Goal: Task Accomplishment & Management: Use online tool/utility

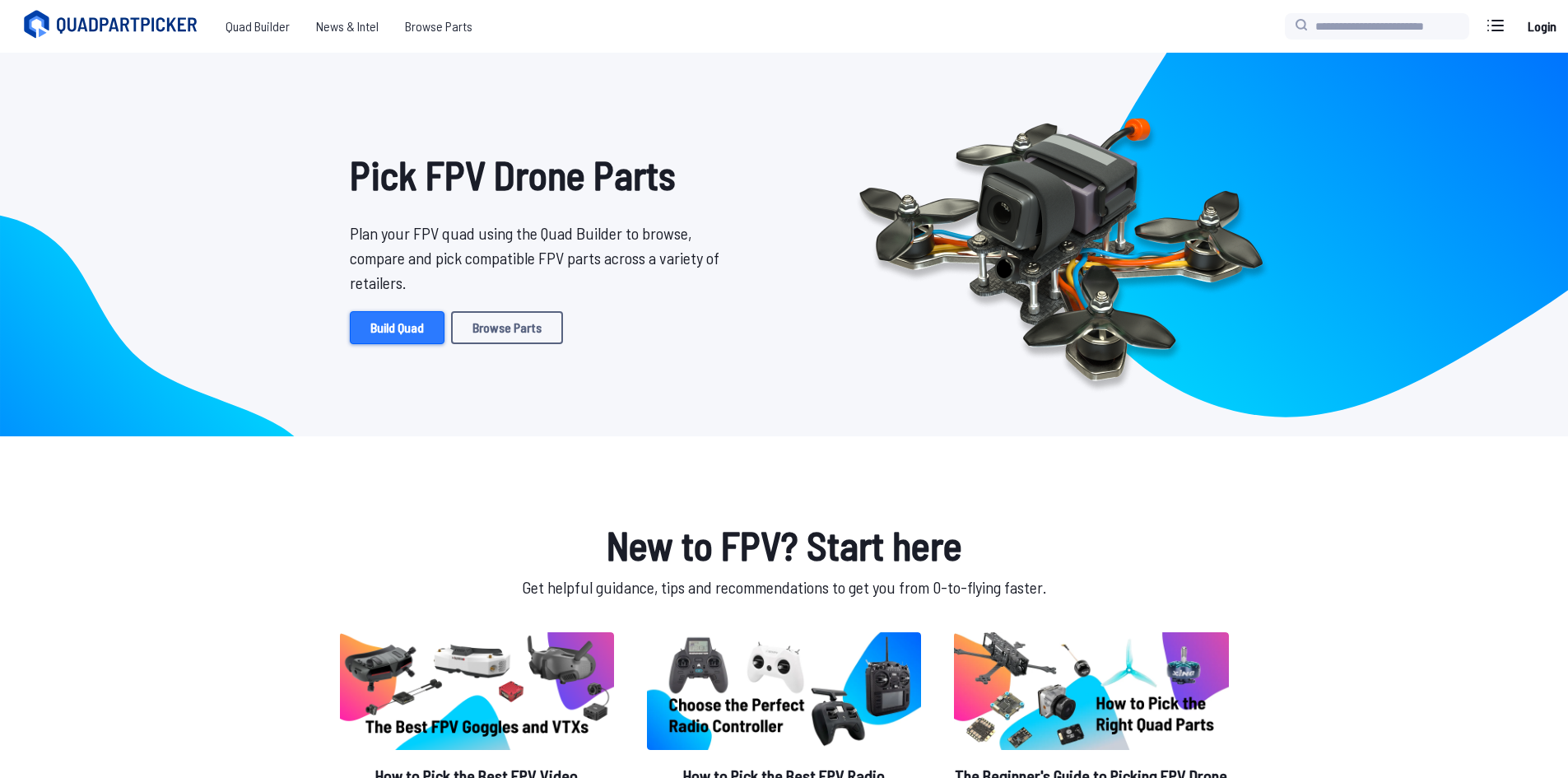
drag, startPoint x: 0, startPoint y: 0, endPoint x: 357, endPoint y: 341, distance: 493.7
click at [357, 341] on link "Build Quad" at bounding box center [397, 328] width 95 height 32
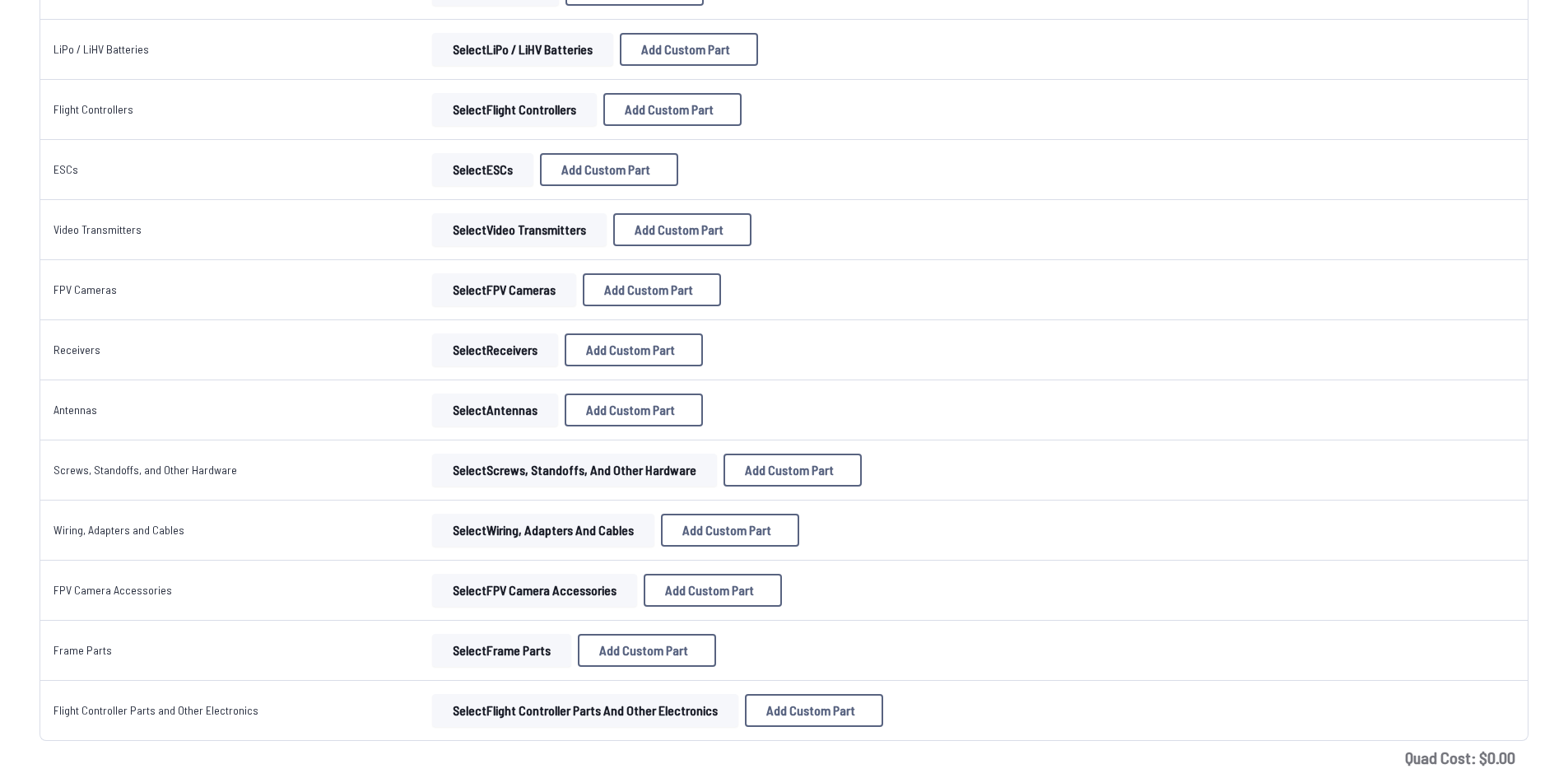
scroll to position [329, 0]
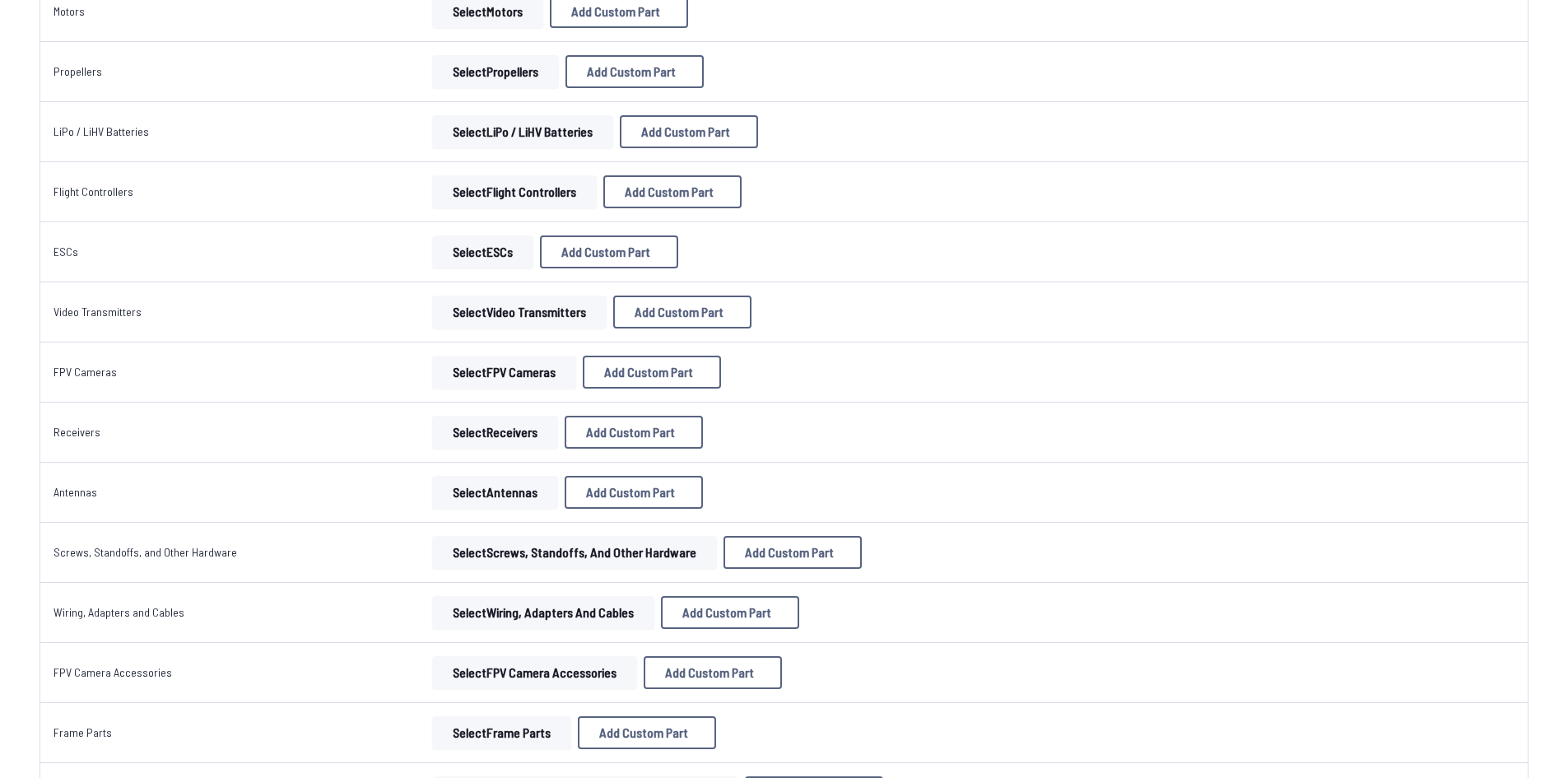
click at [486, 310] on button "Select Video Transmitters" at bounding box center [519, 311] width 174 height 32
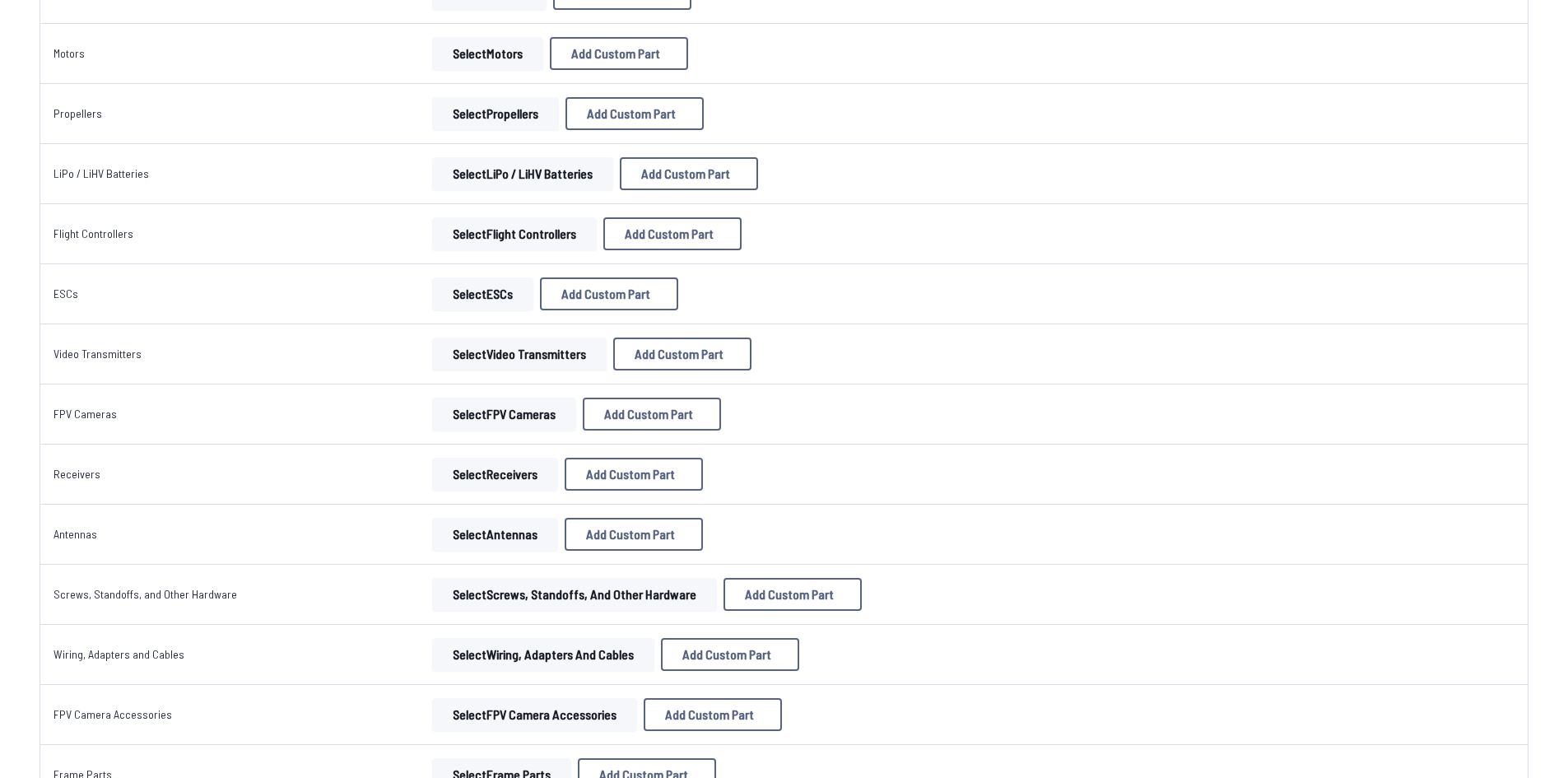
scroll to position [247, 0]
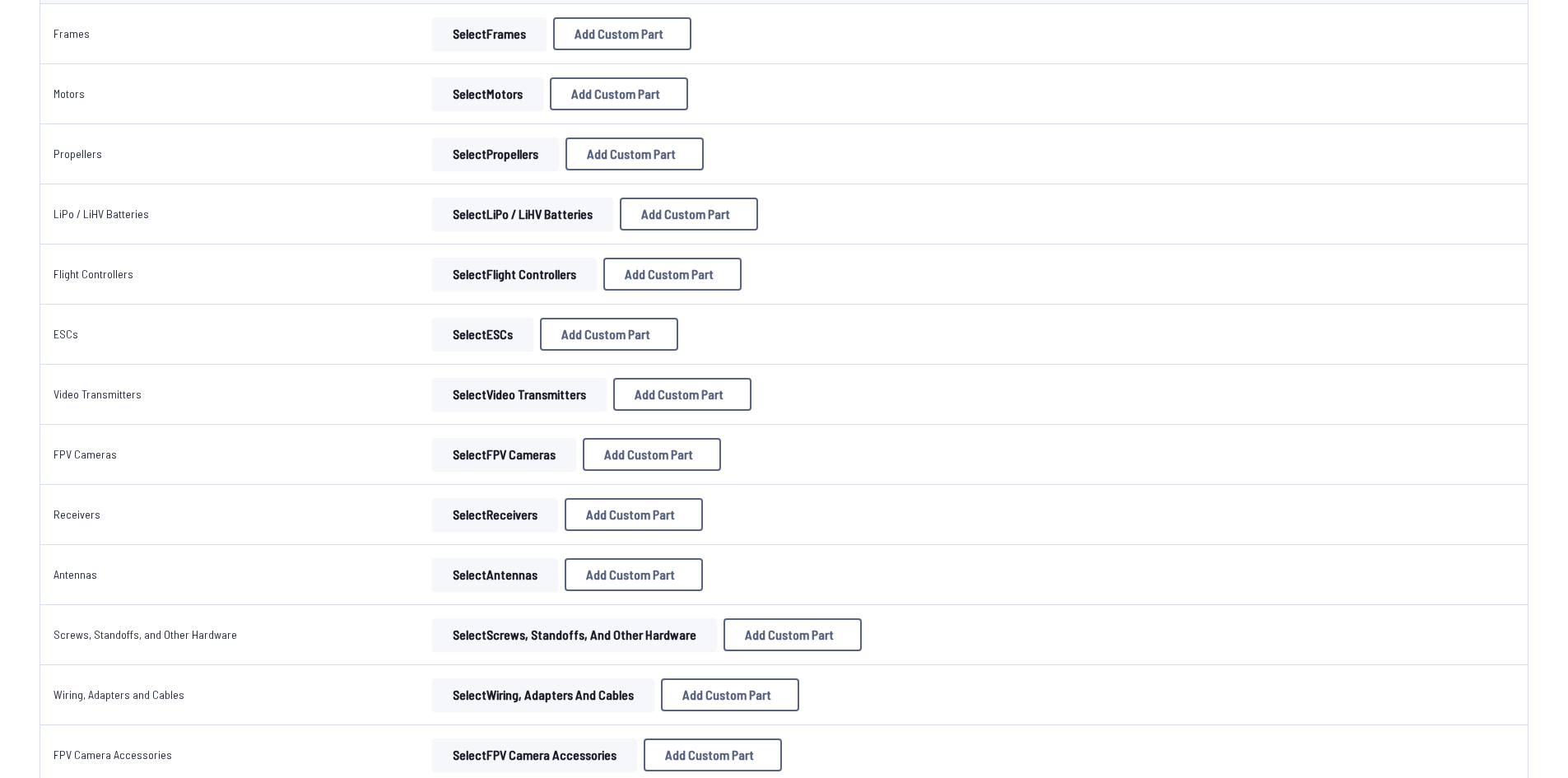
click at [479, 460] on button "Select FPV Cameras" at bounding box center [505, 454] width 144 height 32
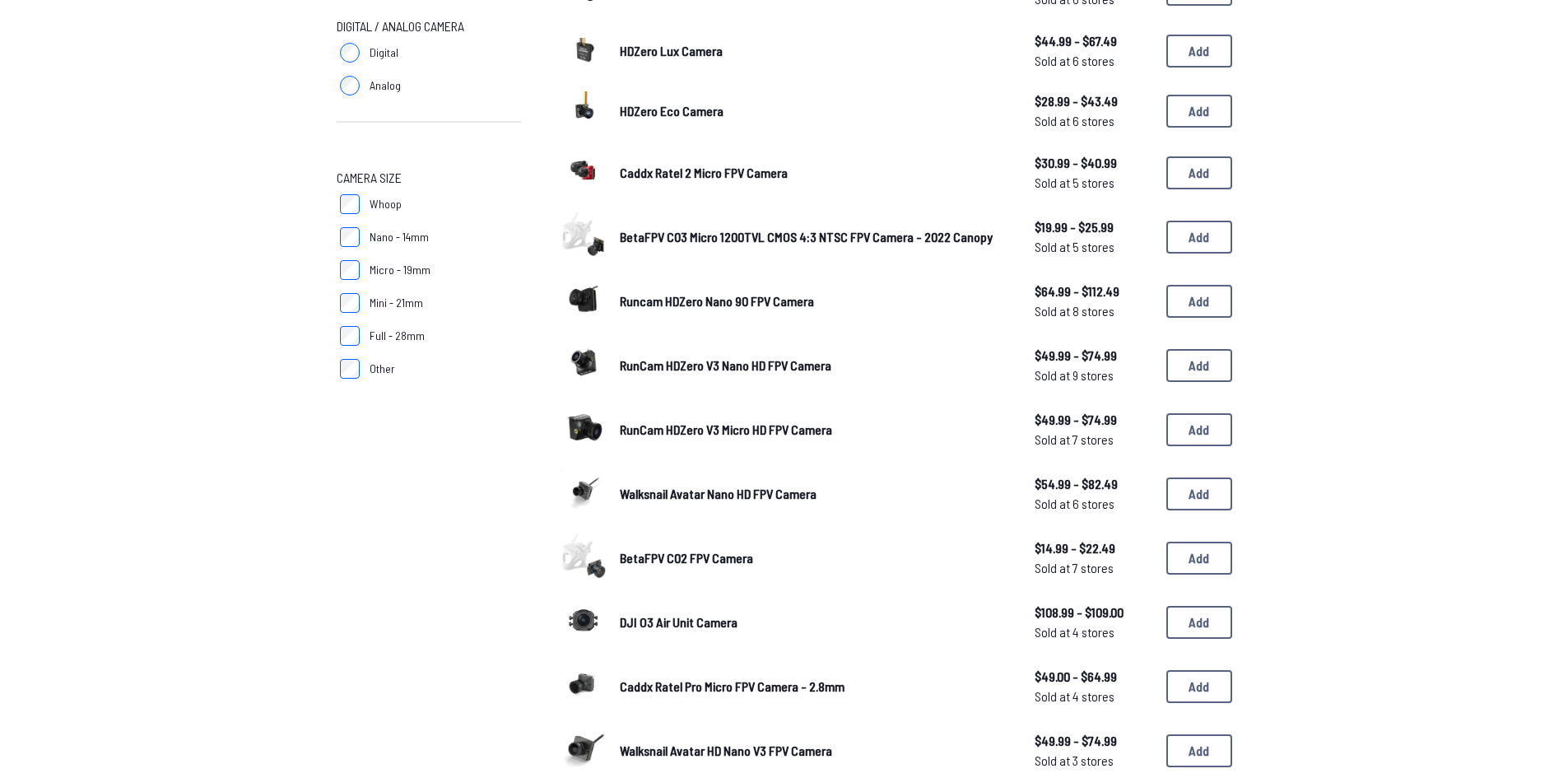
scroll to position [164, 0]
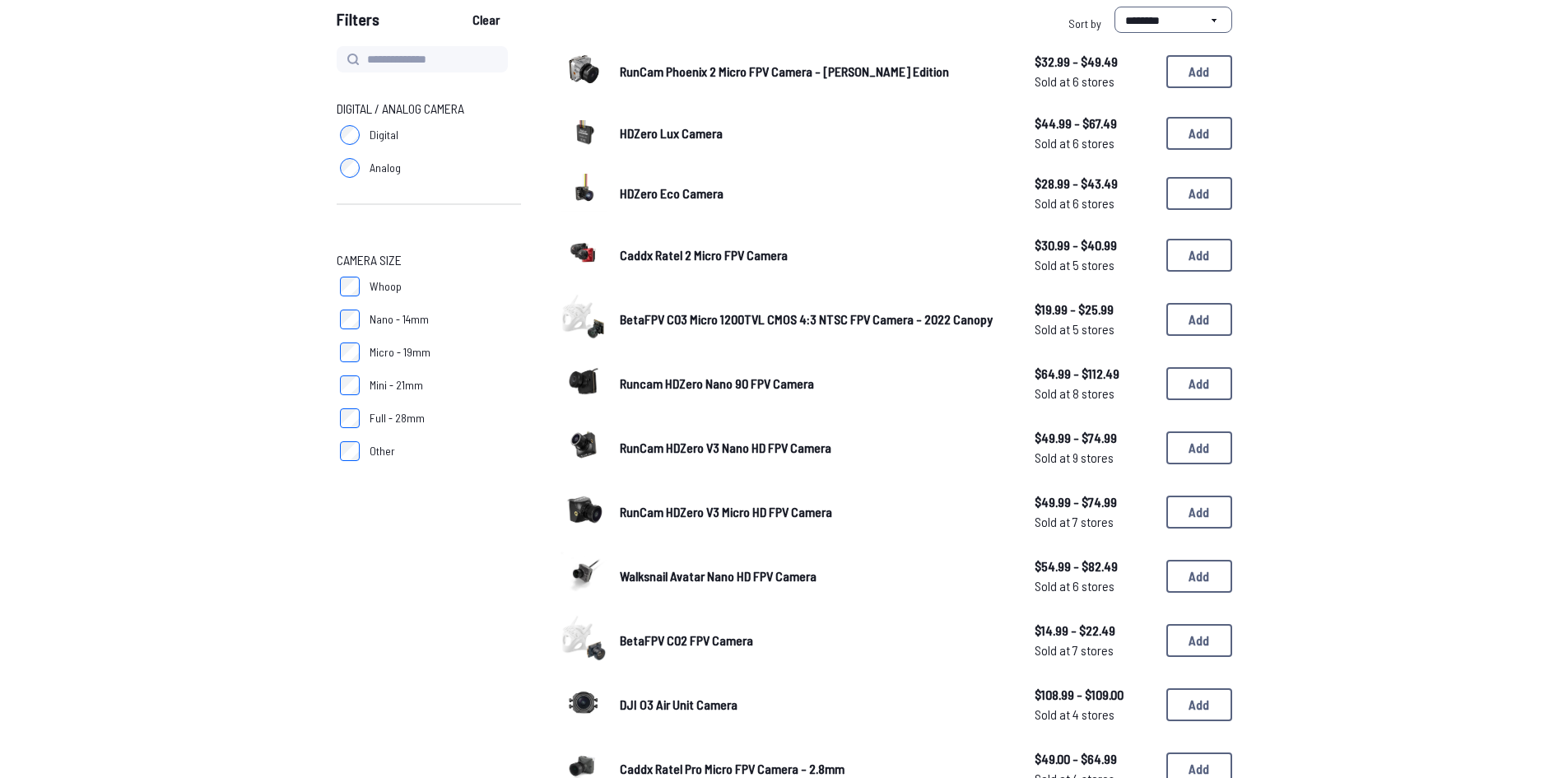
click at [660, 191] on span "HDZero Eco Camera" at bounding box center [672, 192] width 104 height 15
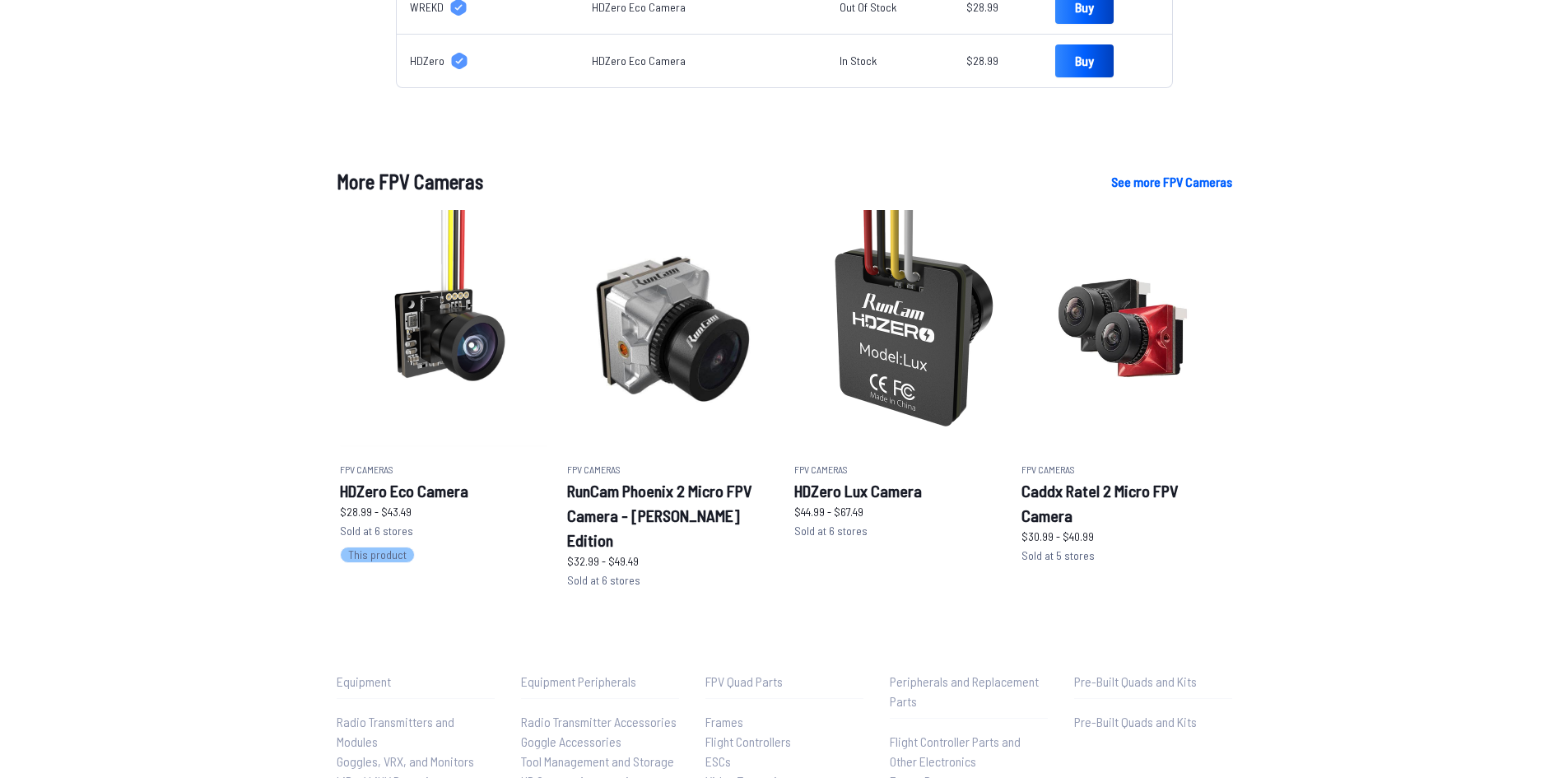
scroll to position [987, 0]
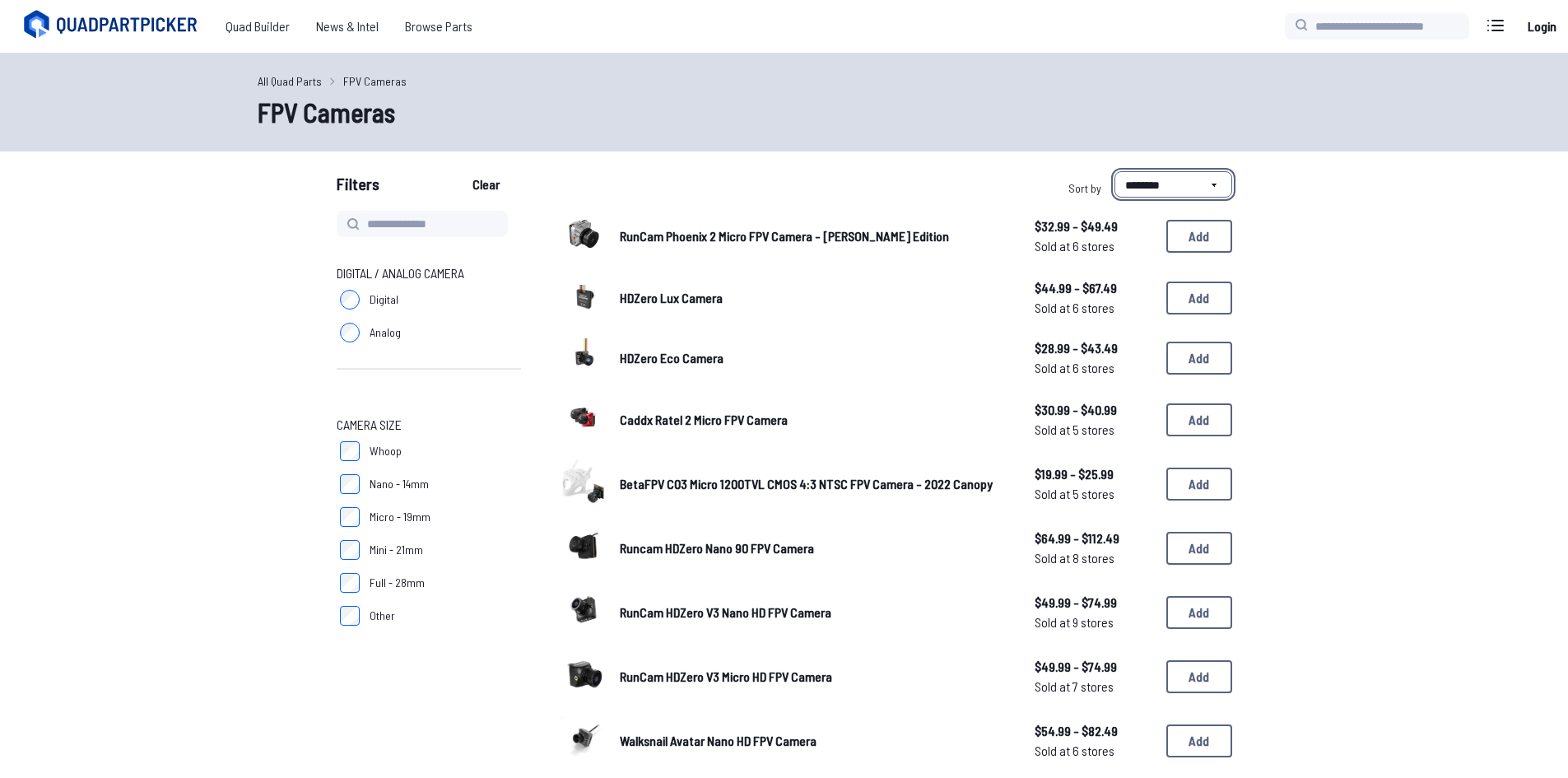
click at [1185, 183] on select "**********" at bounding box center [1174, 184] width 117 height 26
drag, startPoint x: 864, startPoint y: 158, endPoint x: 849, endPoint y: 163, distance: 15.8
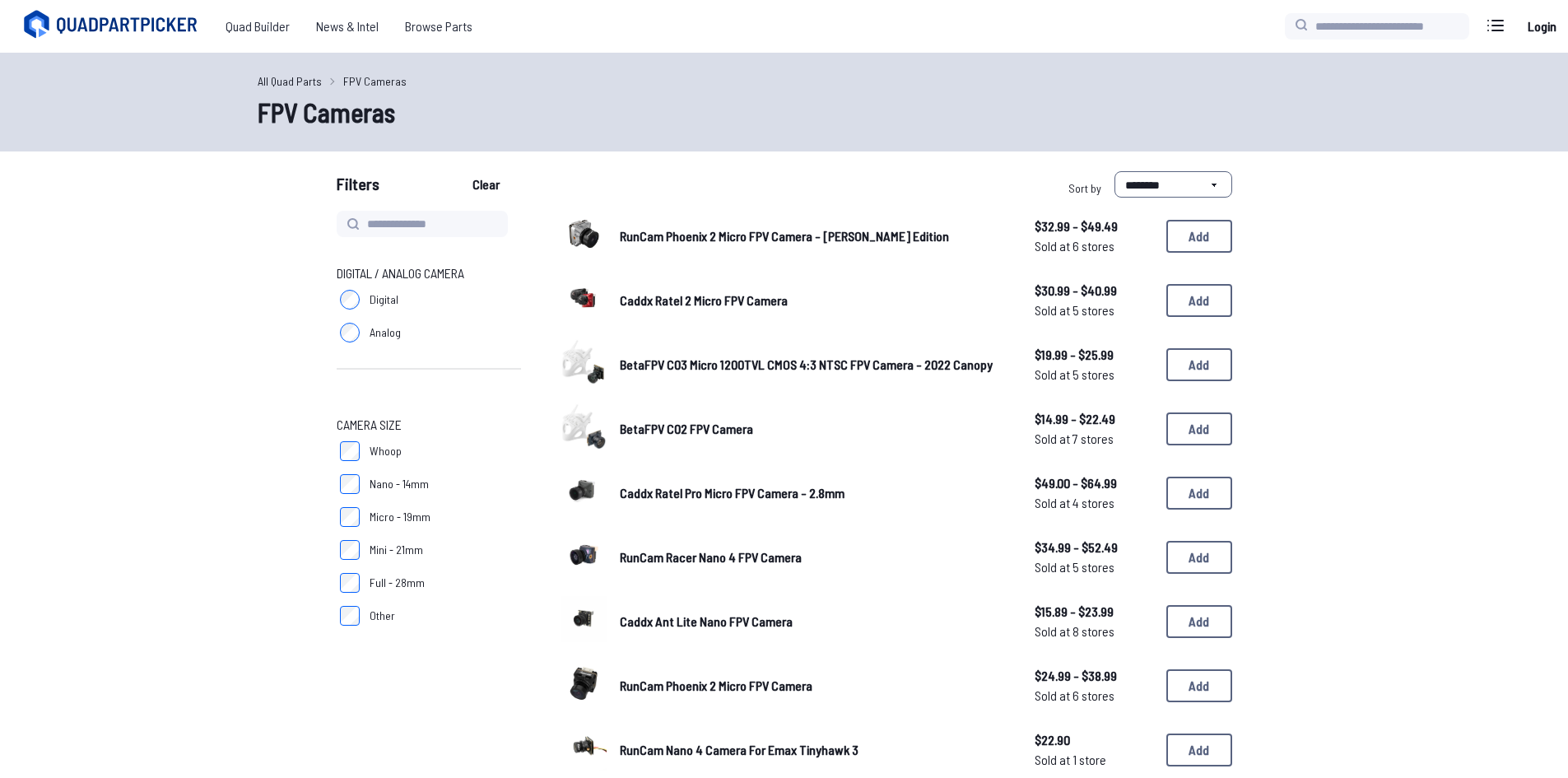
click at [744, 244] on link "RunCam Phoenix 2 Micro FPV Camera - [PERSON_NAME] Edition" at bounding box center [814, 236] width 388 height 20
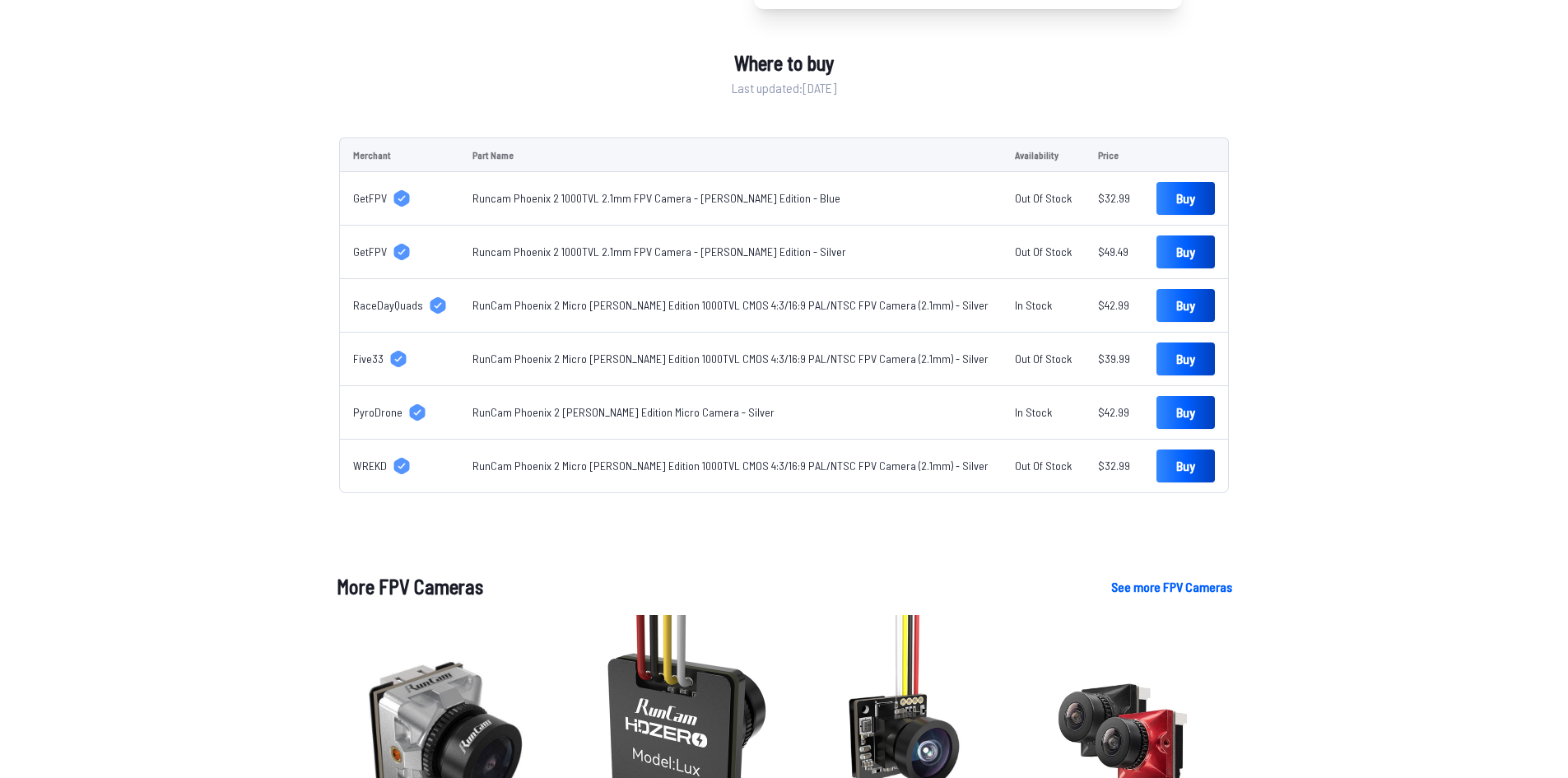
scroll to position [582, 0]
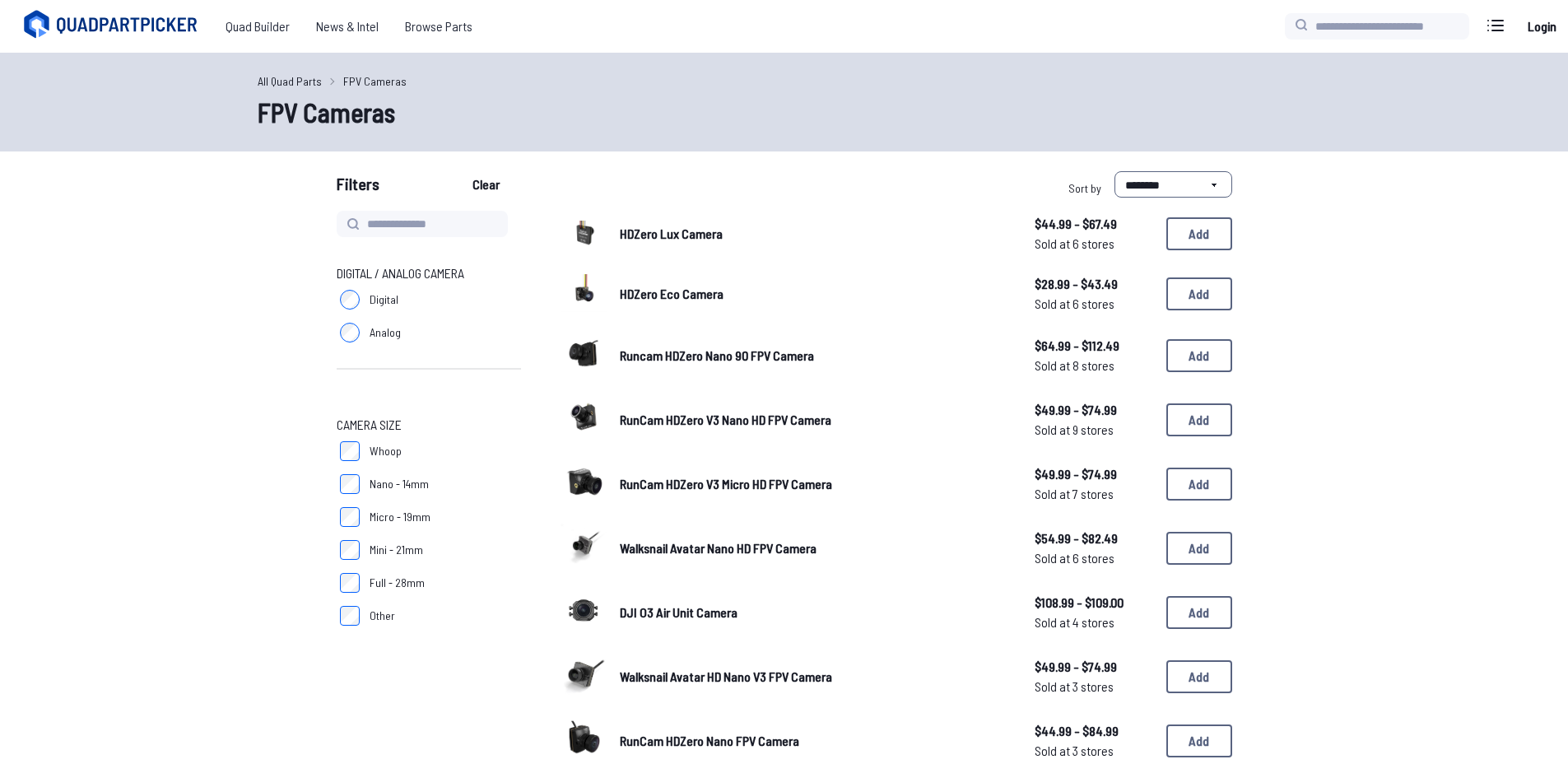
click at [679, 301] on span "HDZero Eco Camera" at bounding box center [672, 292] width 104 height 15
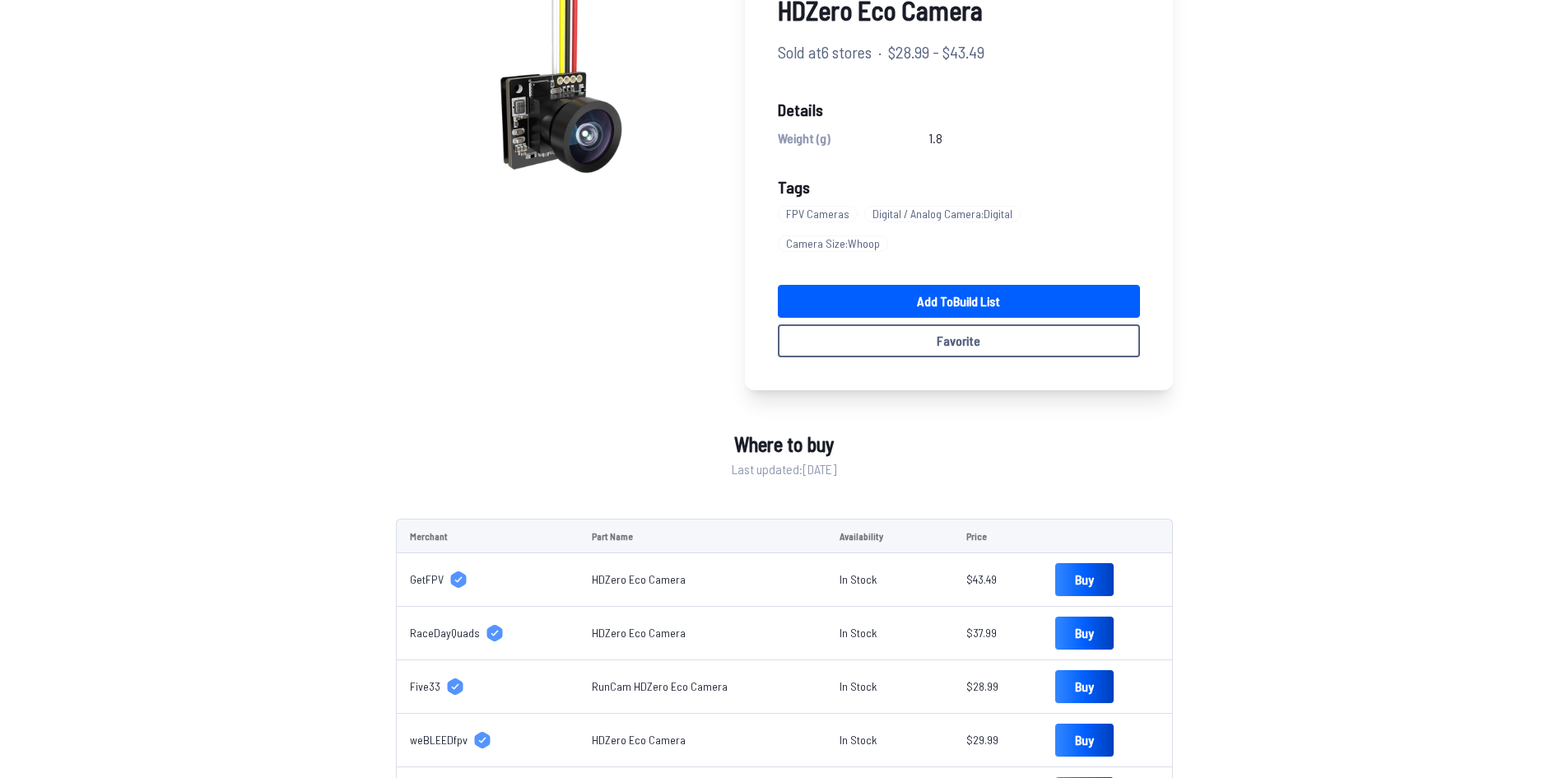
scroll to position [164, 0]
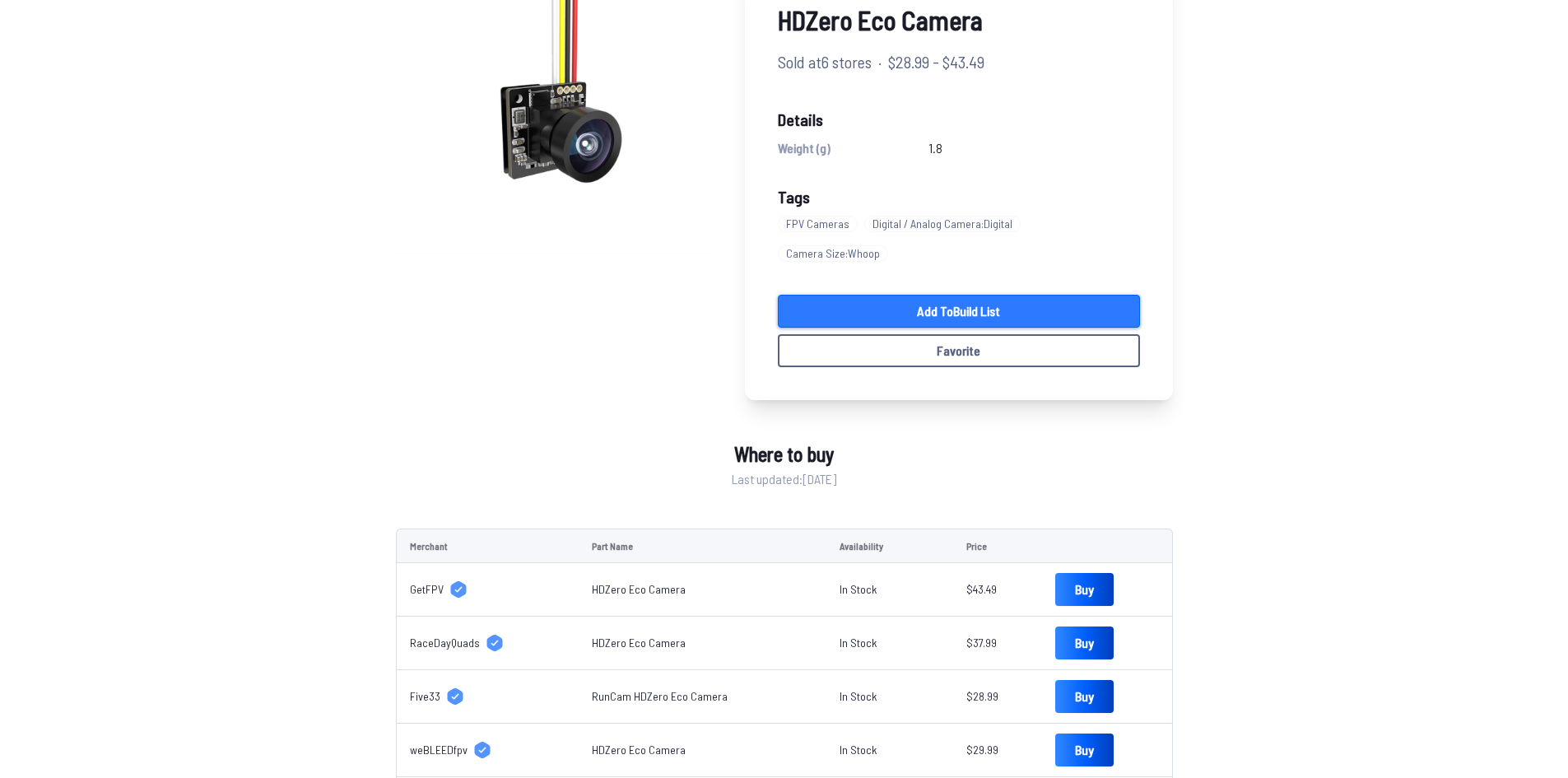
click at [893, 295] on link "Add to Build List" at bounding box center [959, 311] width 362 height 32
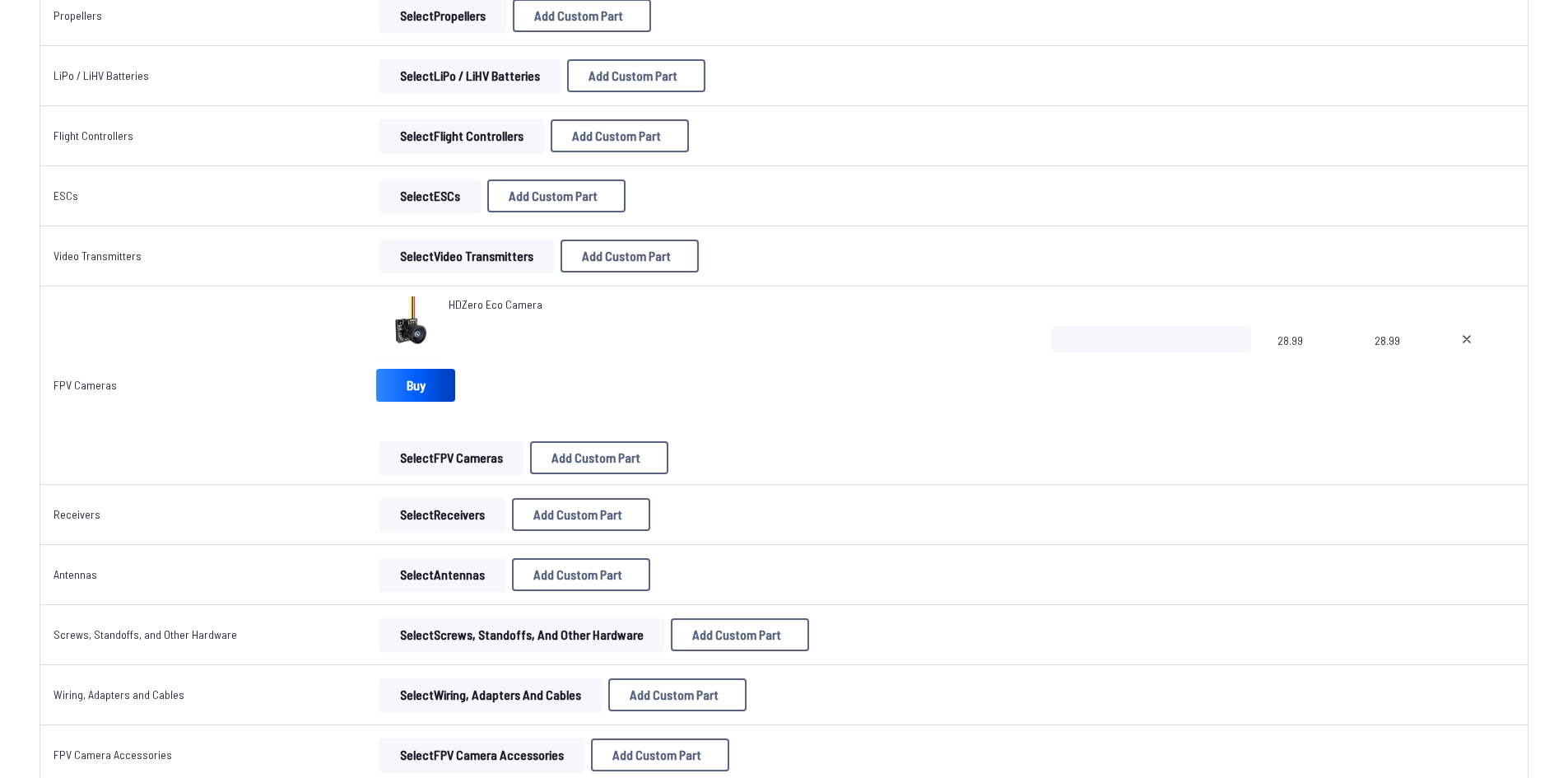
scroll to position [412, 0]
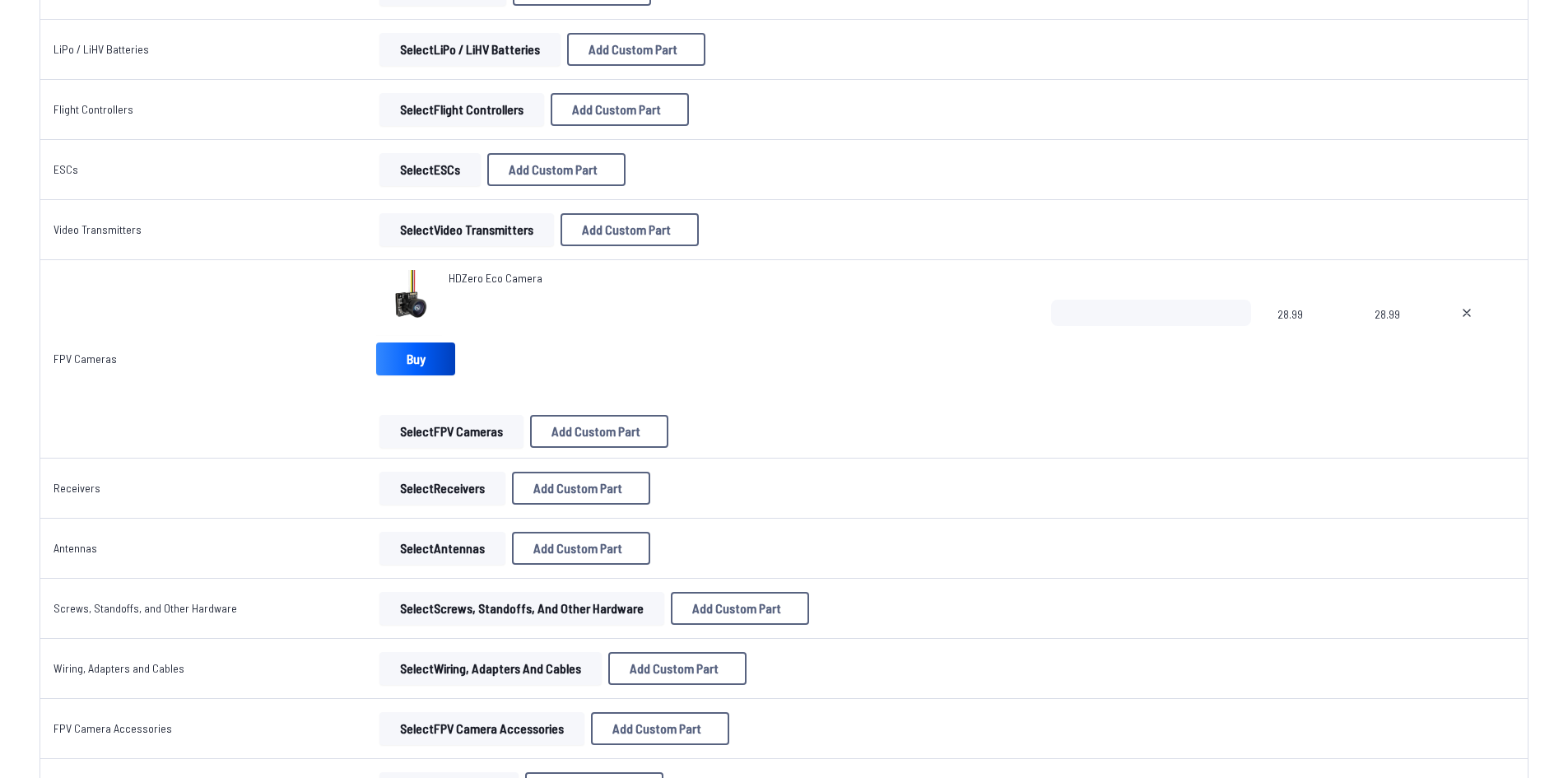
click at [464, 235] on button "Select Video Transmitters" at bounding box center [466, 229] width 174 height 32
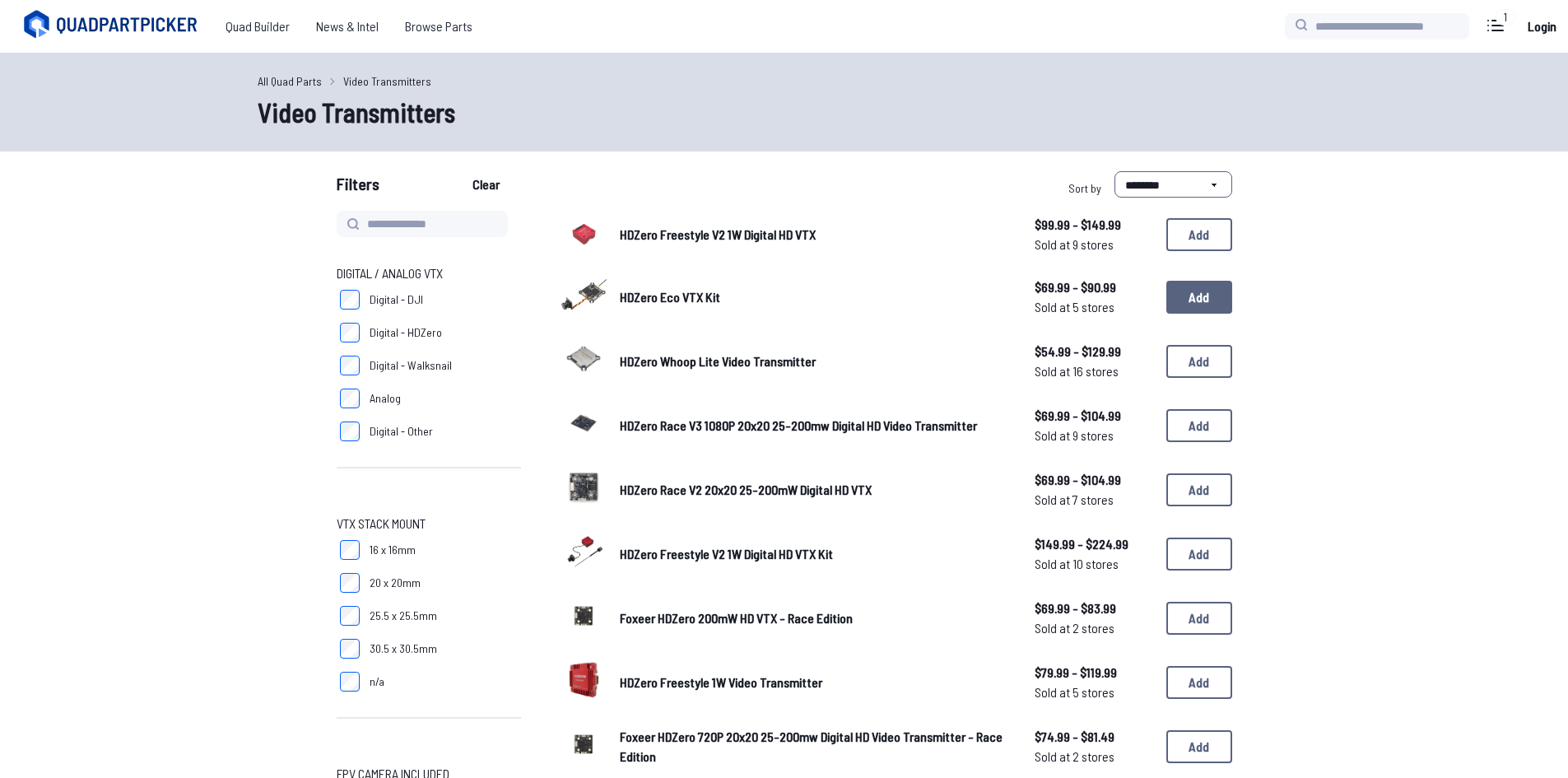
click at [1204, 297] on button "Add" at bounding box center [1199, 297] width 66 height 32
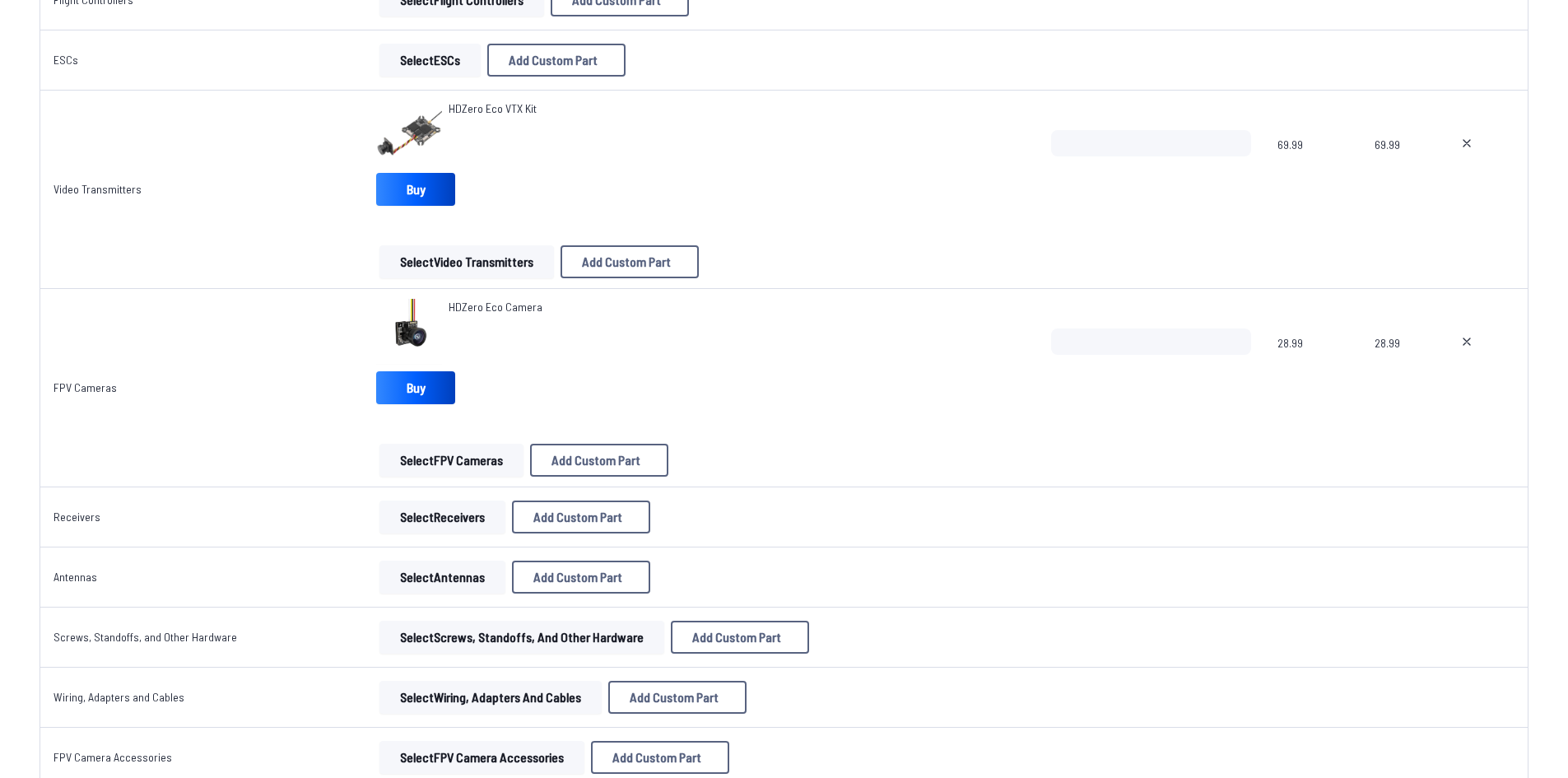
scroll to position [494, 0]
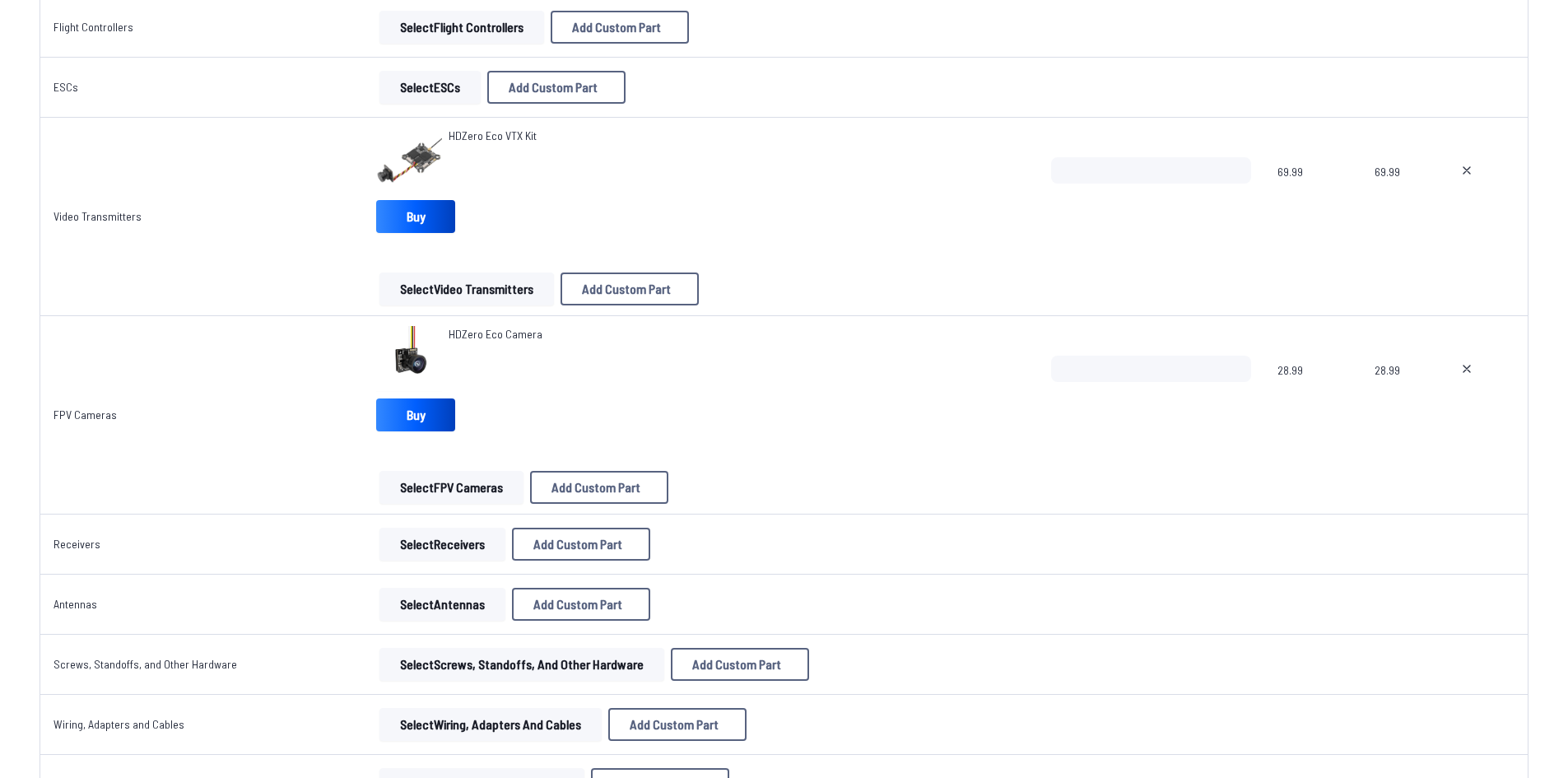
click at [428, 549] on button "Select Receivers" at bounding box center [442, 544] width 126 height 32
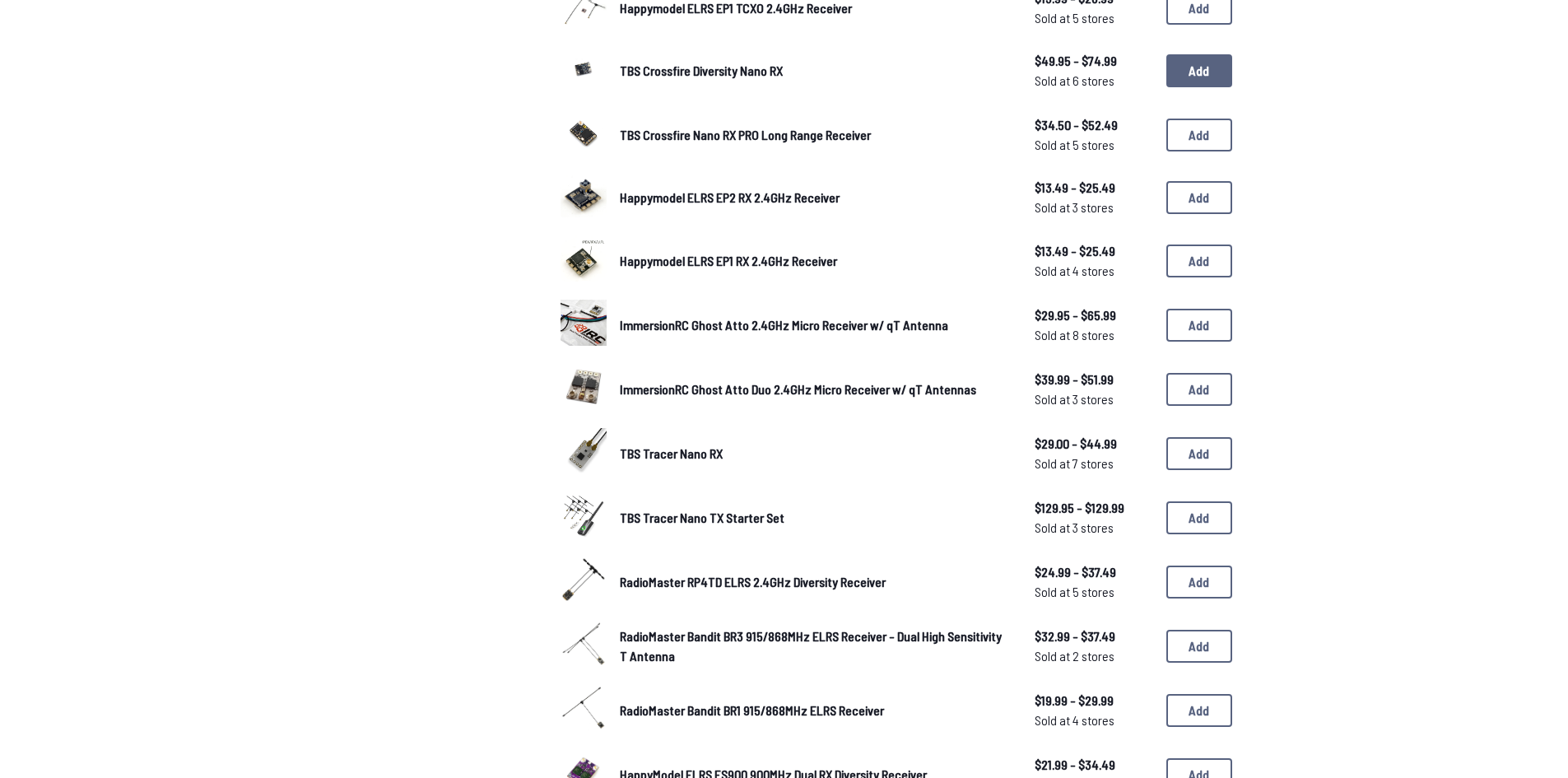
scroll to position [987, 0]
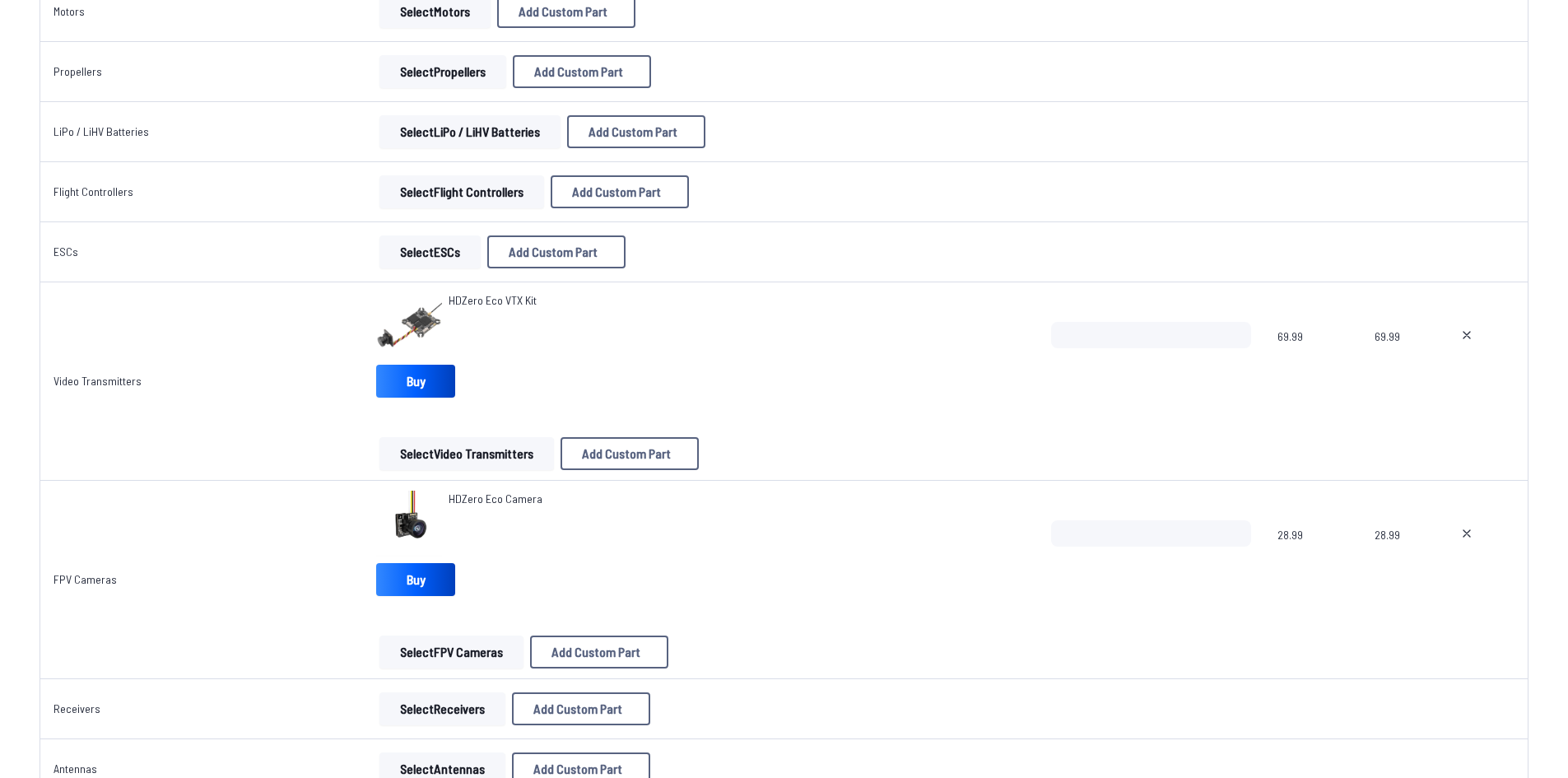
scroll to position [82, 0]
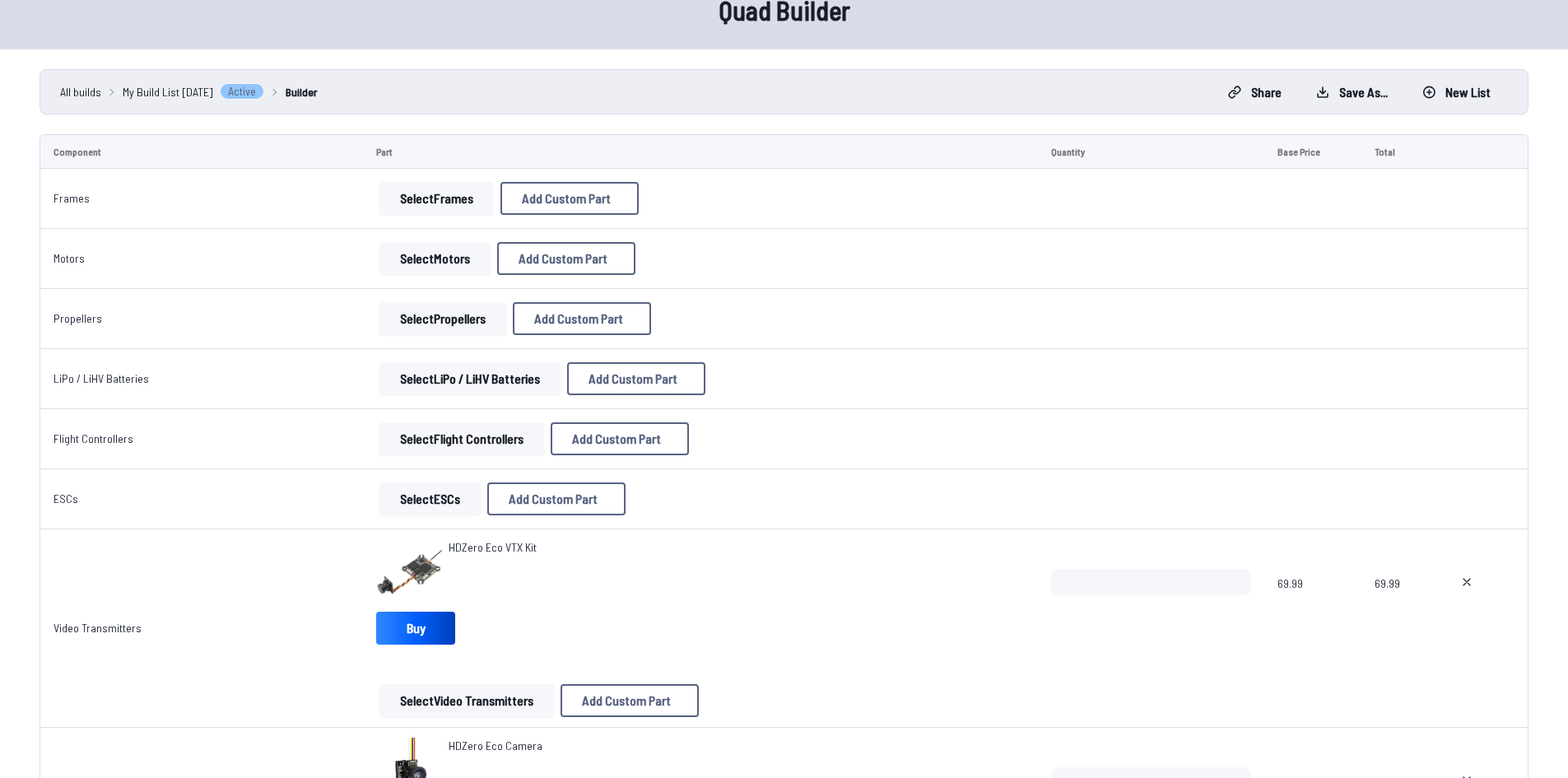
click at [417, 208] on button "Select Frames" at bounding box center [436, 199] width 115 height 32
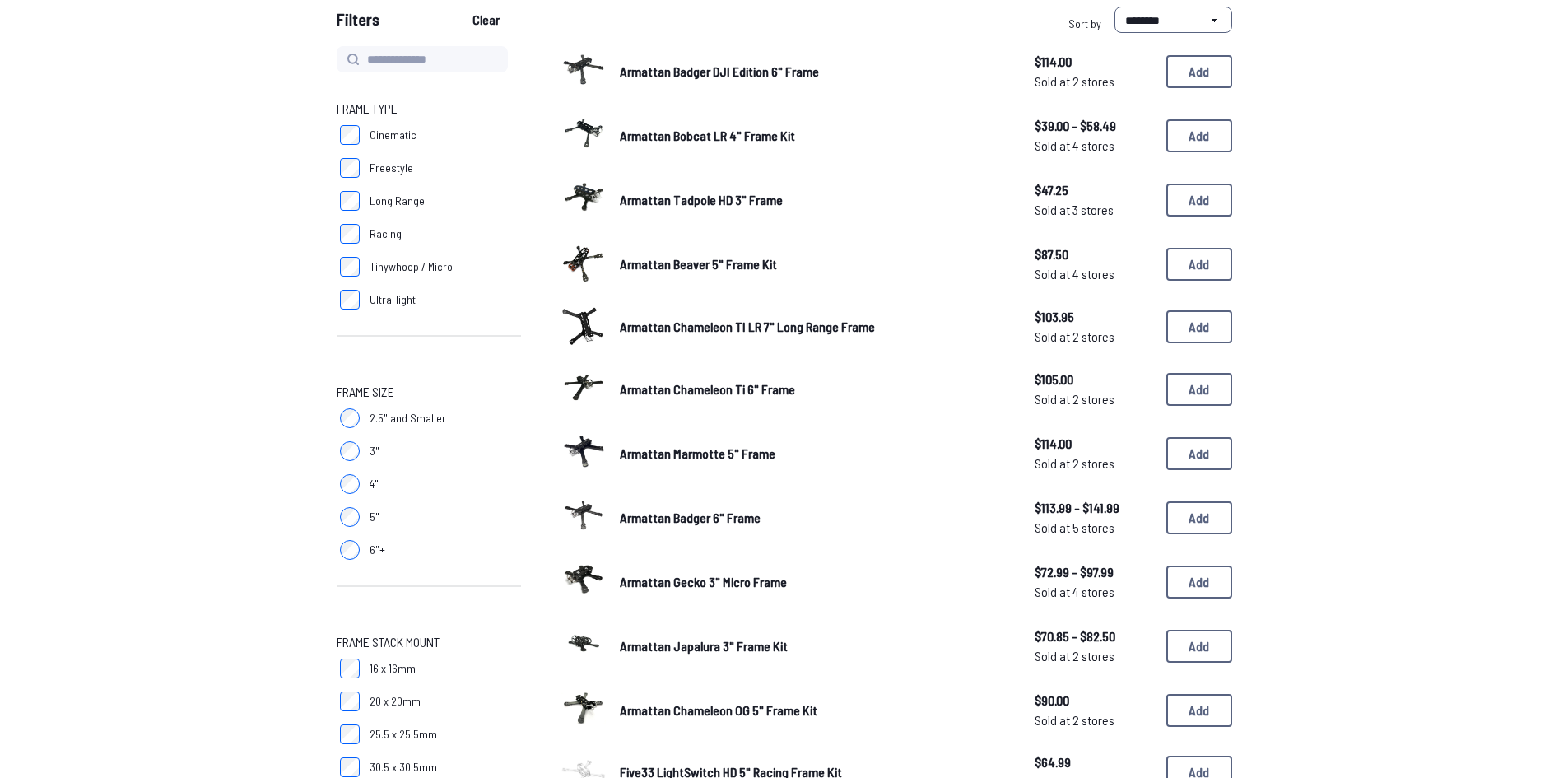
scroll to position [247, 0]
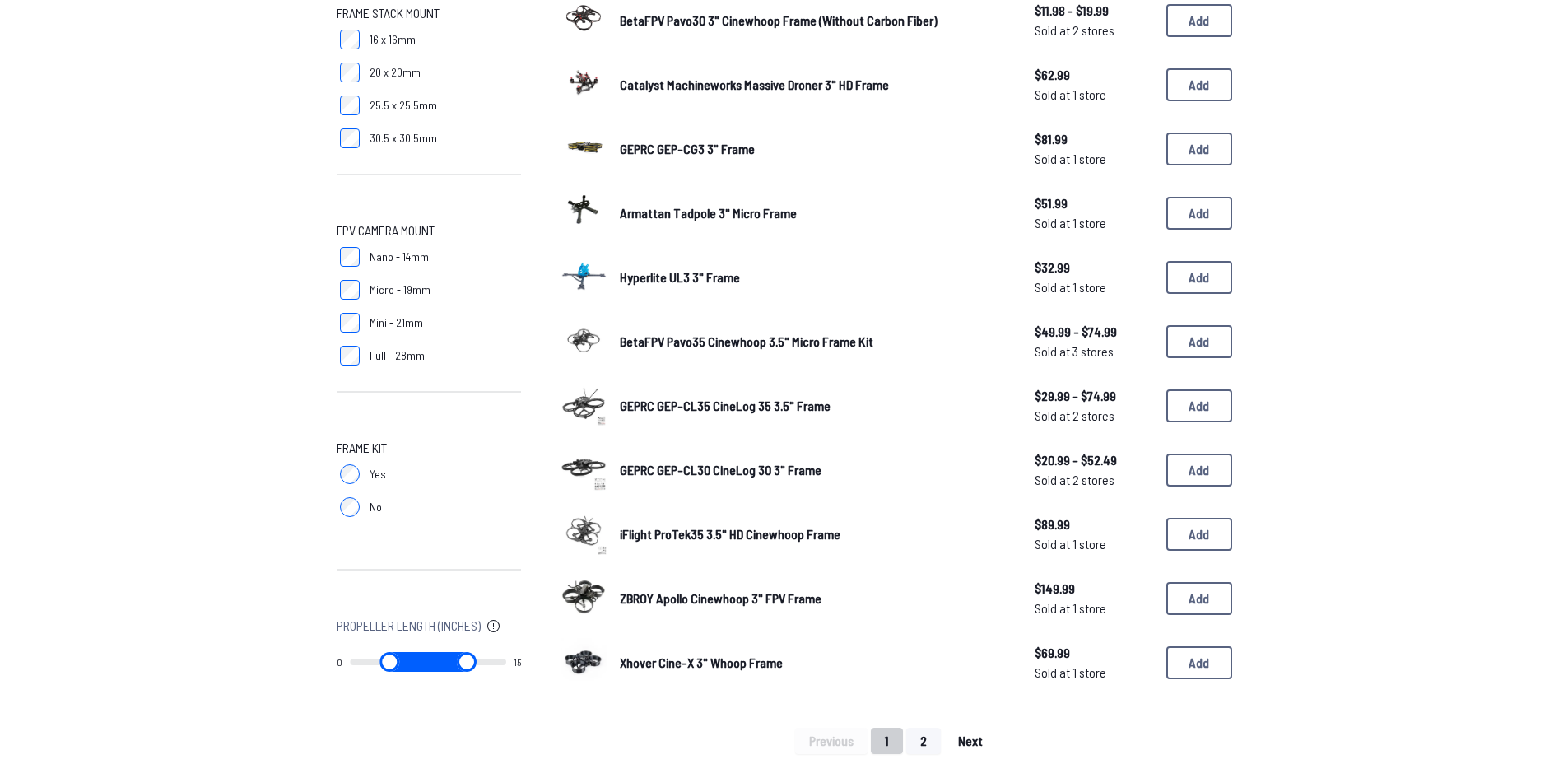
scroll to position [823, 0]
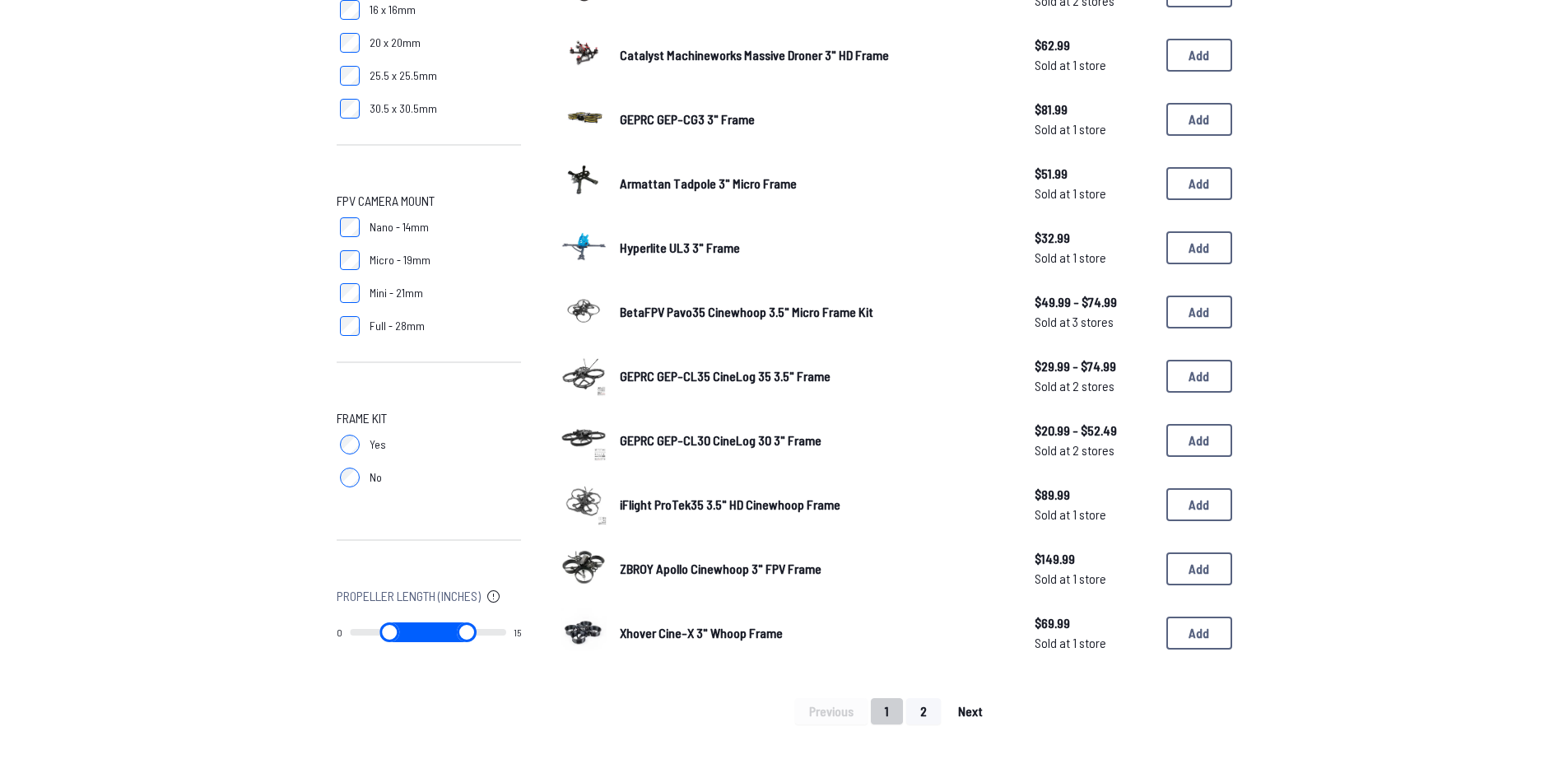
click at [961, 706] on span "Next" at bounding box center [970, 711] width 24 height 14
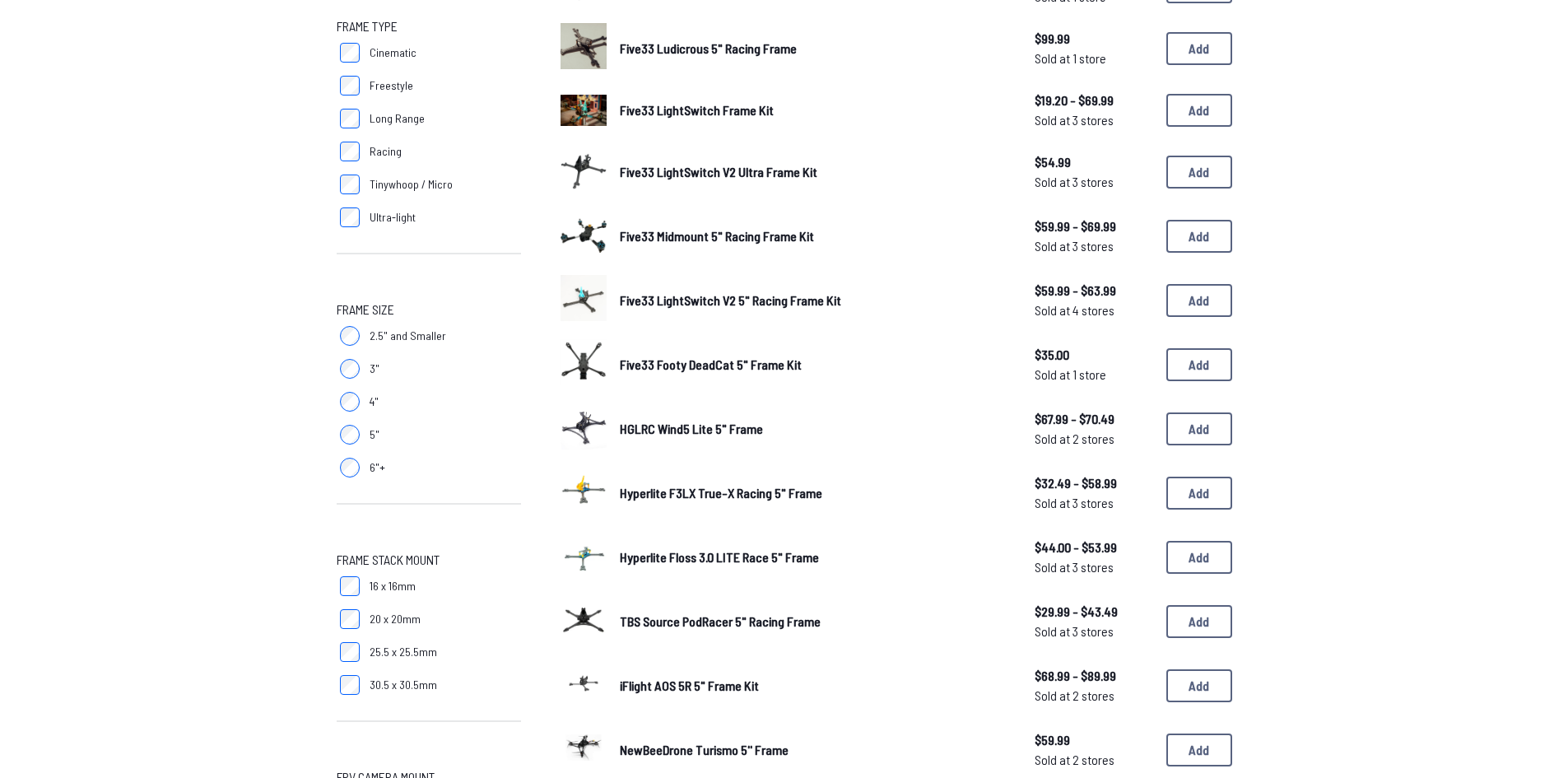
scroll to position [82, 0]
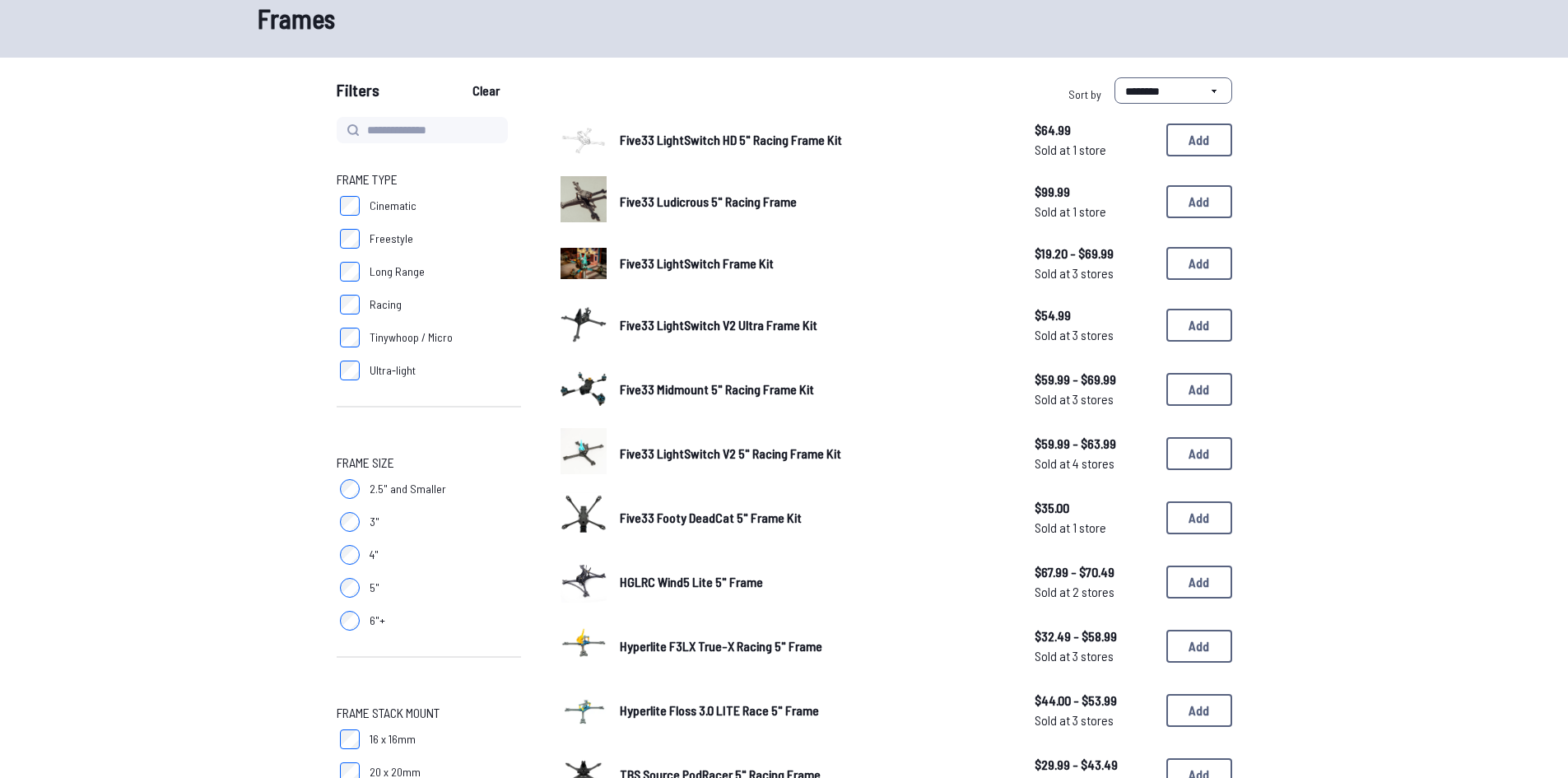
scroll to position [82, 0]
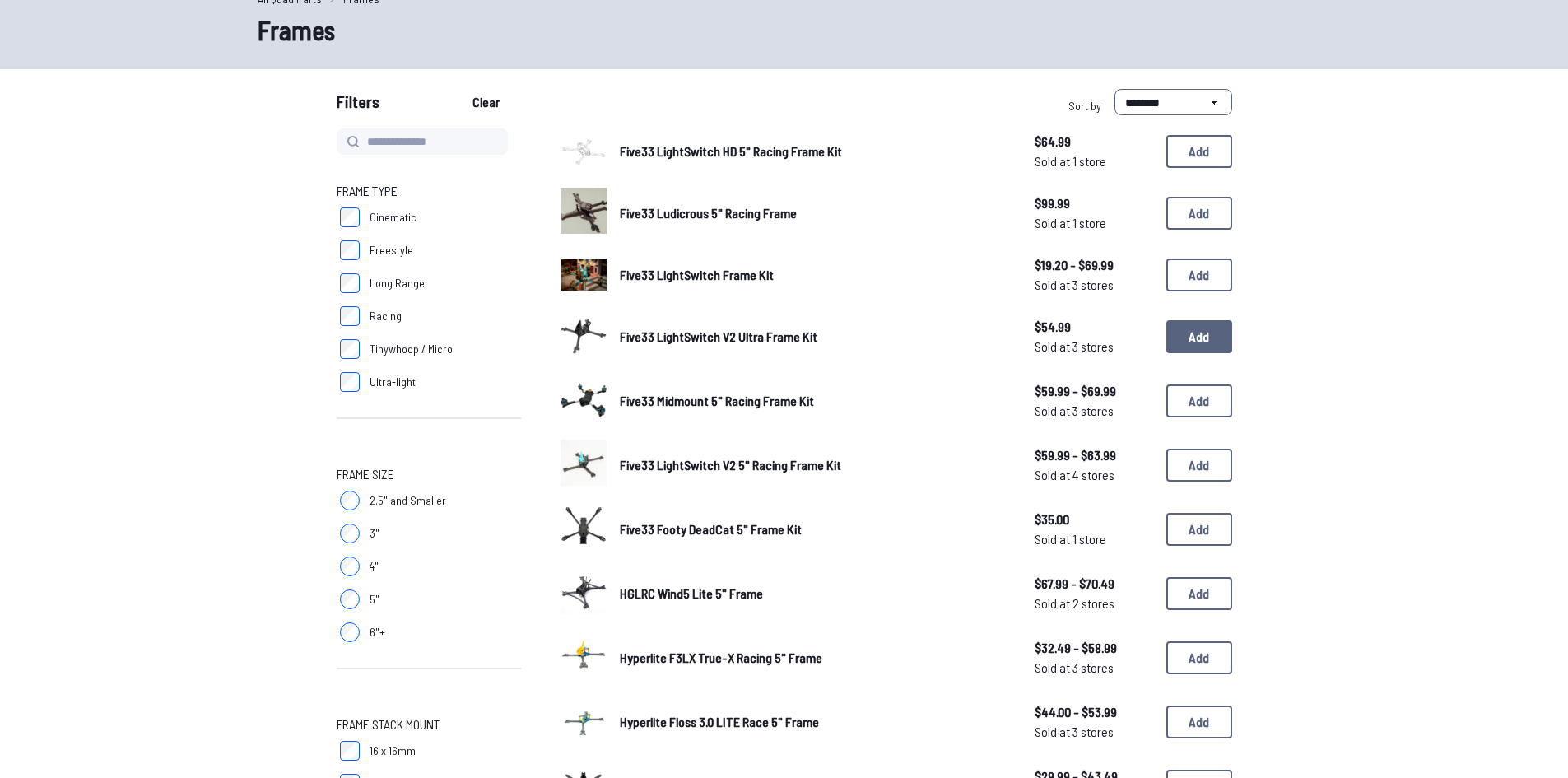
click at [1213, 339] on button "Add" at bounding box center [1199, 337] width 66 height 32
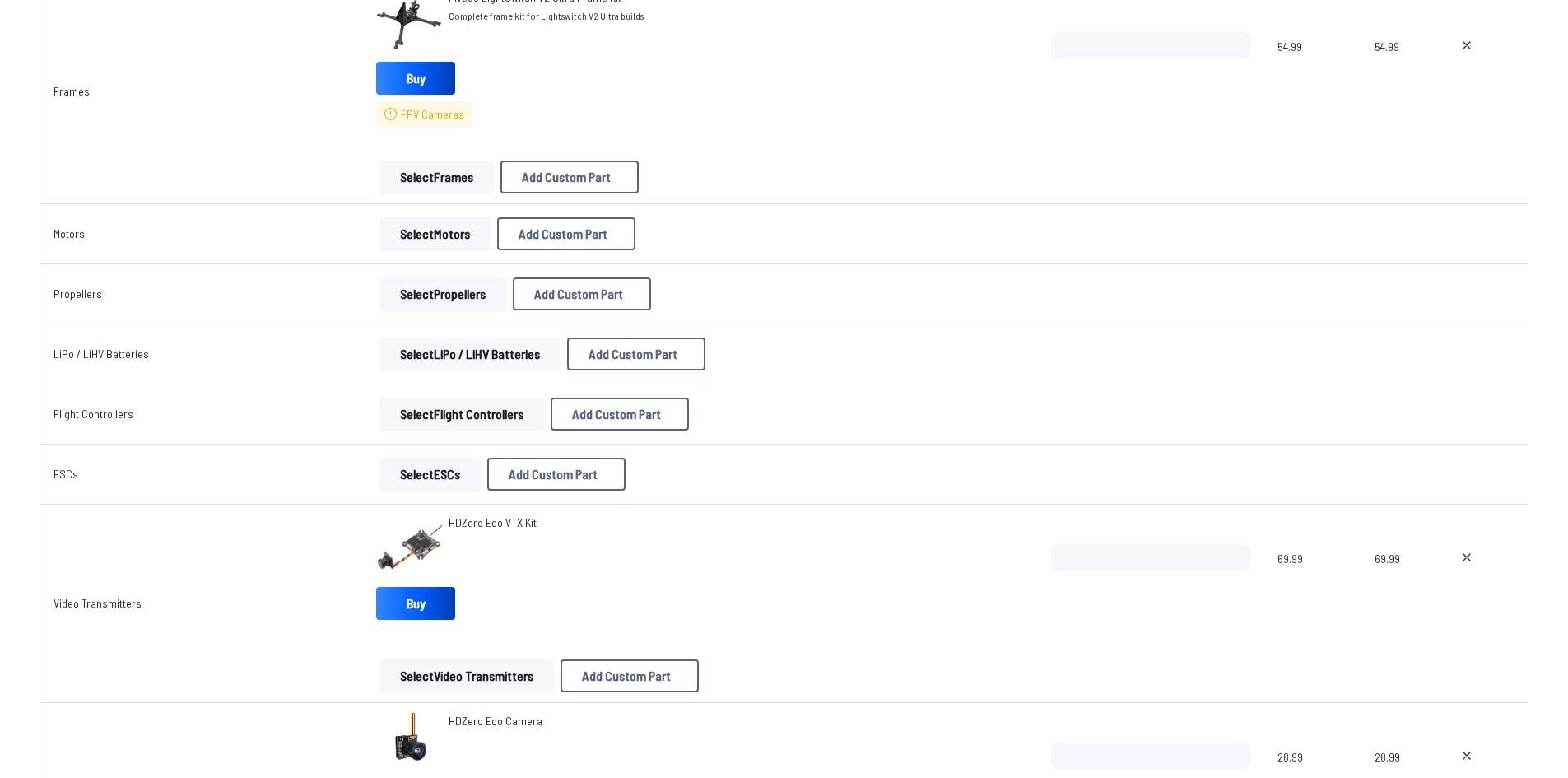
scroll to position [194, 0]
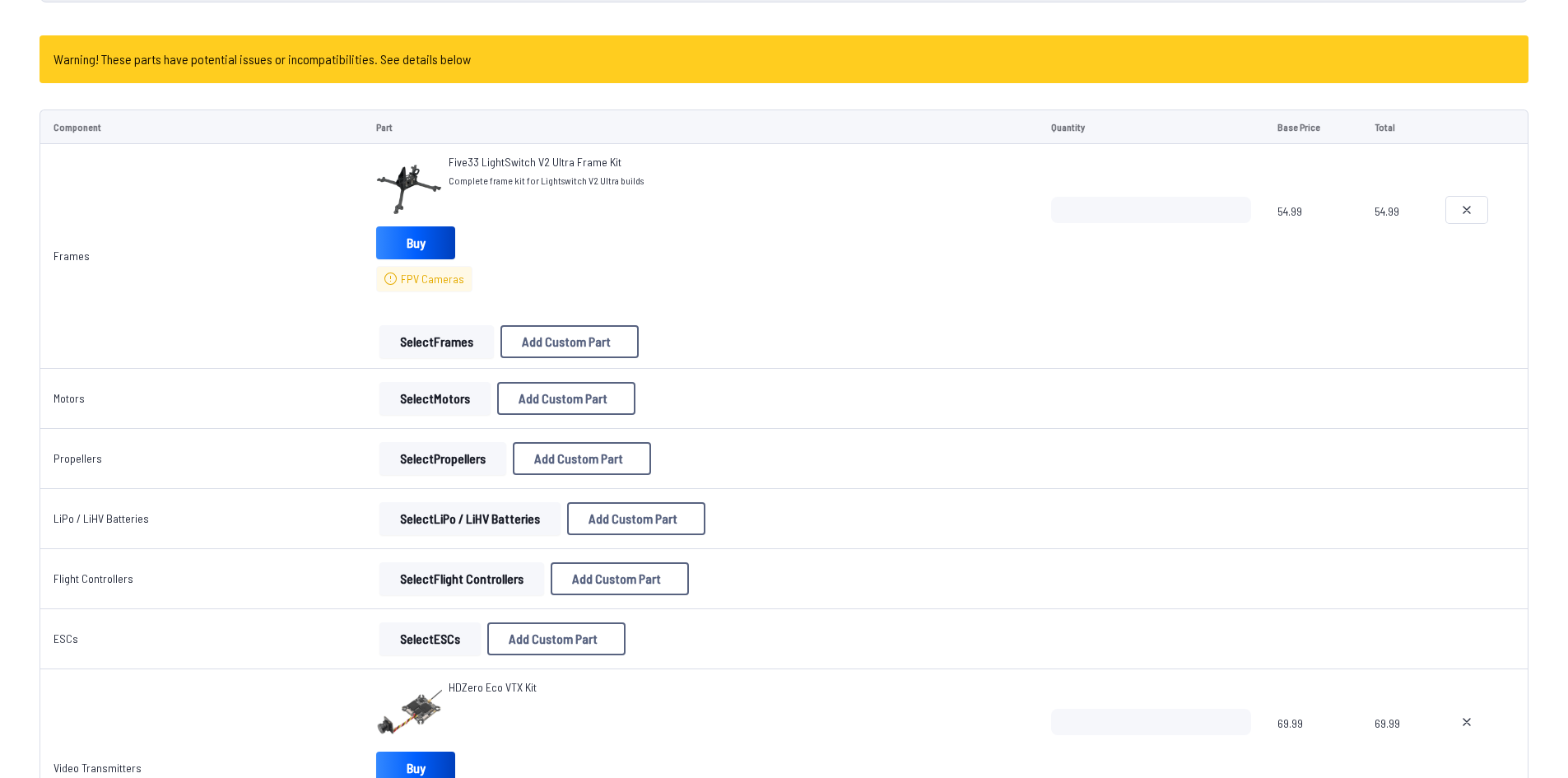
click at [1471, 215] on icon at bounding box center [1467, 209] width 14 height 14
type textarea "**********"
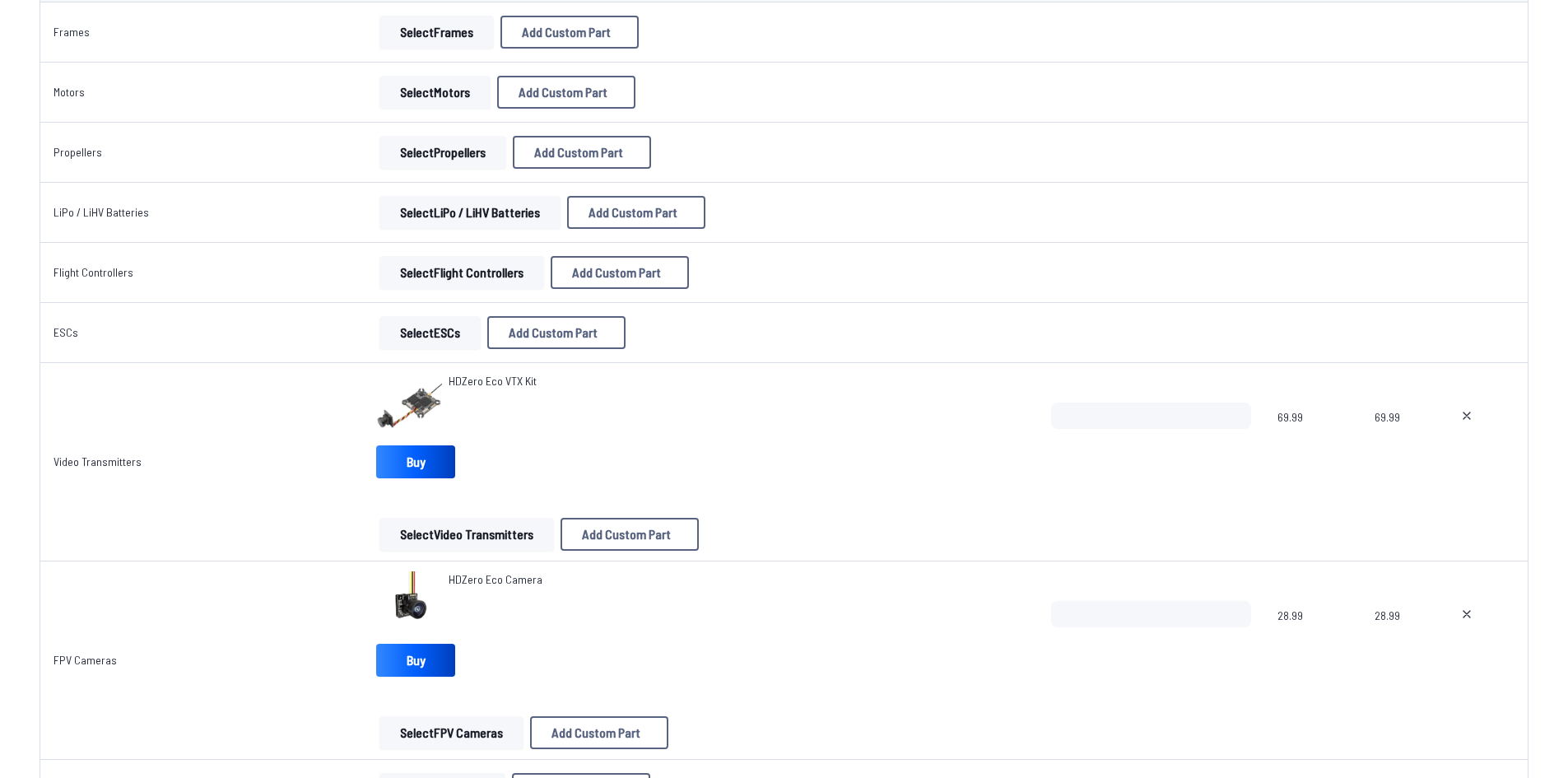
scroll to position [276, 0]
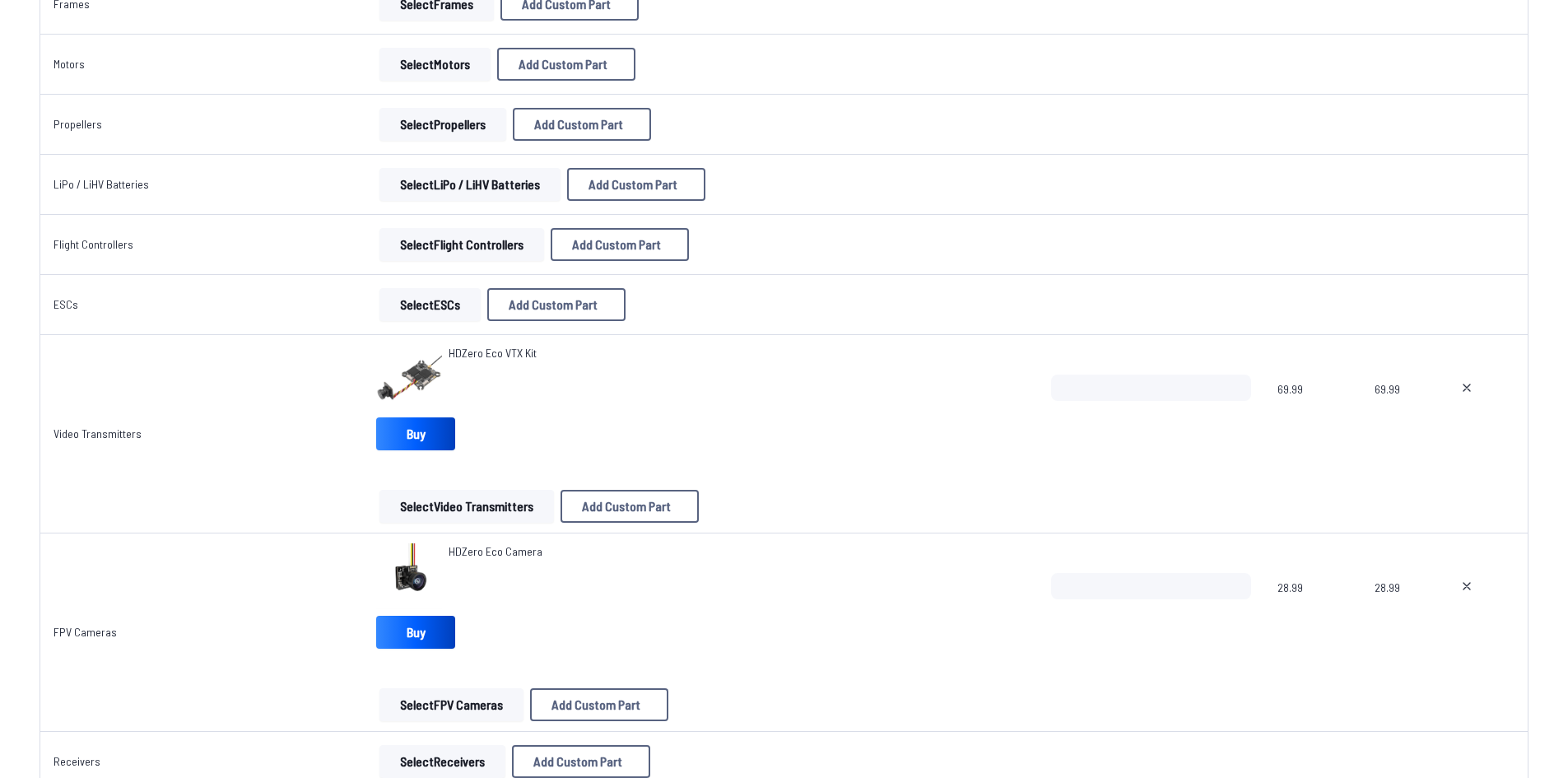
click at [457, 551] on span "HDZero Eco Camera" at bounding box center [496, 551] width 94 height 14
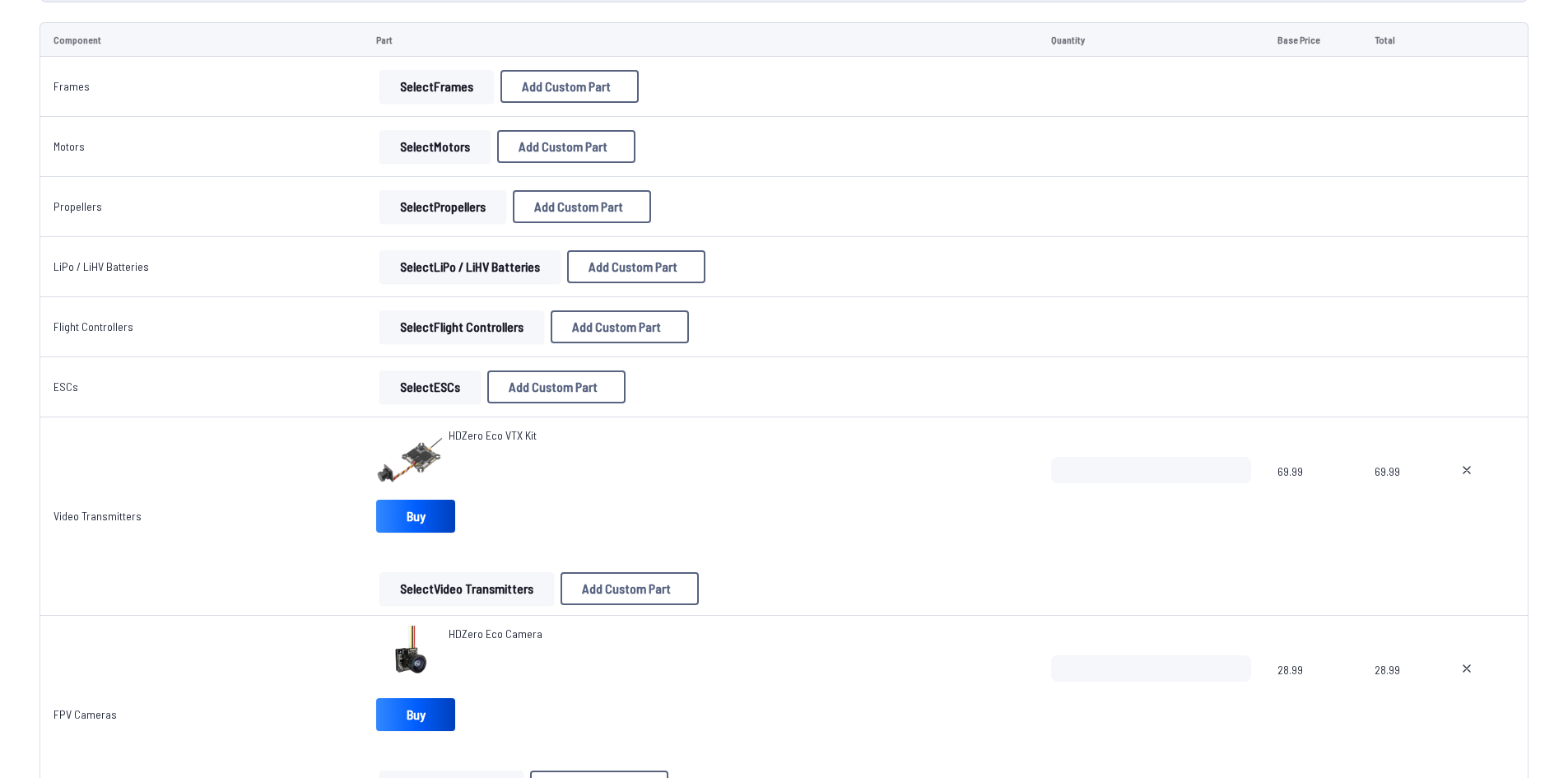
click at [432, 87] on button "Select Frames" at bounding box center [436, 87] width 115 height 32
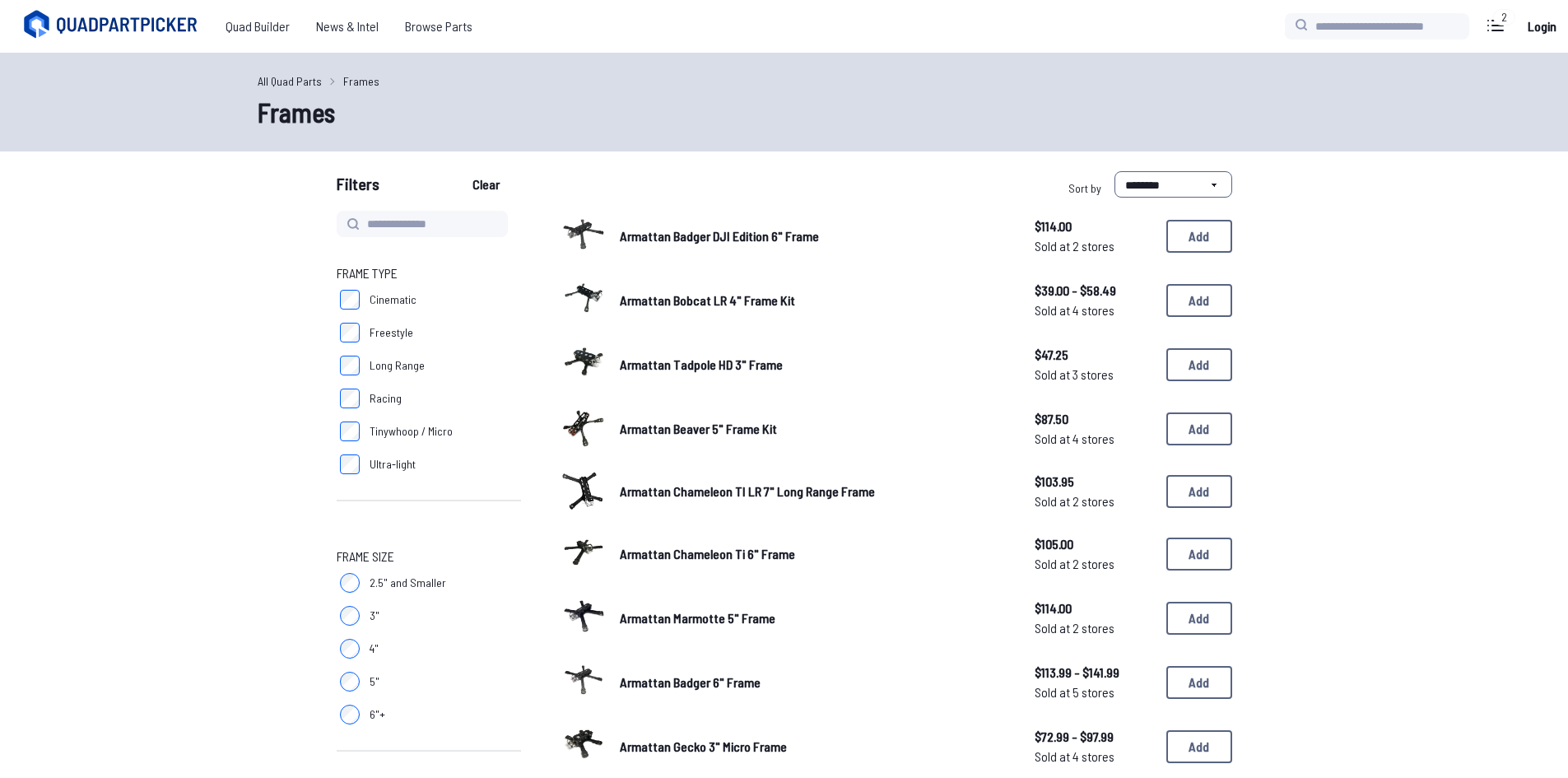
click at [681, 428] on span "Armattan Beaver 5" Frame Kit" at bounding box center [699, 428] width 157 height 15
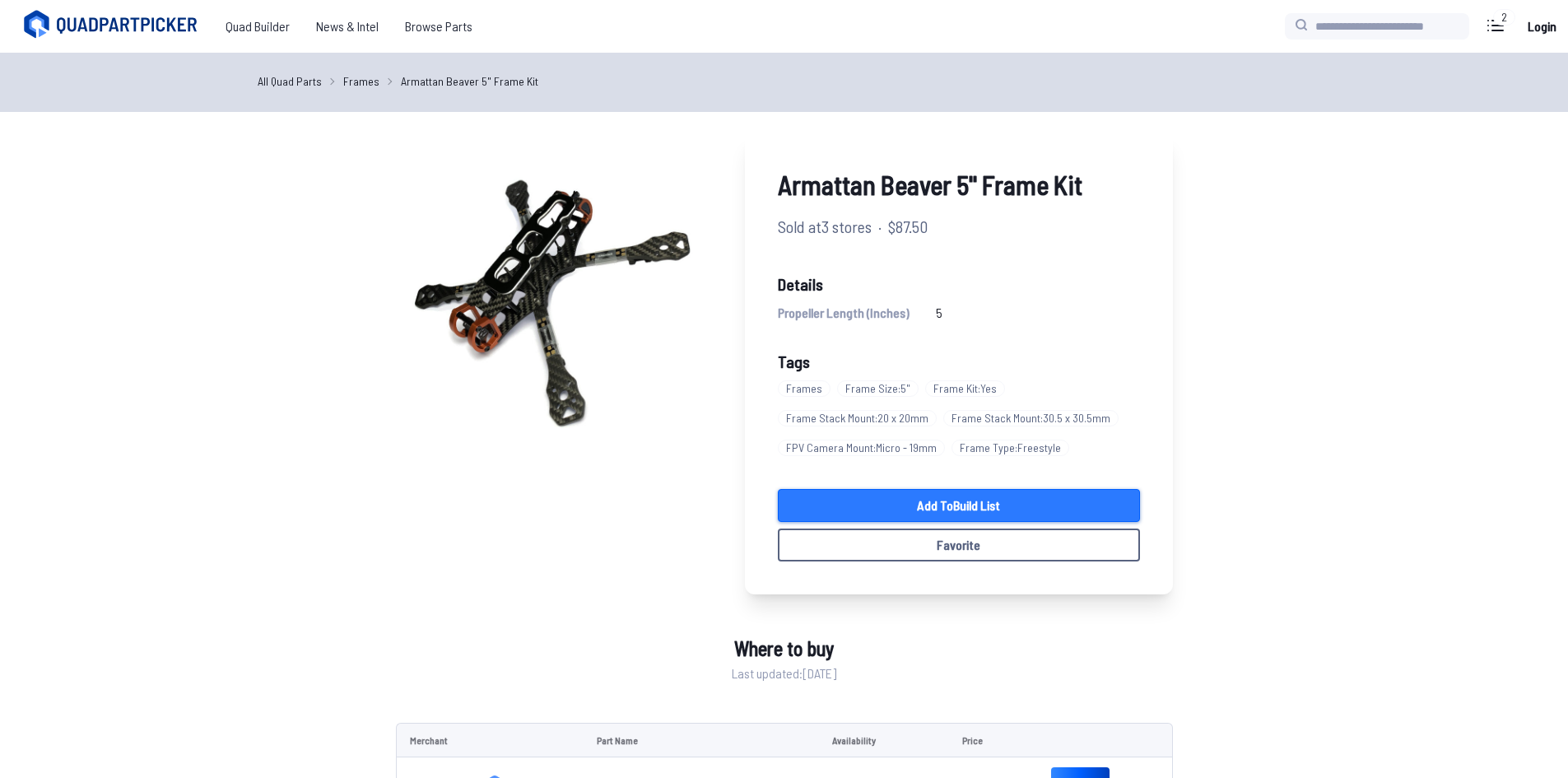
click at [1017, 496] on link "Add to Build List" at bounding box center [959, 505] width 362 height 32
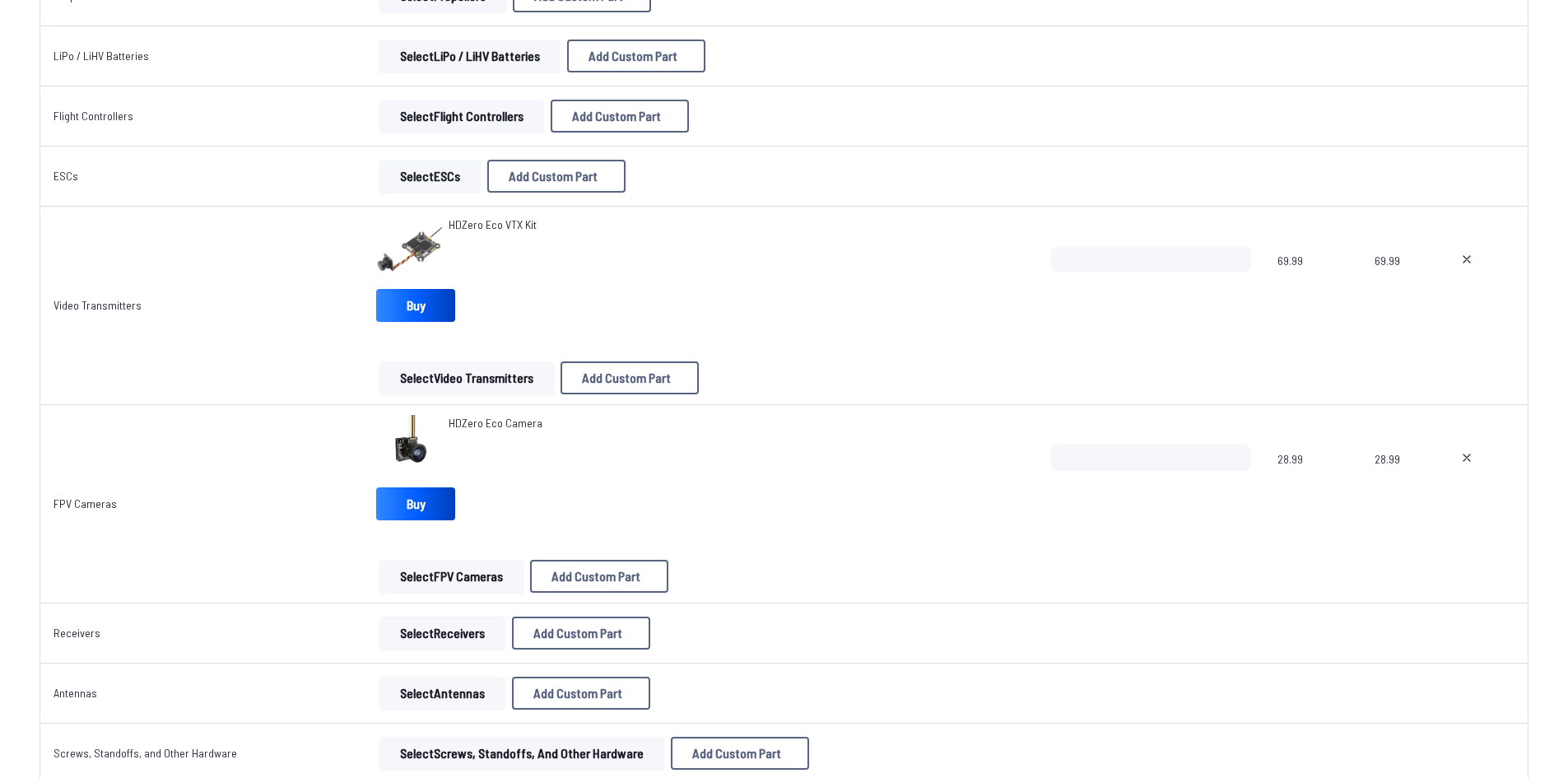
scroll to position [659, 0]
click at [483, 424] on span "HDZero Eco Camera" at bounding box center [496, 421] width 94 height 14
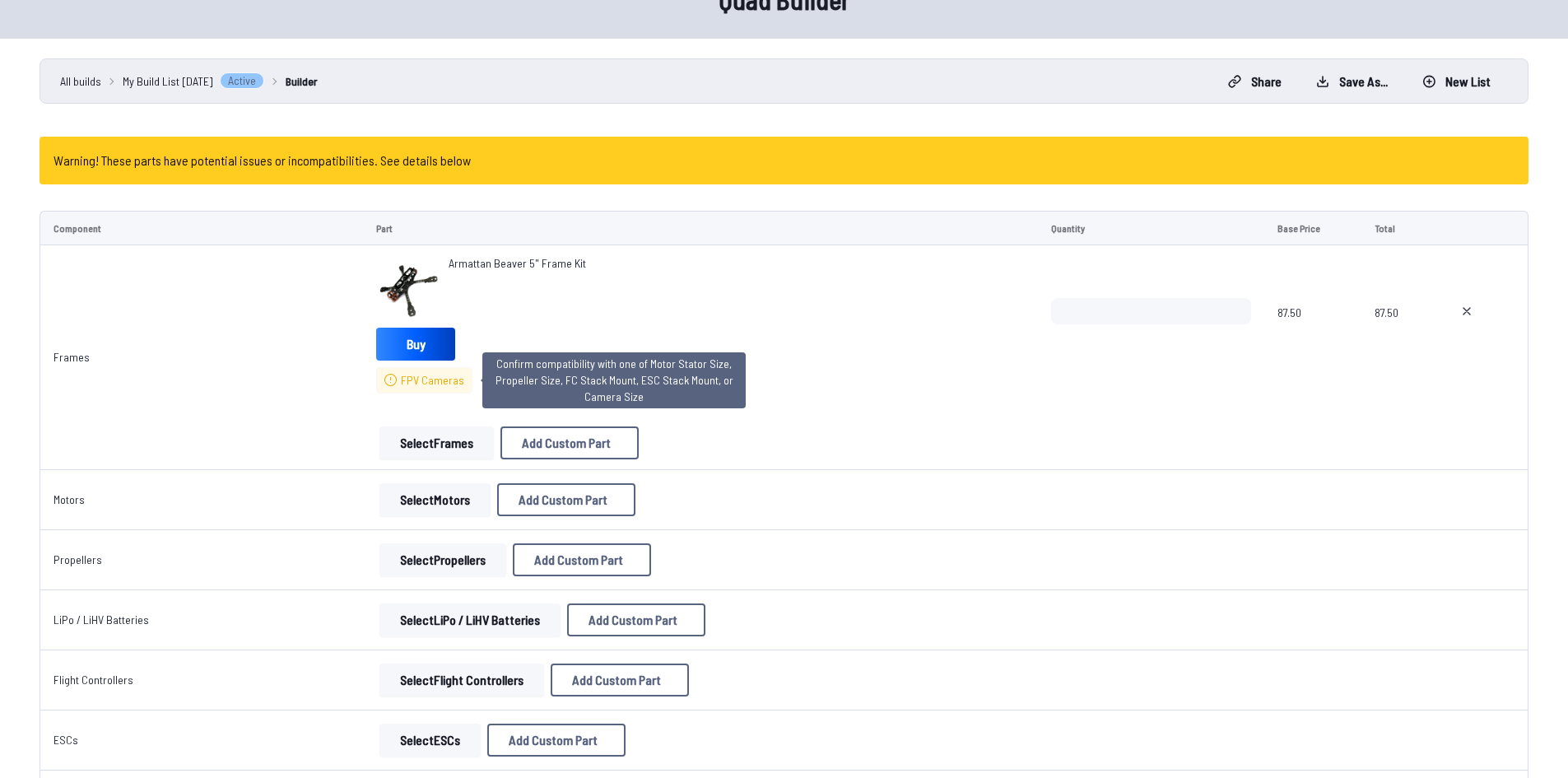
scroll to position [82, 0]
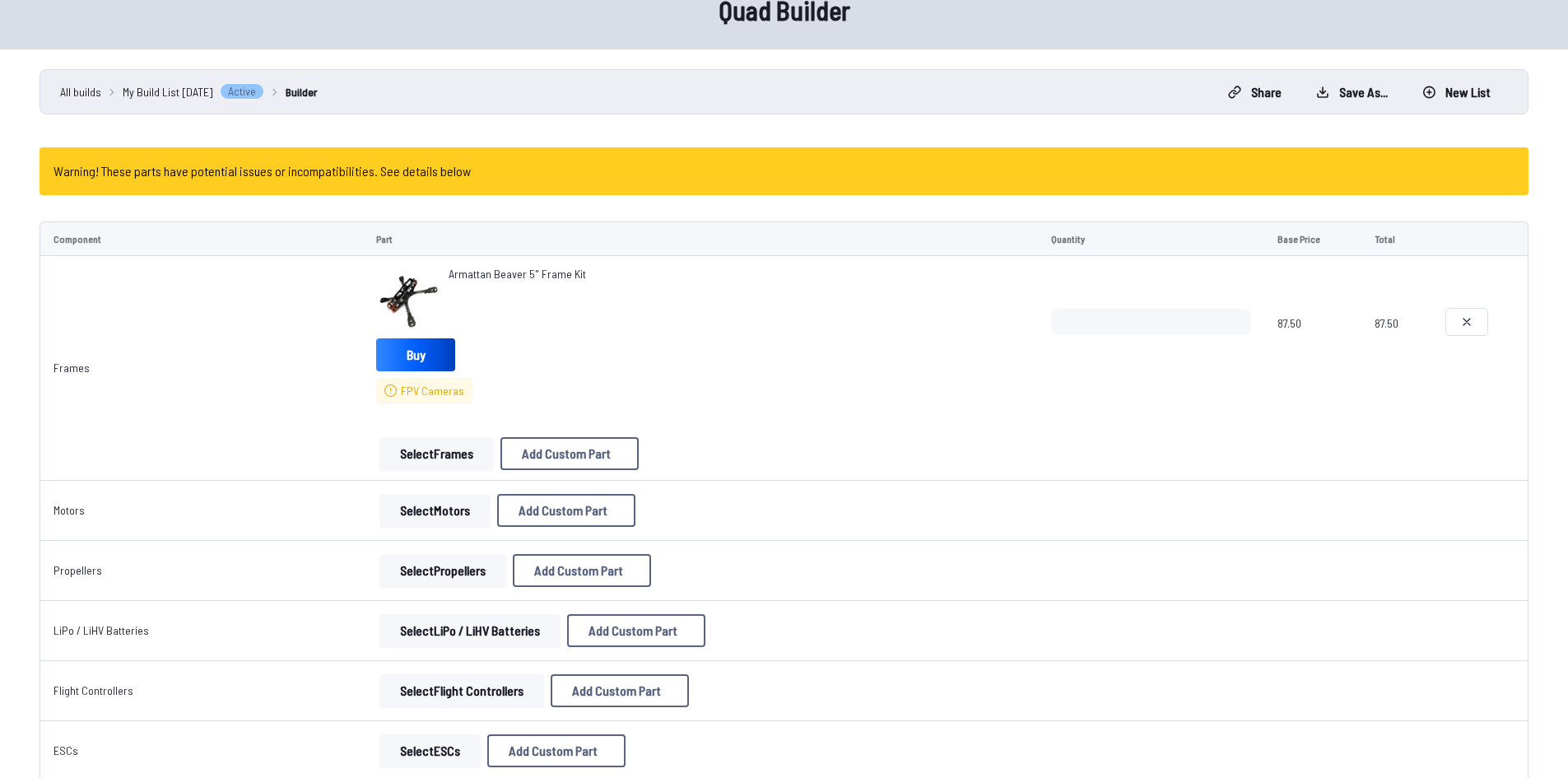
click at [1466, 322] on icon at bounding box center [1467, 321] width 6 height 6
type textarea "**********"
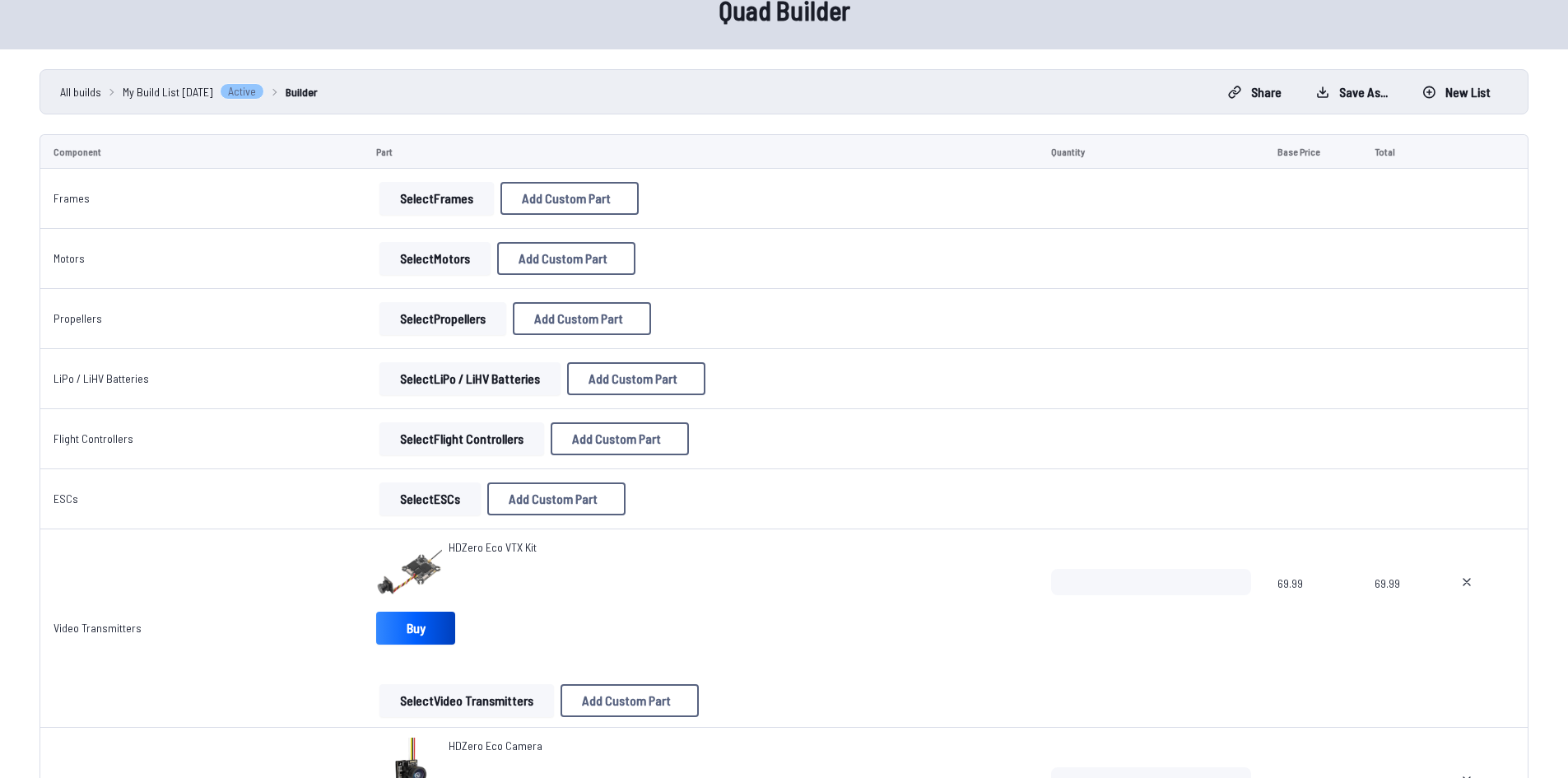
click at [420, 208] on button "Select Frames" at bounding box center [436, 199] width 115 height 32
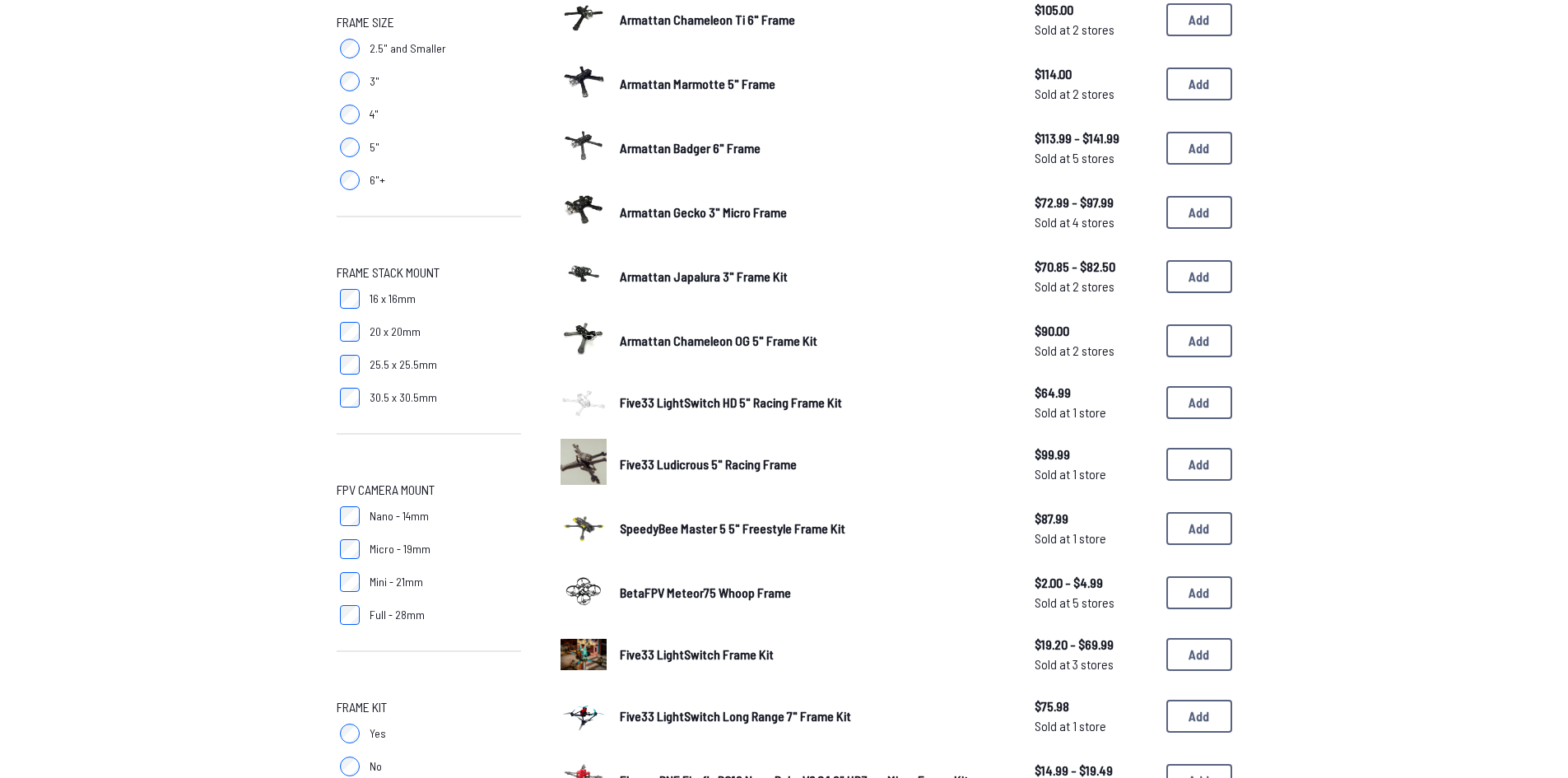
scroll to position [523, 0]
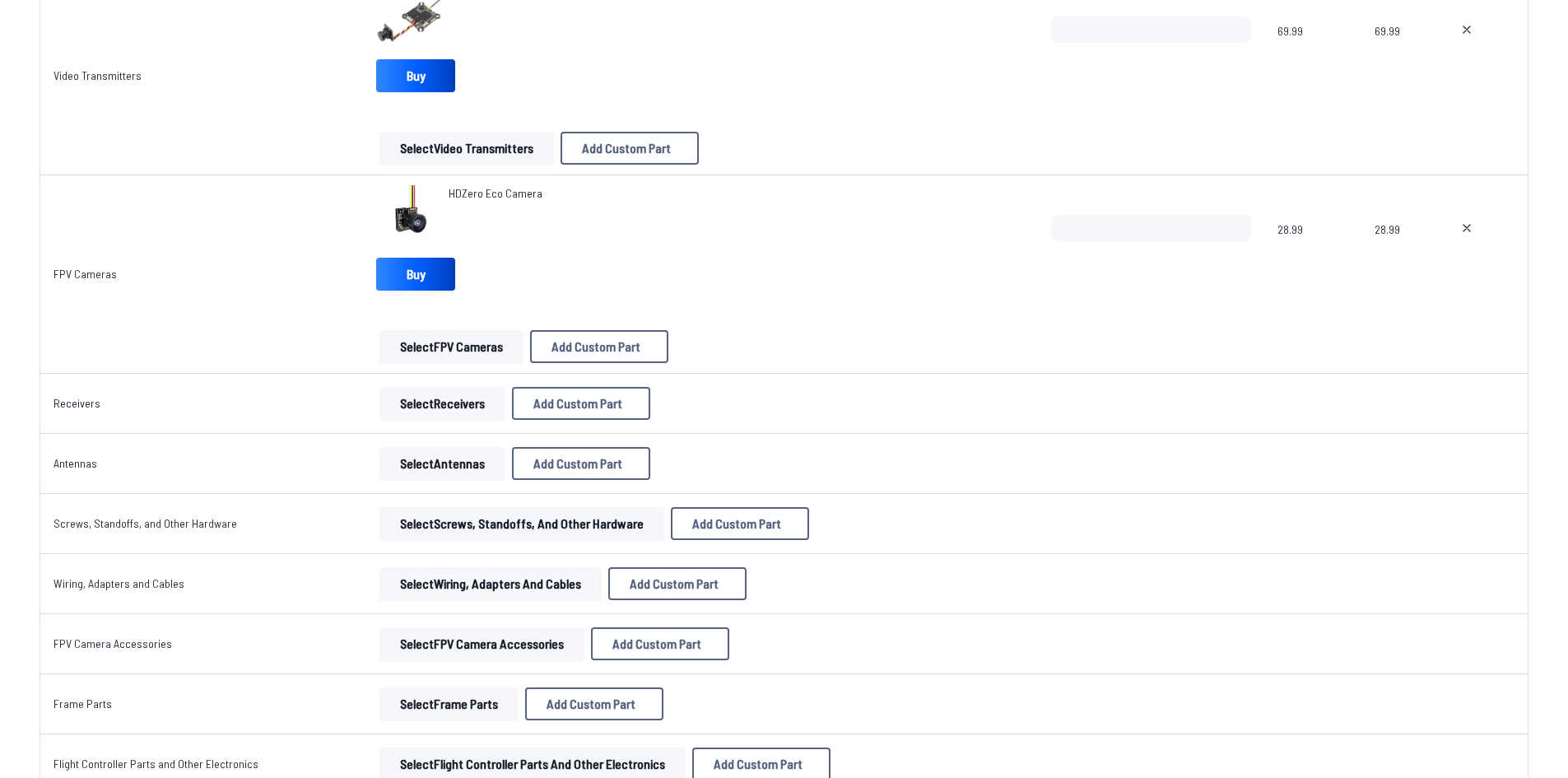
scroll to position [659, 0]
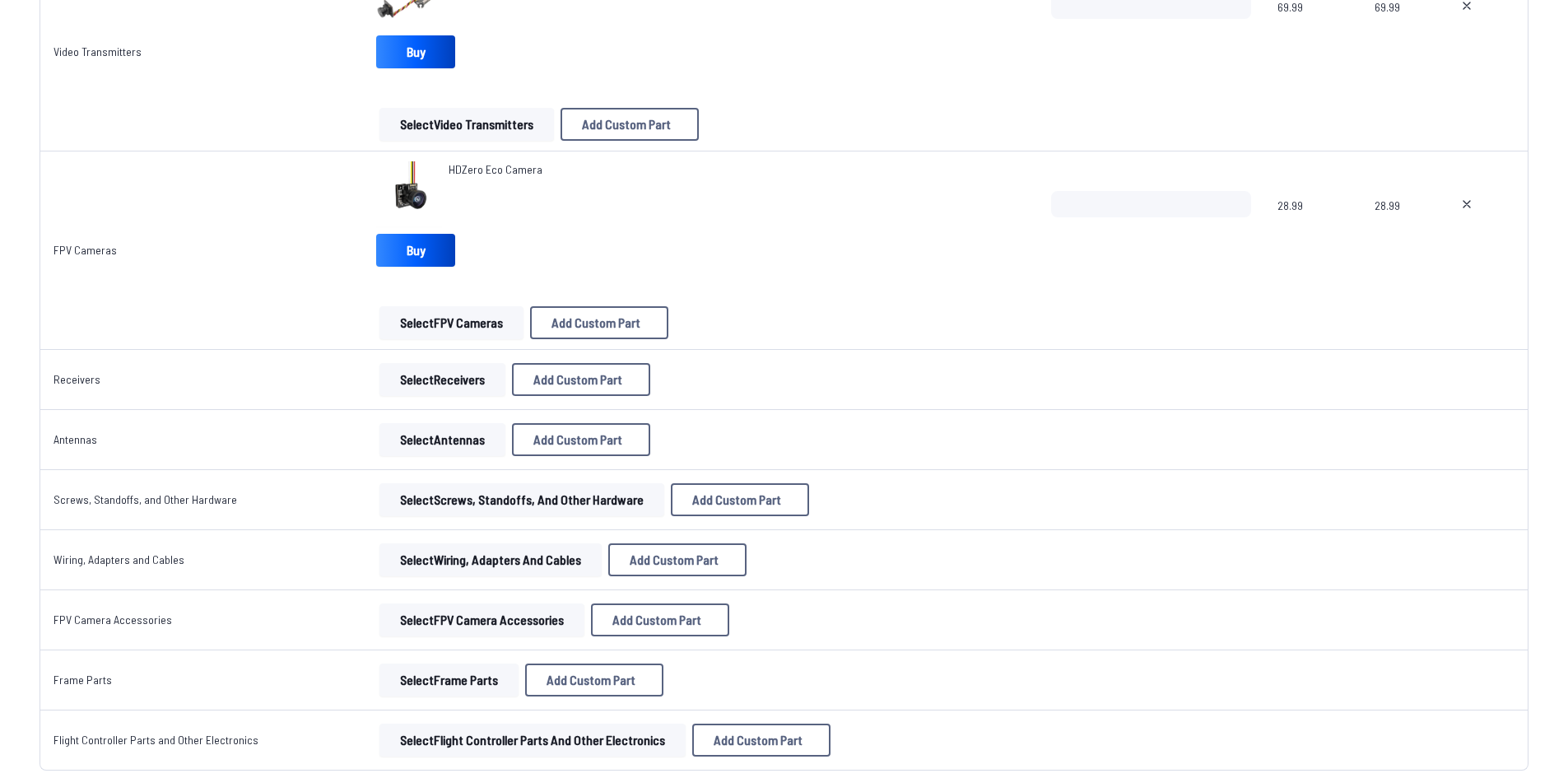
click at [454, 430] on button "Select Antennas" at bounding box center [442, 440] width 126 height 32
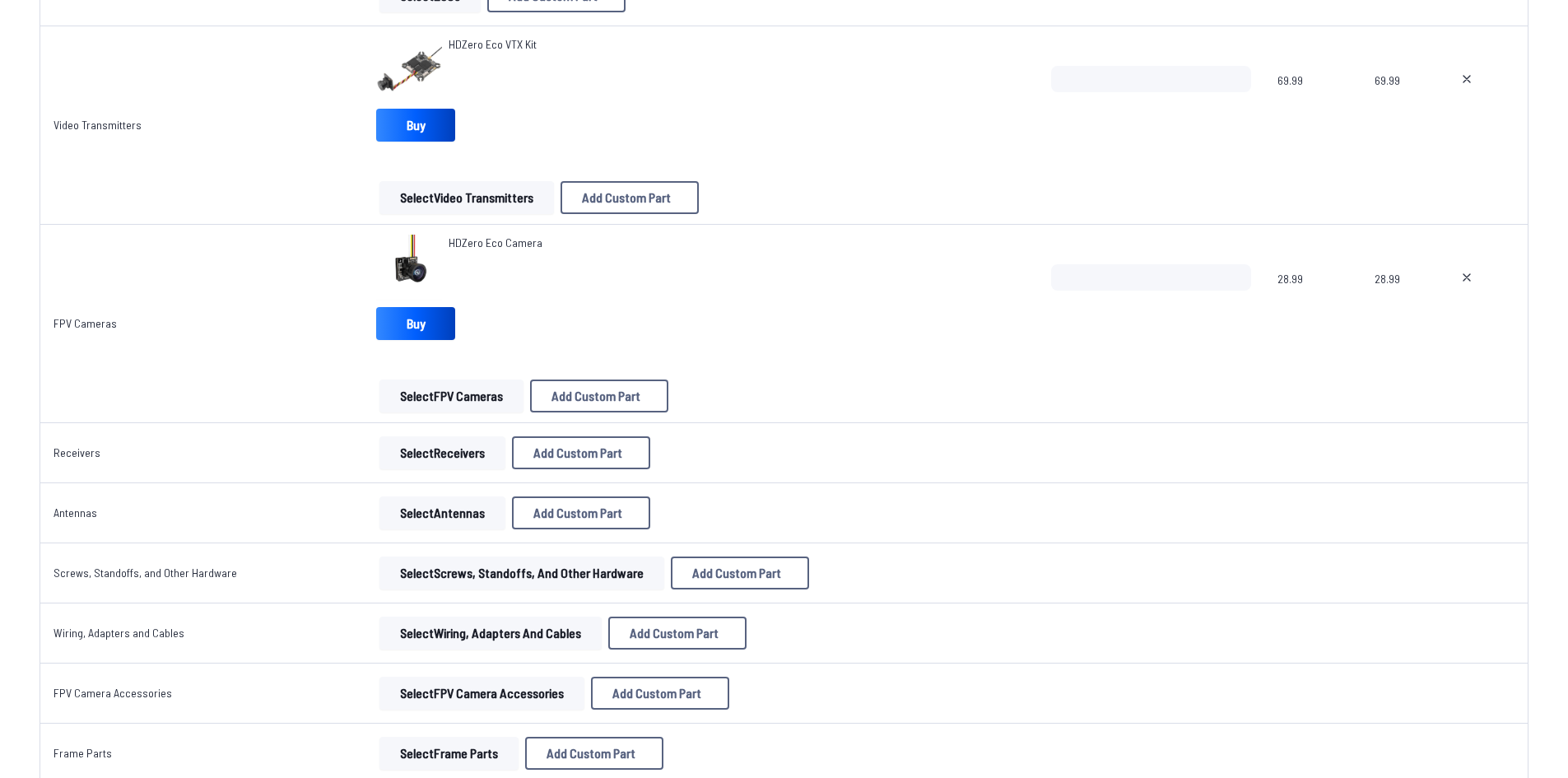
scroll to position [494, 0]
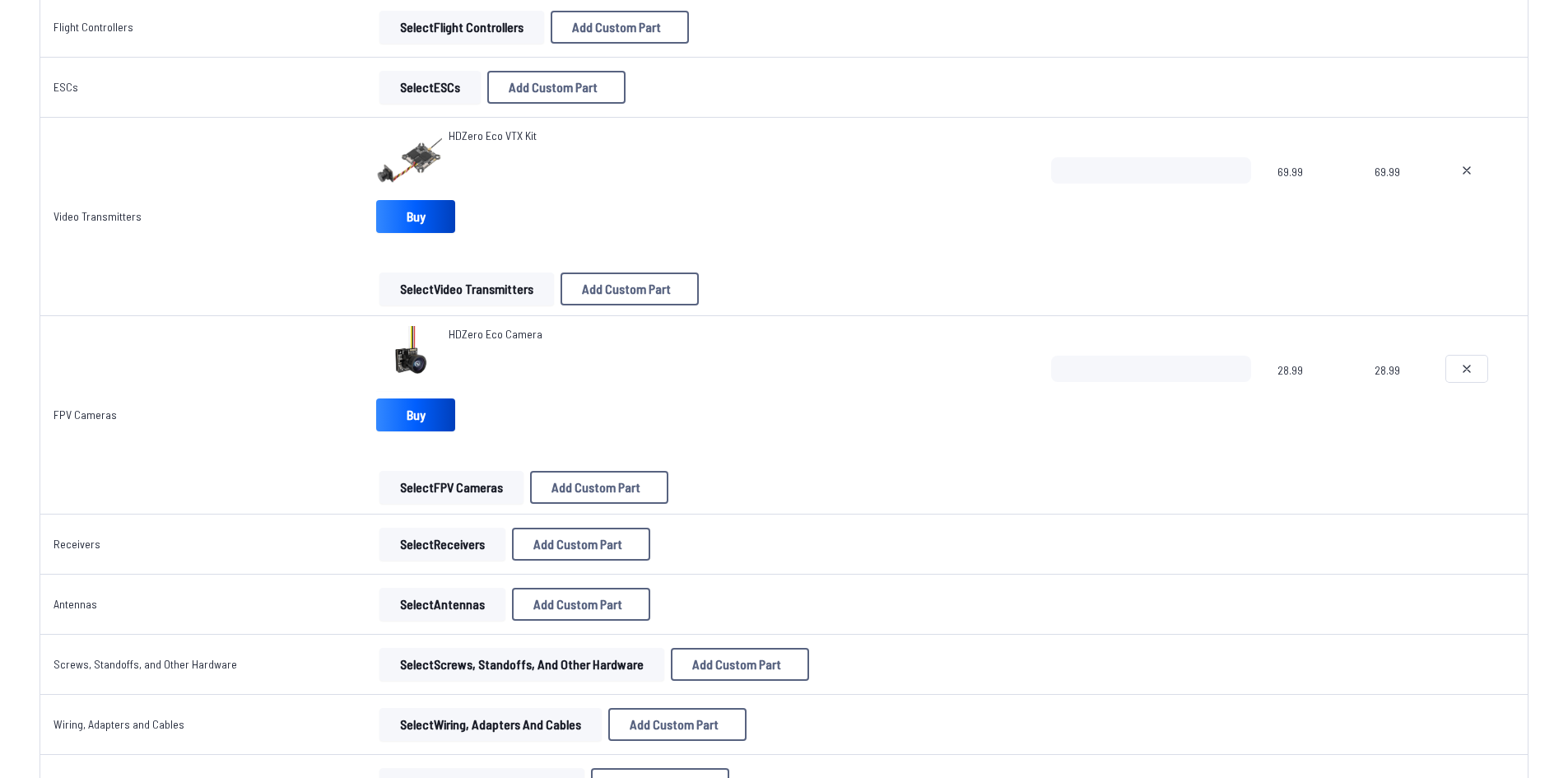
click at [1462, 375] on icon at bounding box center [1467, 368] width 14 height 14
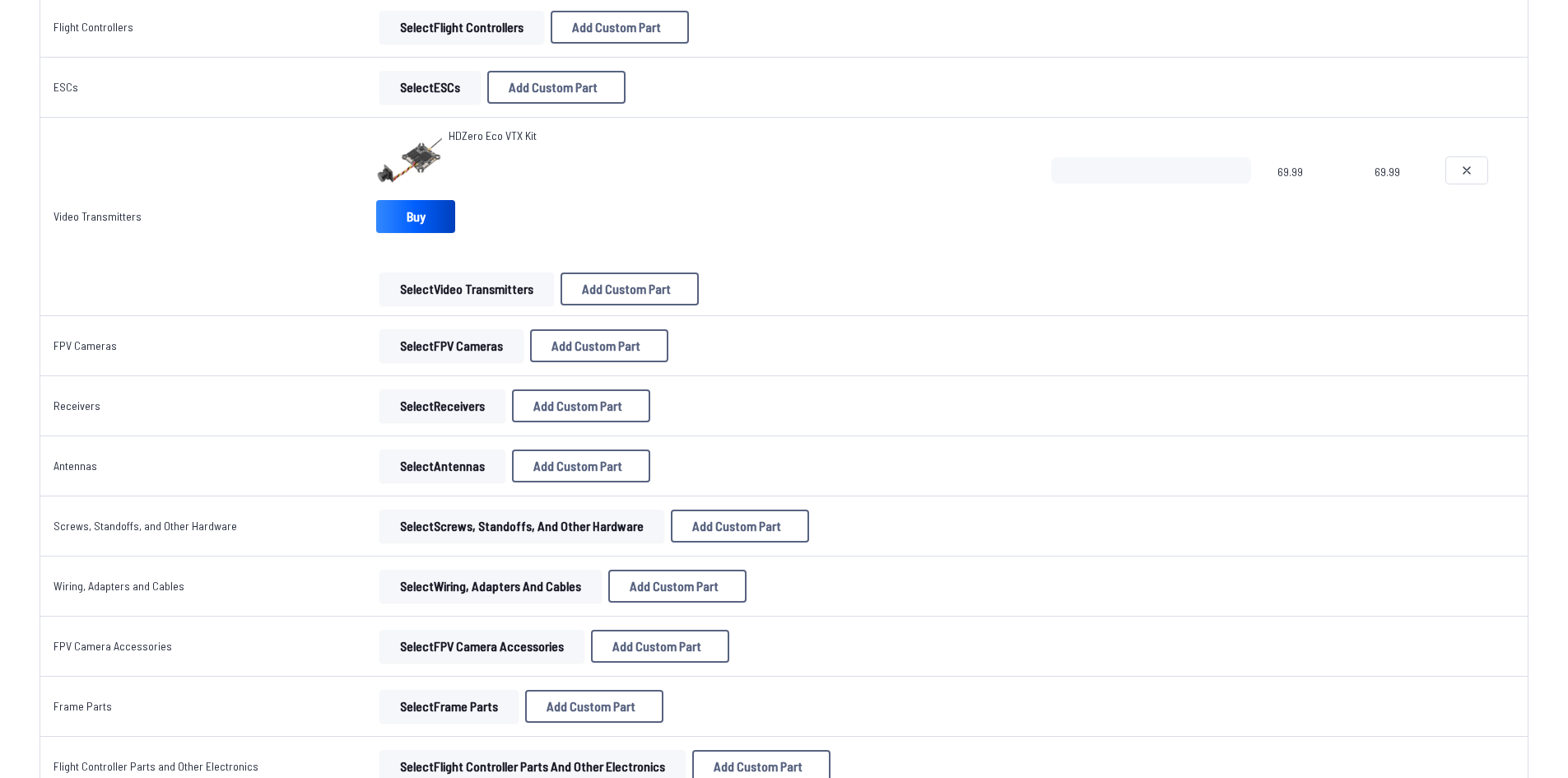
click at [1468, 163] on button at bounding box center [1467, 170] width 42 height 26
type textarea "**********"
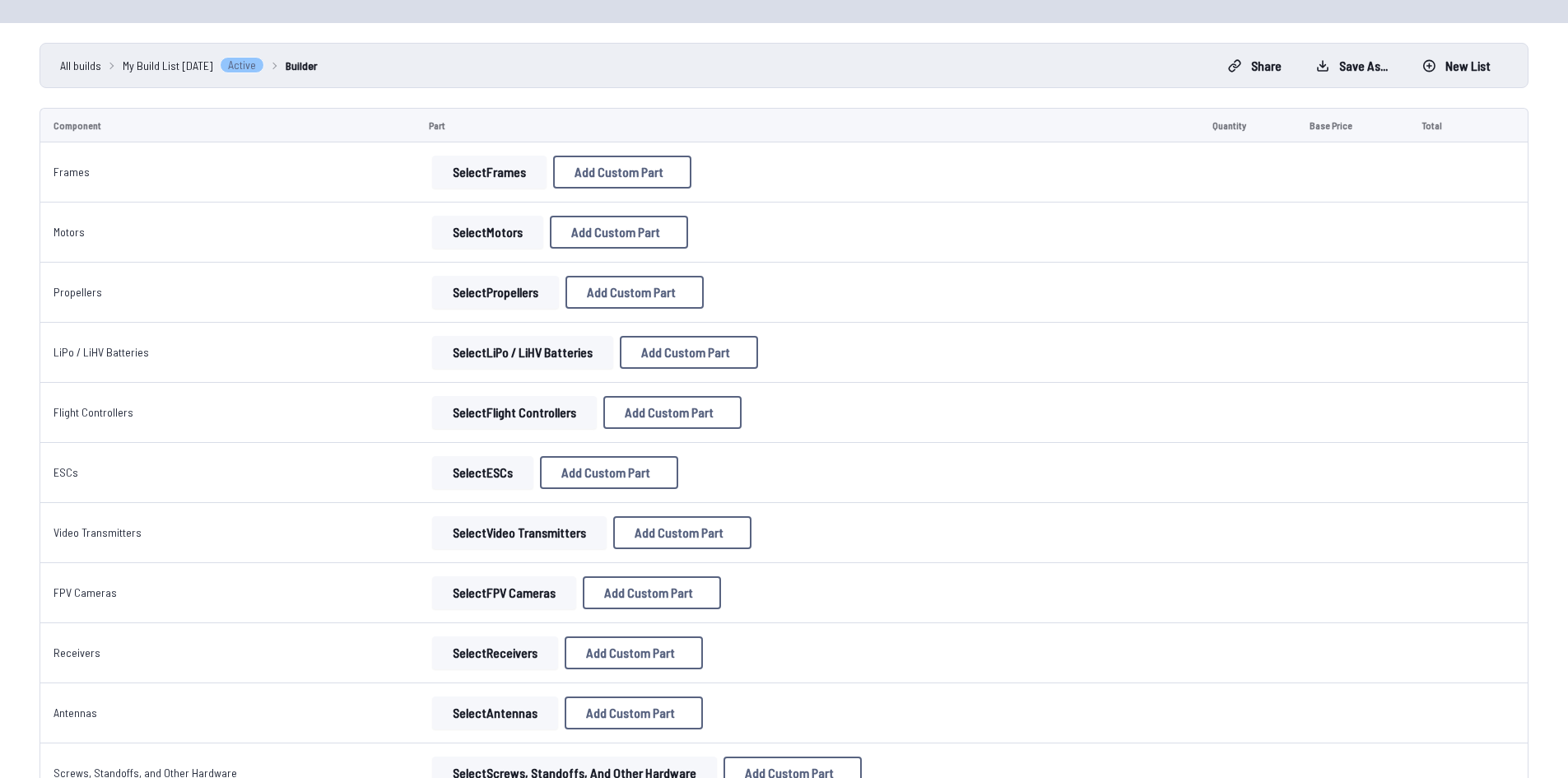
scroll to position [0, 0]
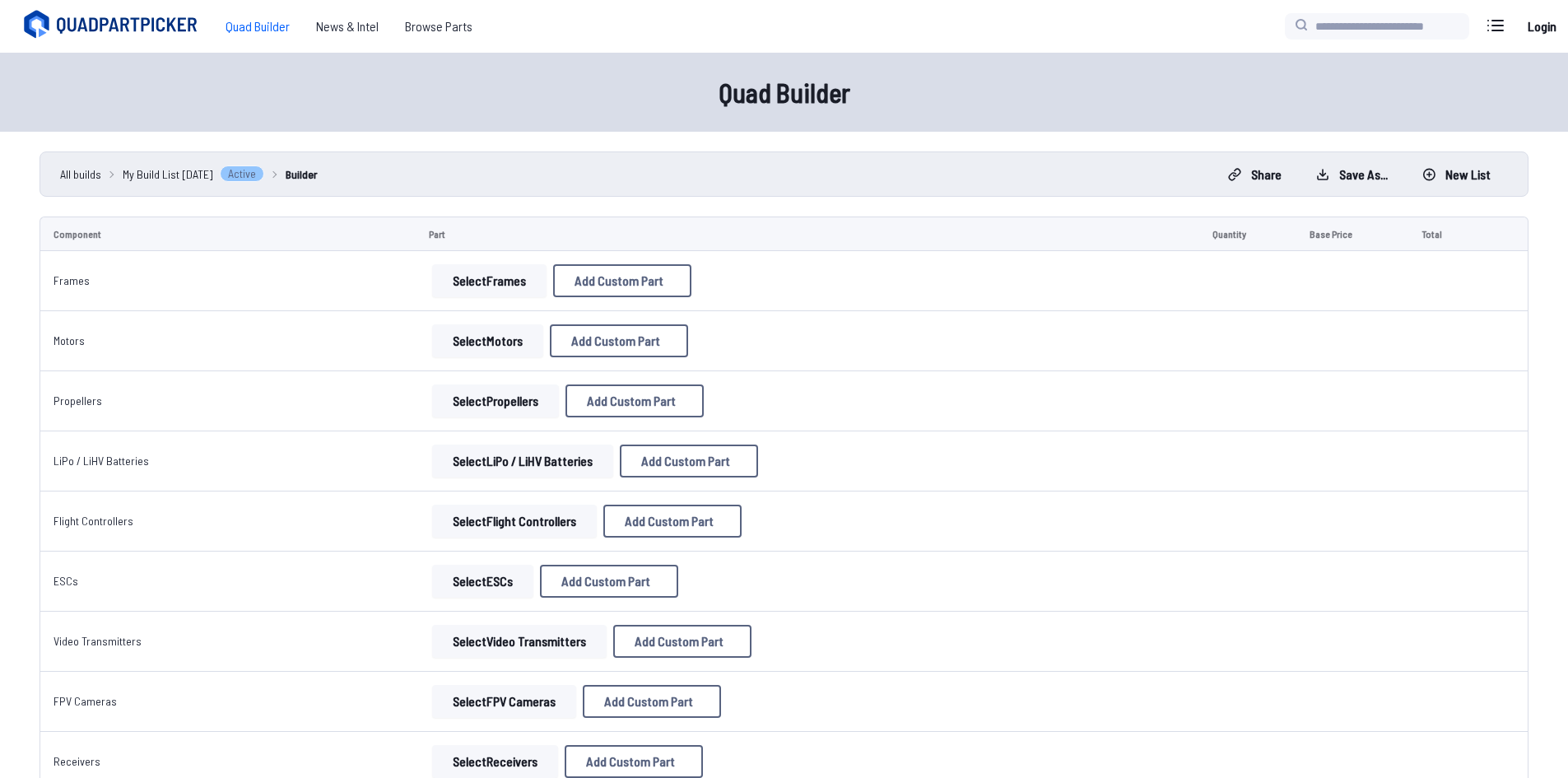
click at [473, 285] on button "Select Frames" at bounding box center [489, 281] width 115 height 32
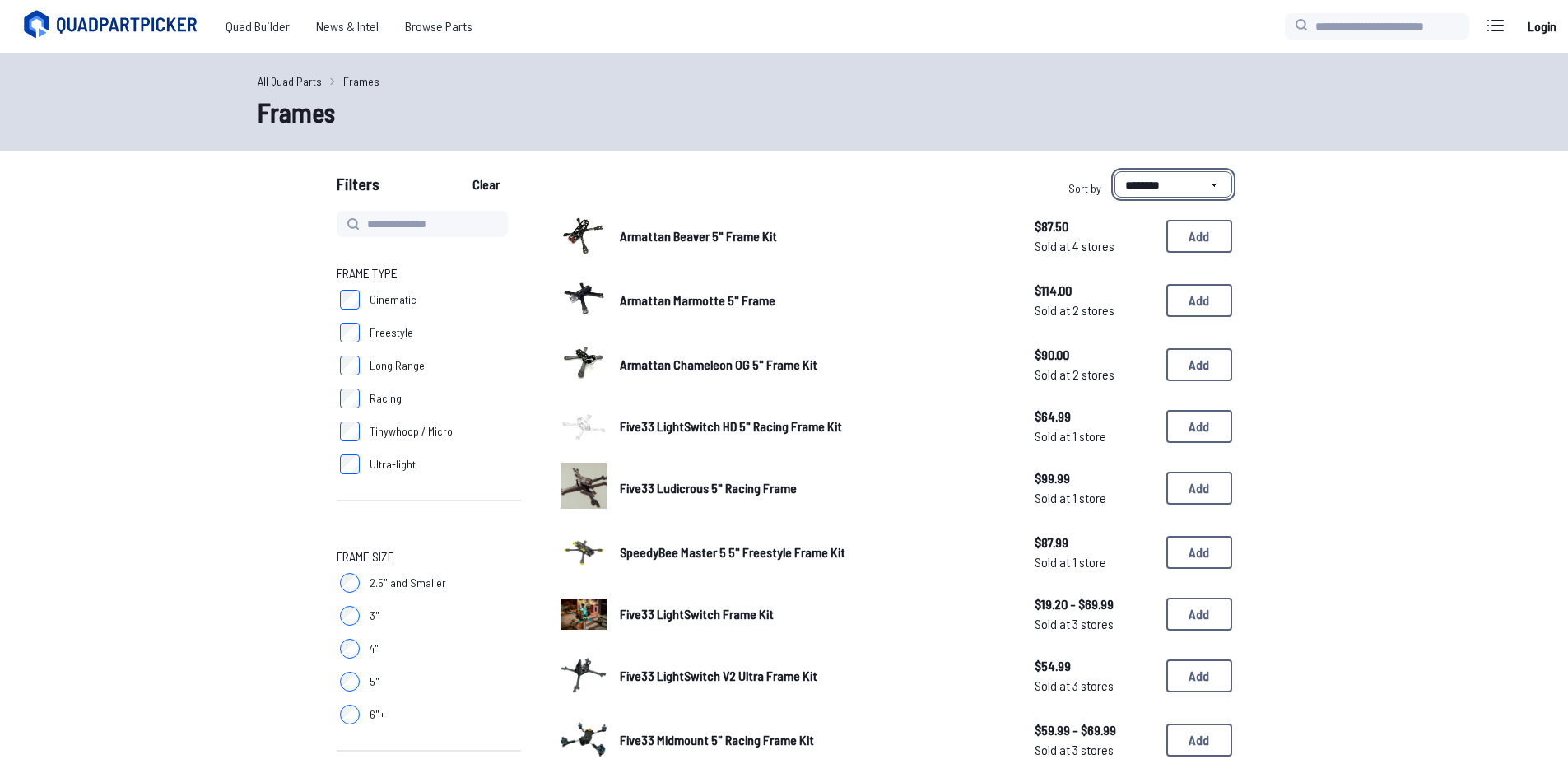
click at [1129, 182] on select "**********" at bounding box center [1174, 184] width 117 height 26
select select "*********"
click at [1115, 171] on select "**********" at bounding box center [1174, 184] width 117 height 26
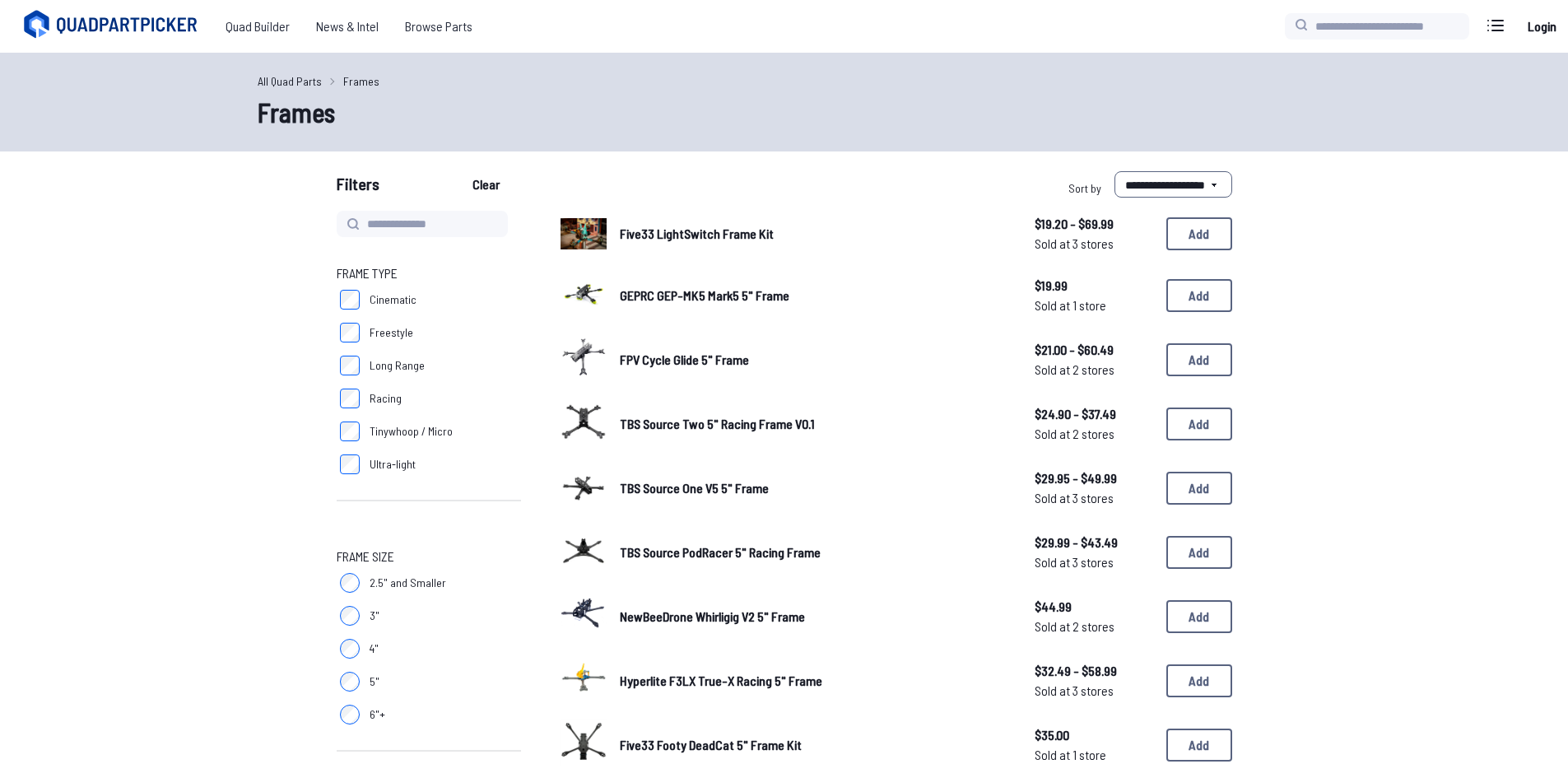
click at [716, 494] on span "TBS Source One V5 5" Frame" at bounding box center [694, 487] width 149 height 15
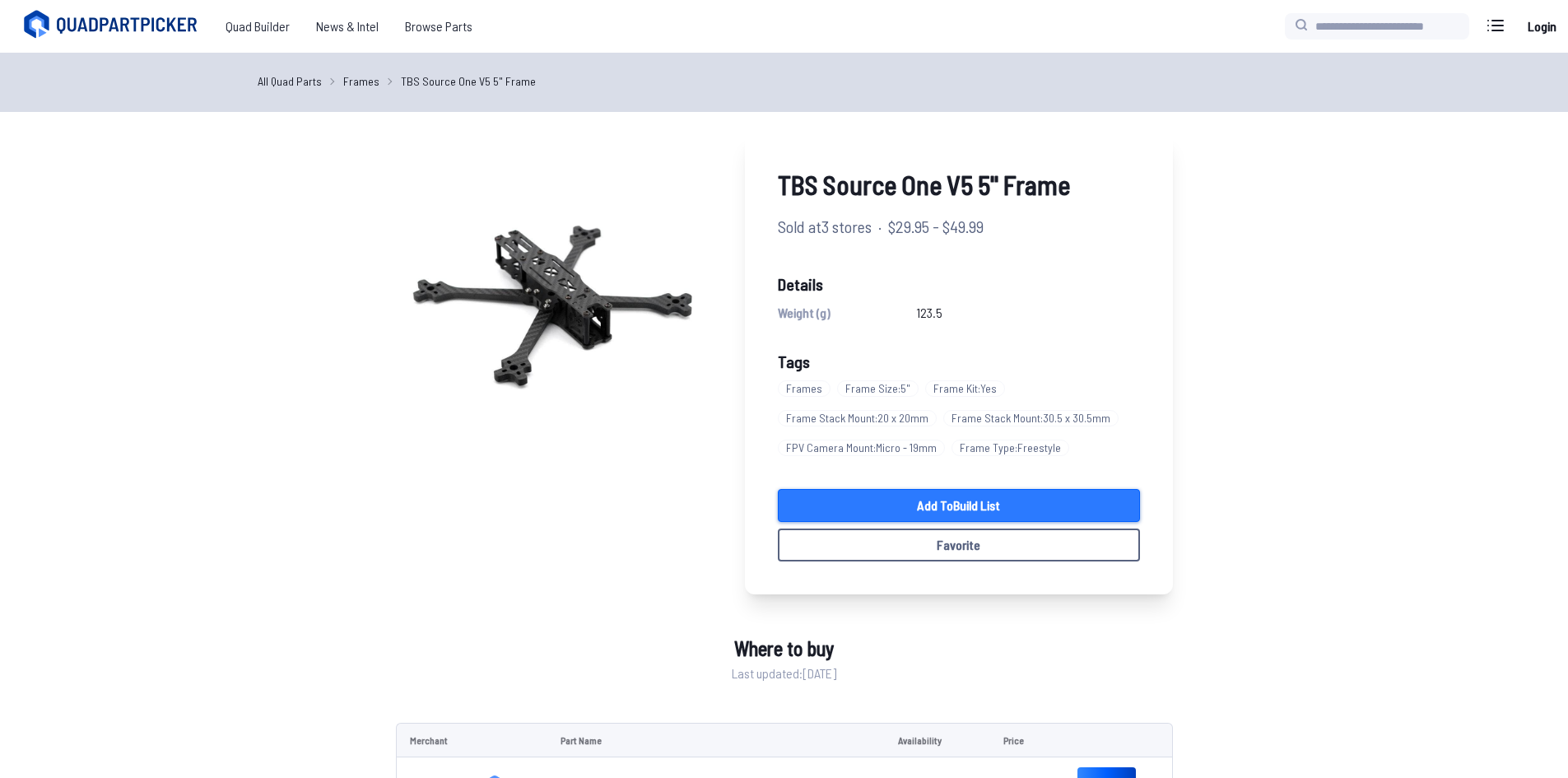
click at [956, 499] on link "Add to Build List" at bounding box center [959, 505] width 362 height 32
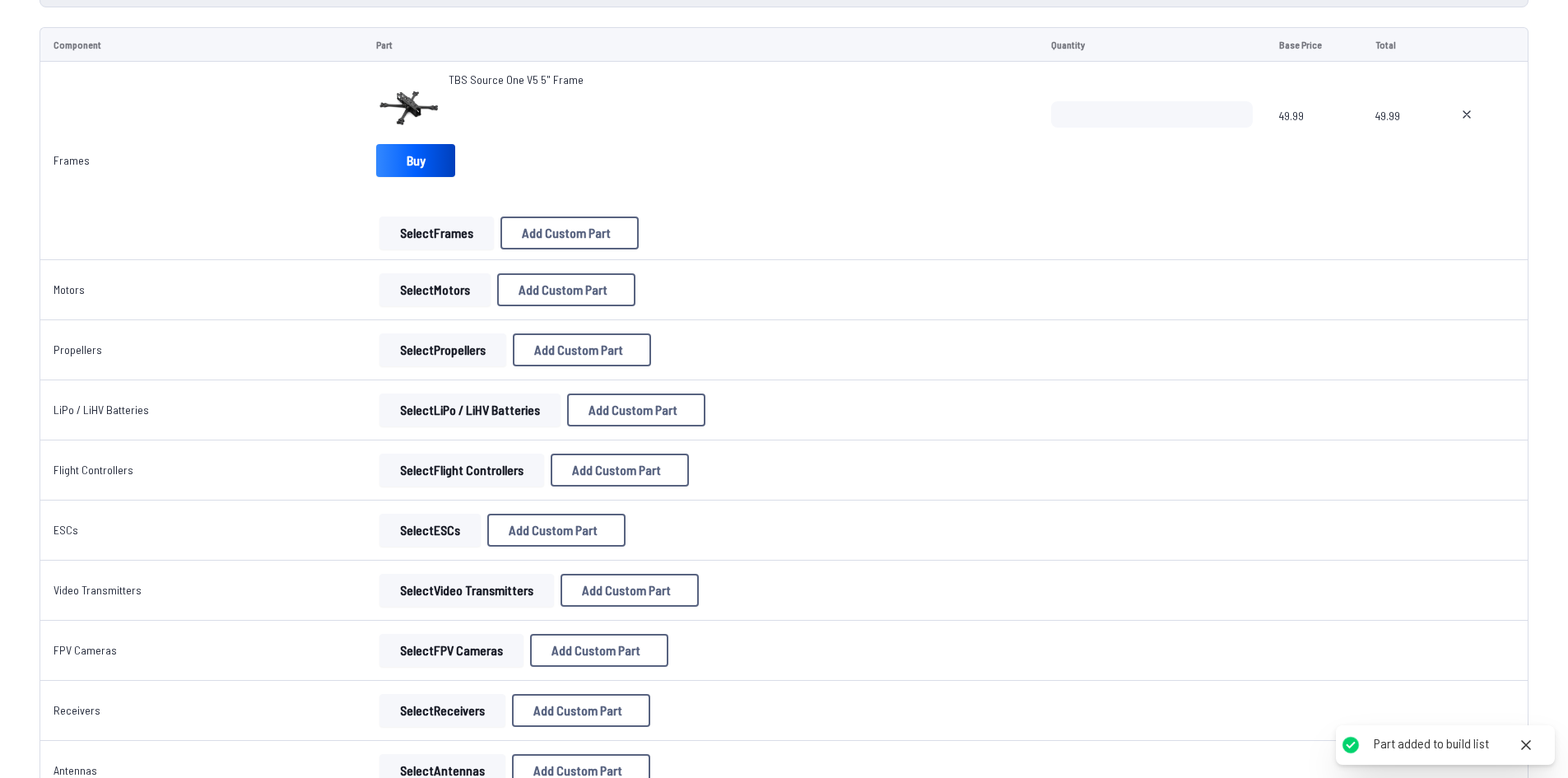
scroll to position [329, 0]
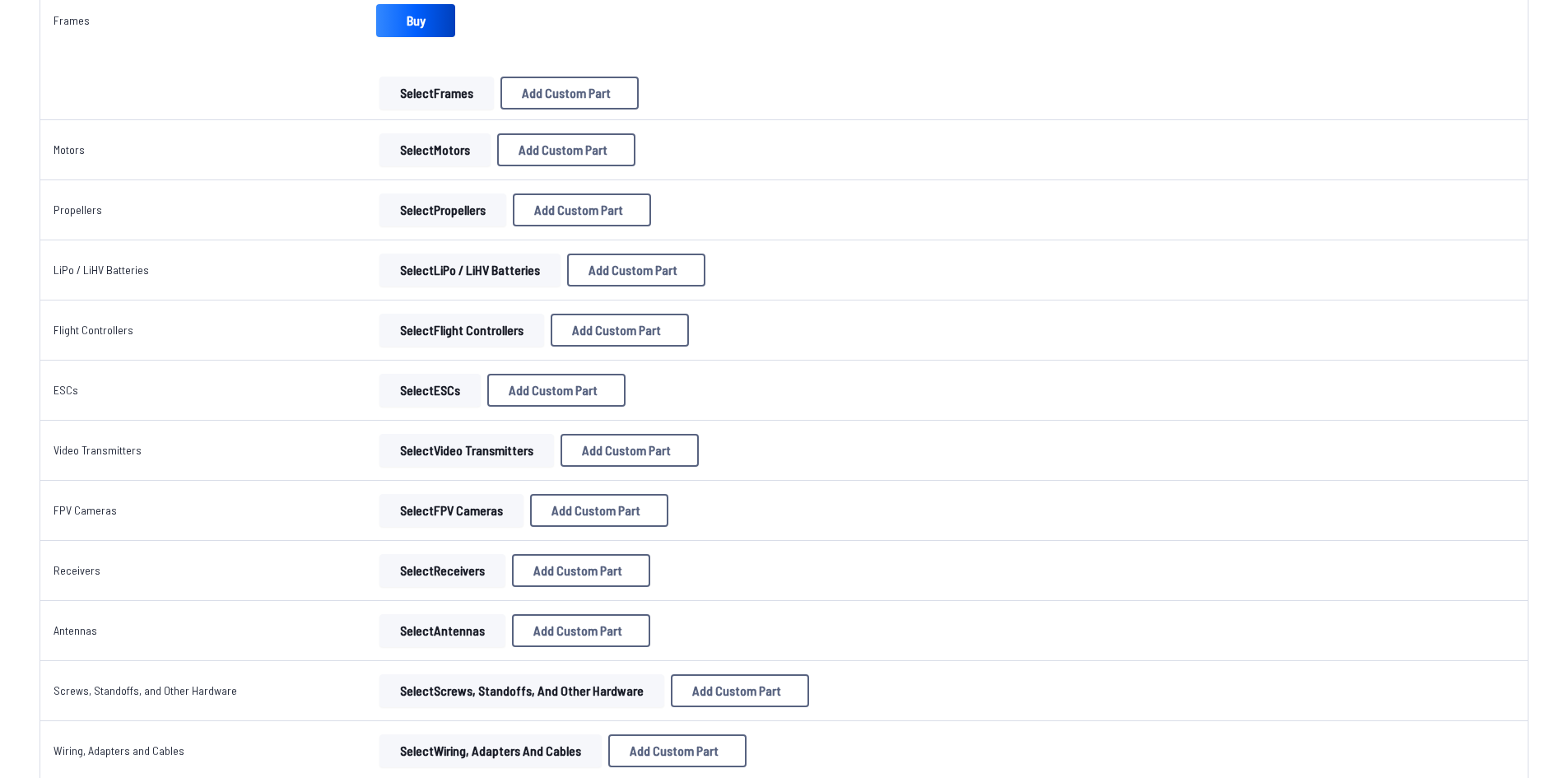
click at [435, 512] on button "Select FPV Cameras" at bounding box center [451, 510] width 144 height 32
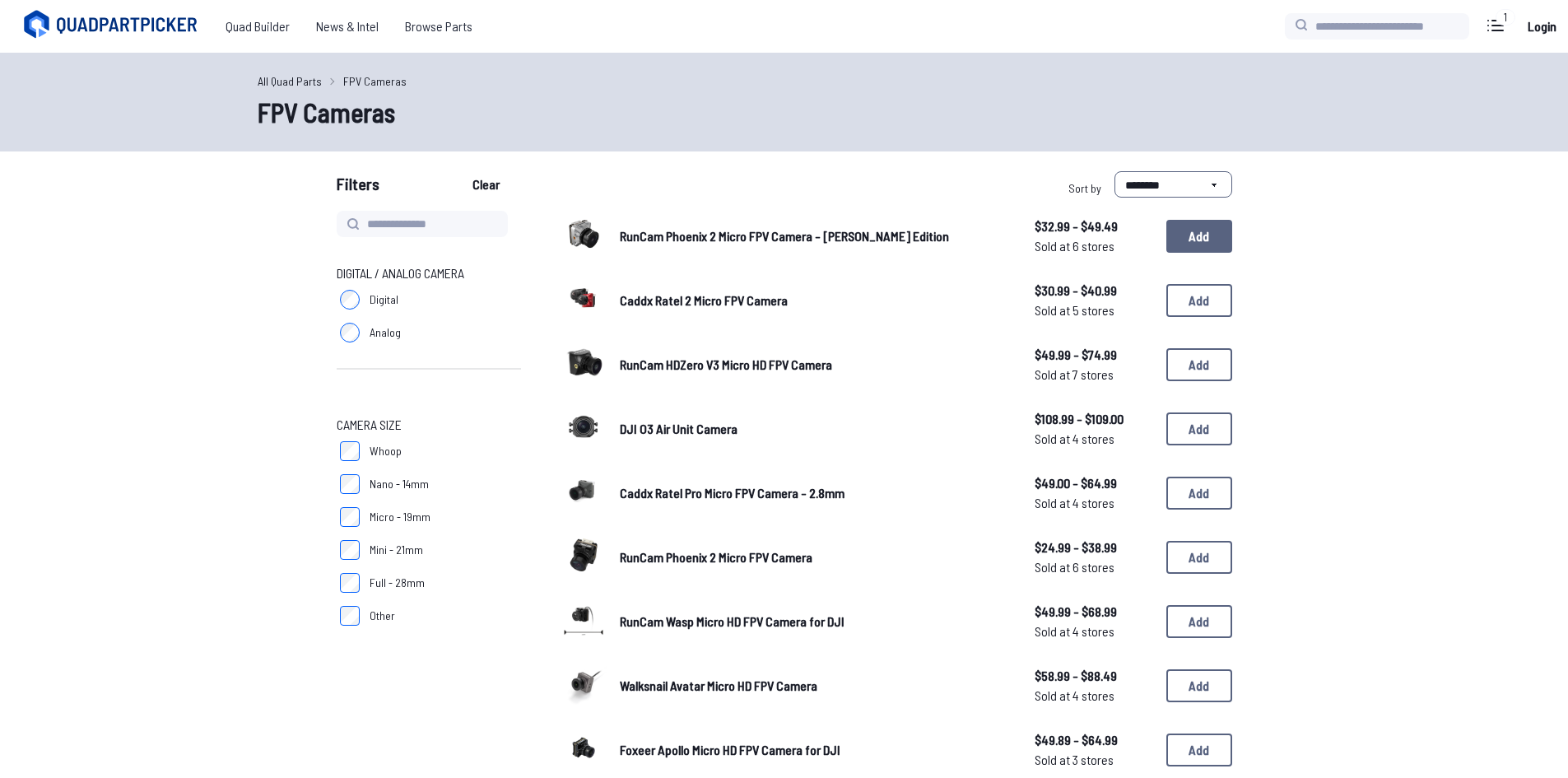
click at [1177, 231] on button "Add" at bounding box center [1199, 236] width 66 height 32
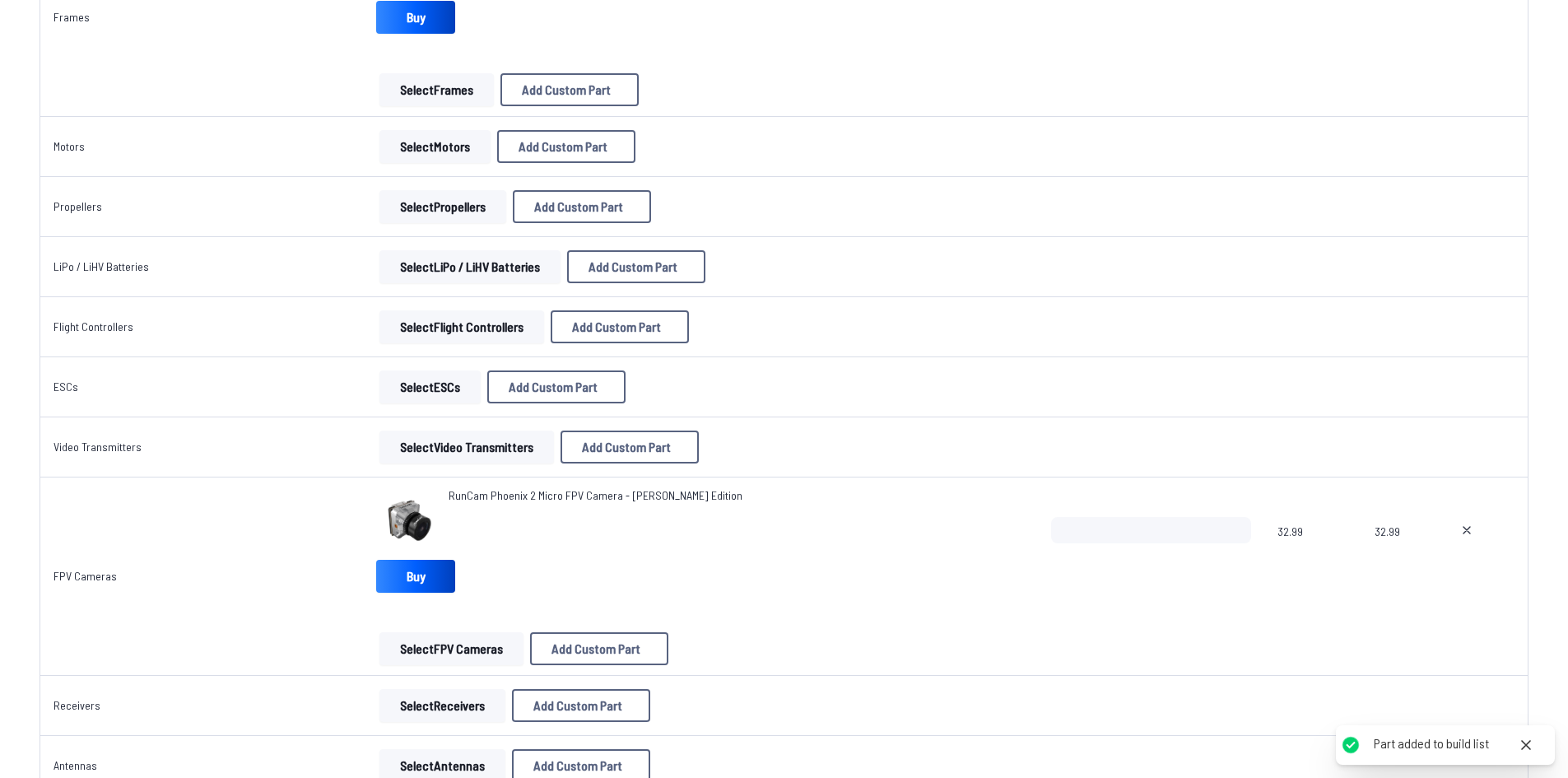
scroll to position [412, 0]
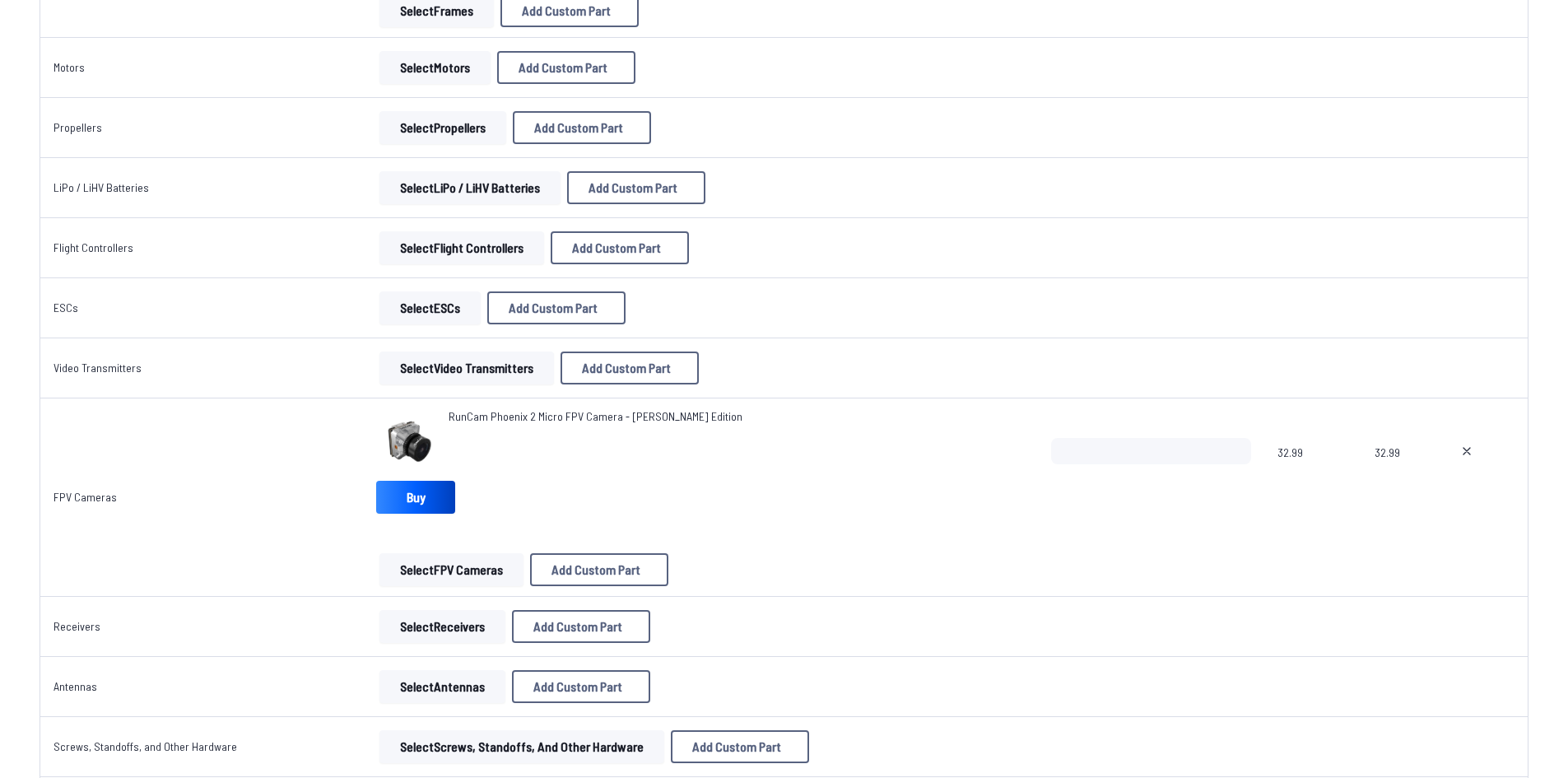
click at [432, 366] on button "Select Video Transmitters" at bounding box center [466, 367] width 174 height 32
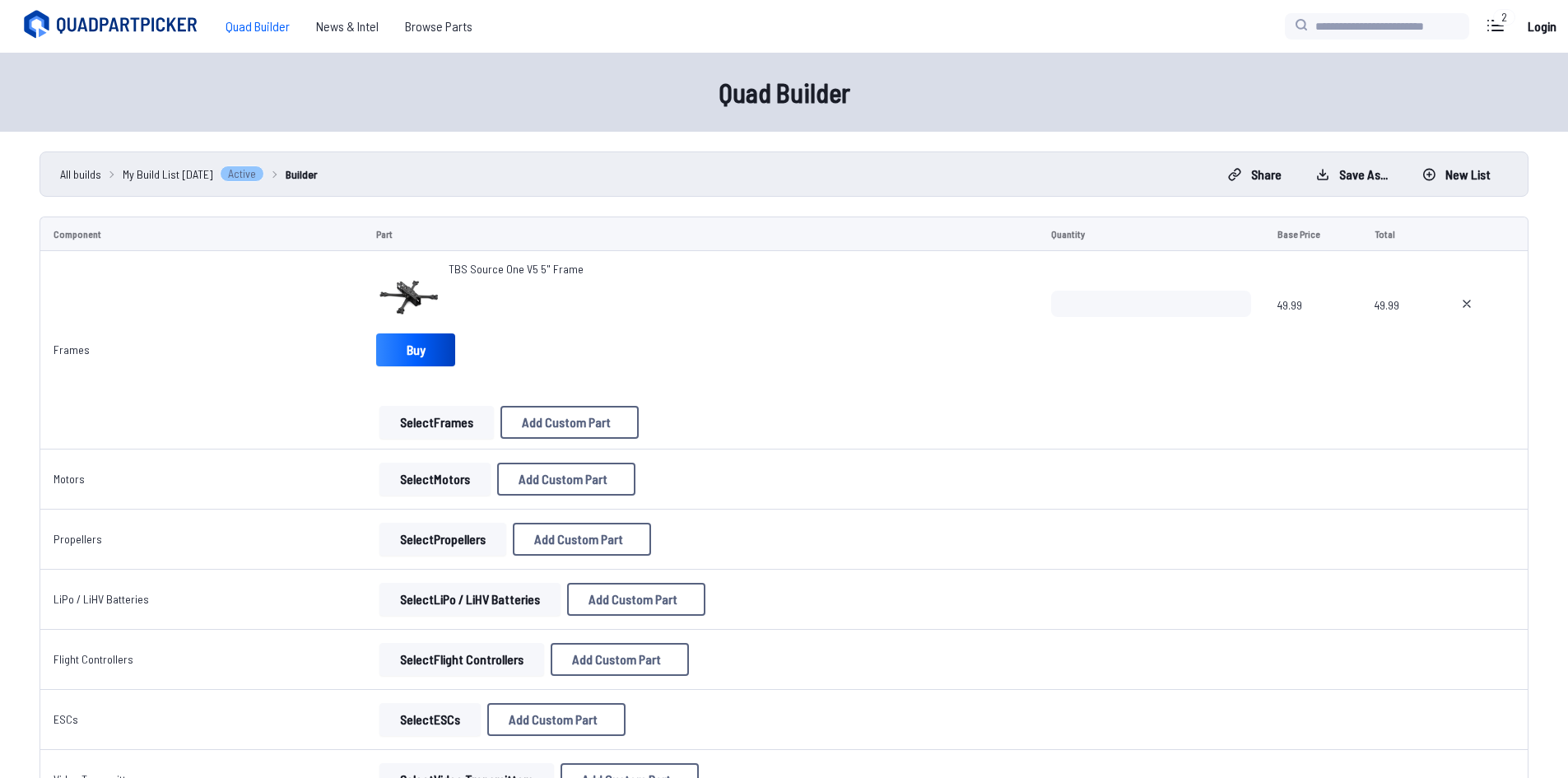
scroll to position [412, 0]
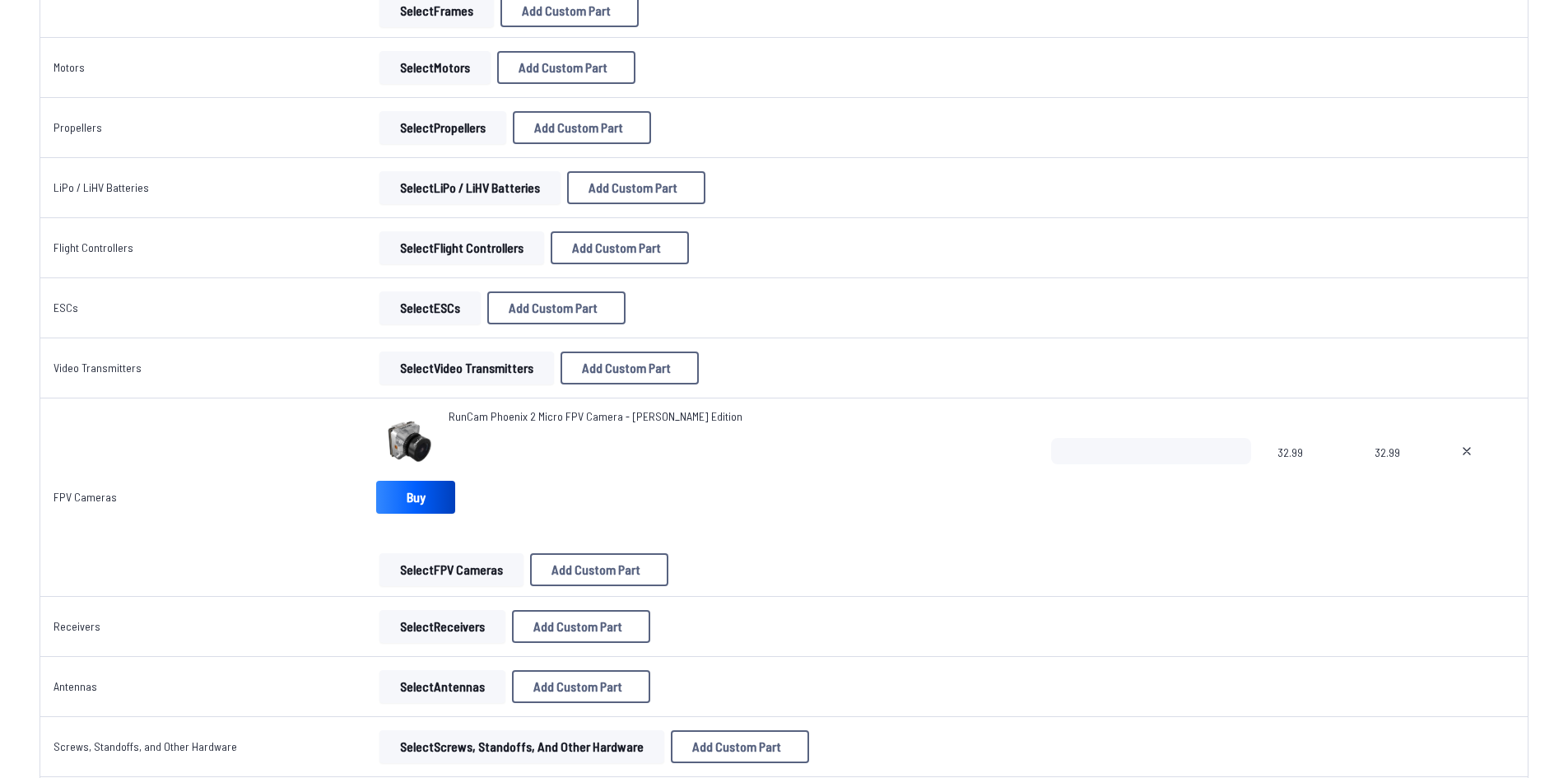
click at [417, 679] on button "Select Antennas" at bounding box center [442, 686] width 126 height 32
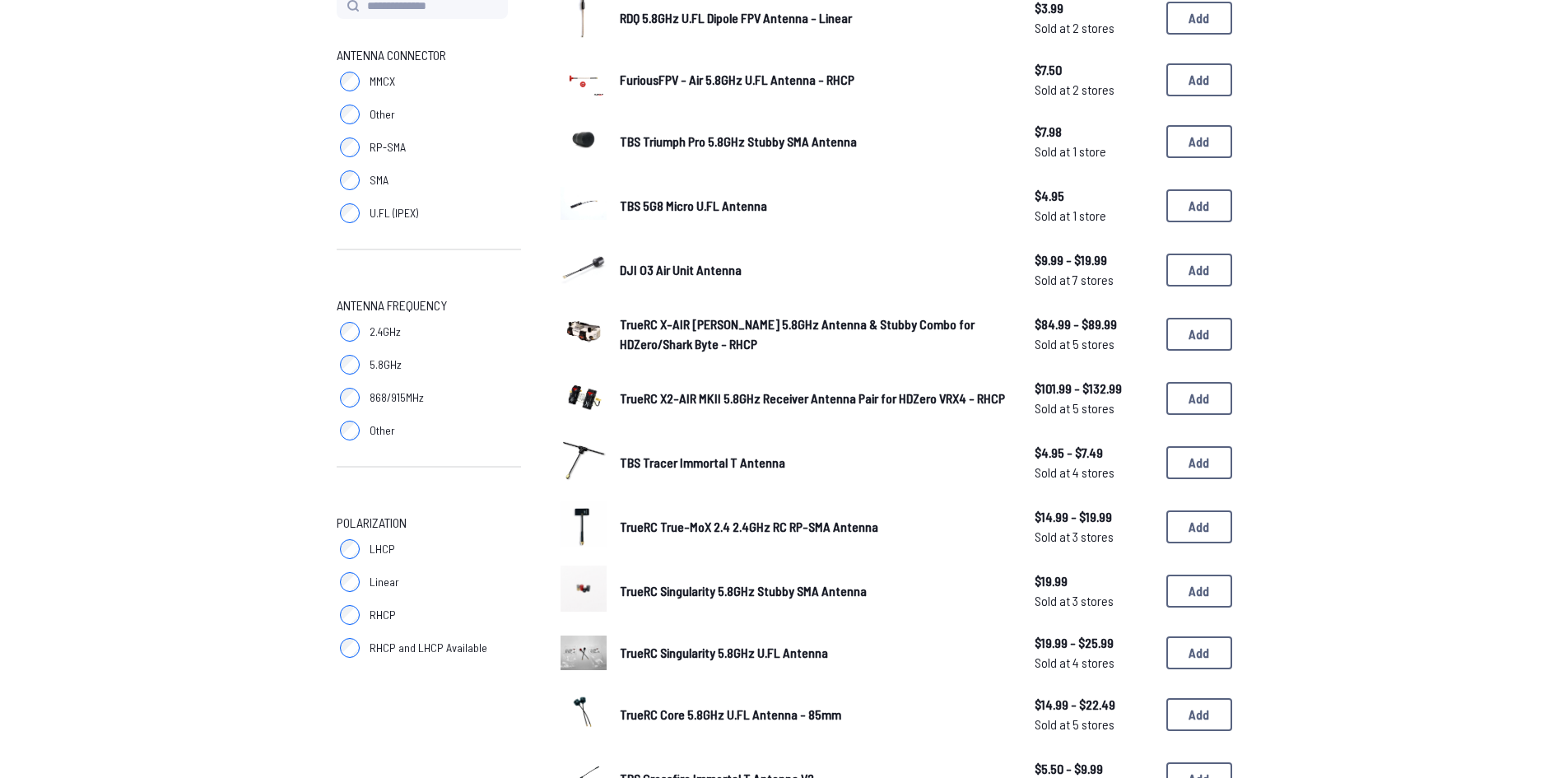
scroll to position [247, 0]
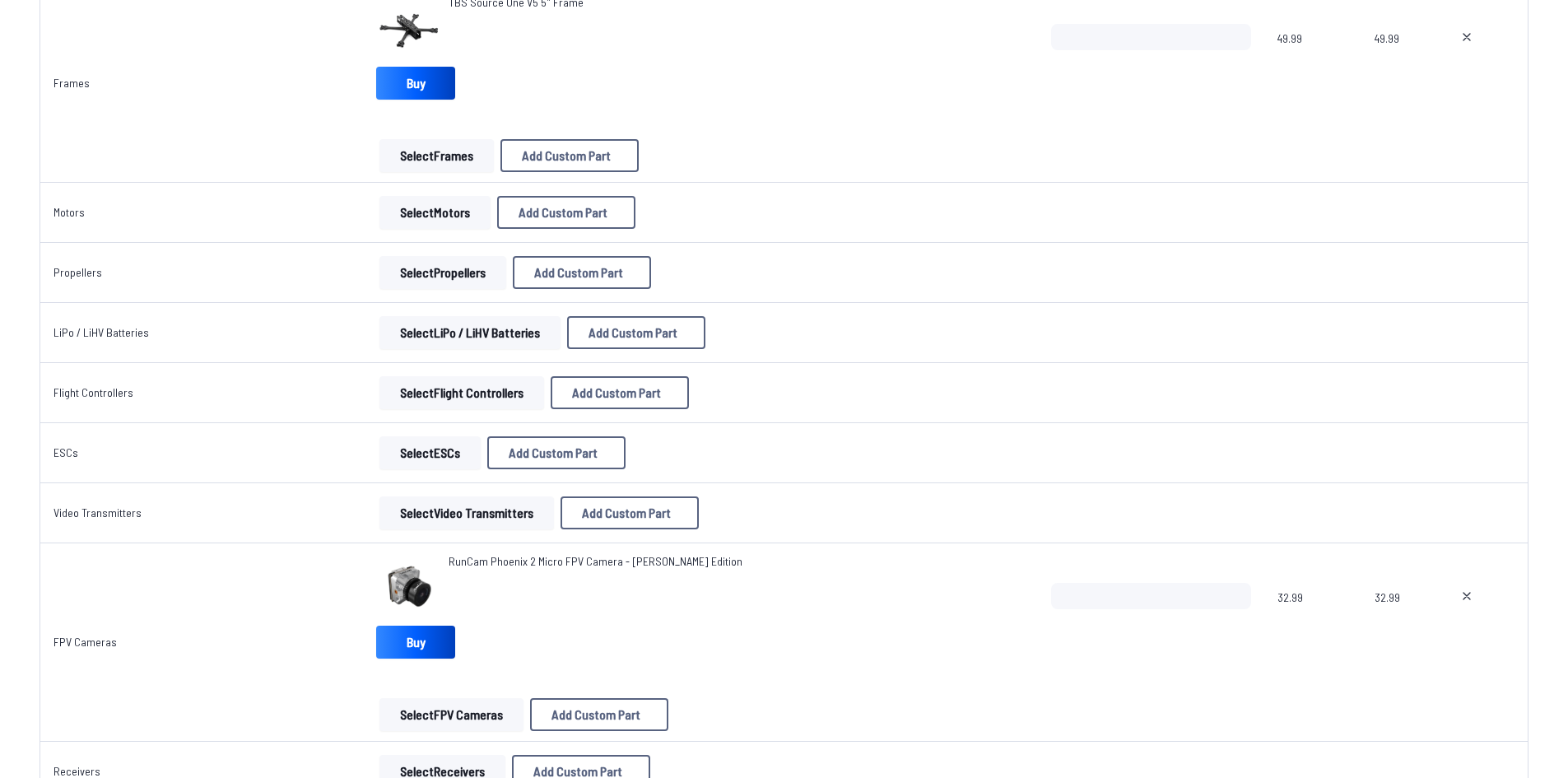
scroll to position [412, 0]
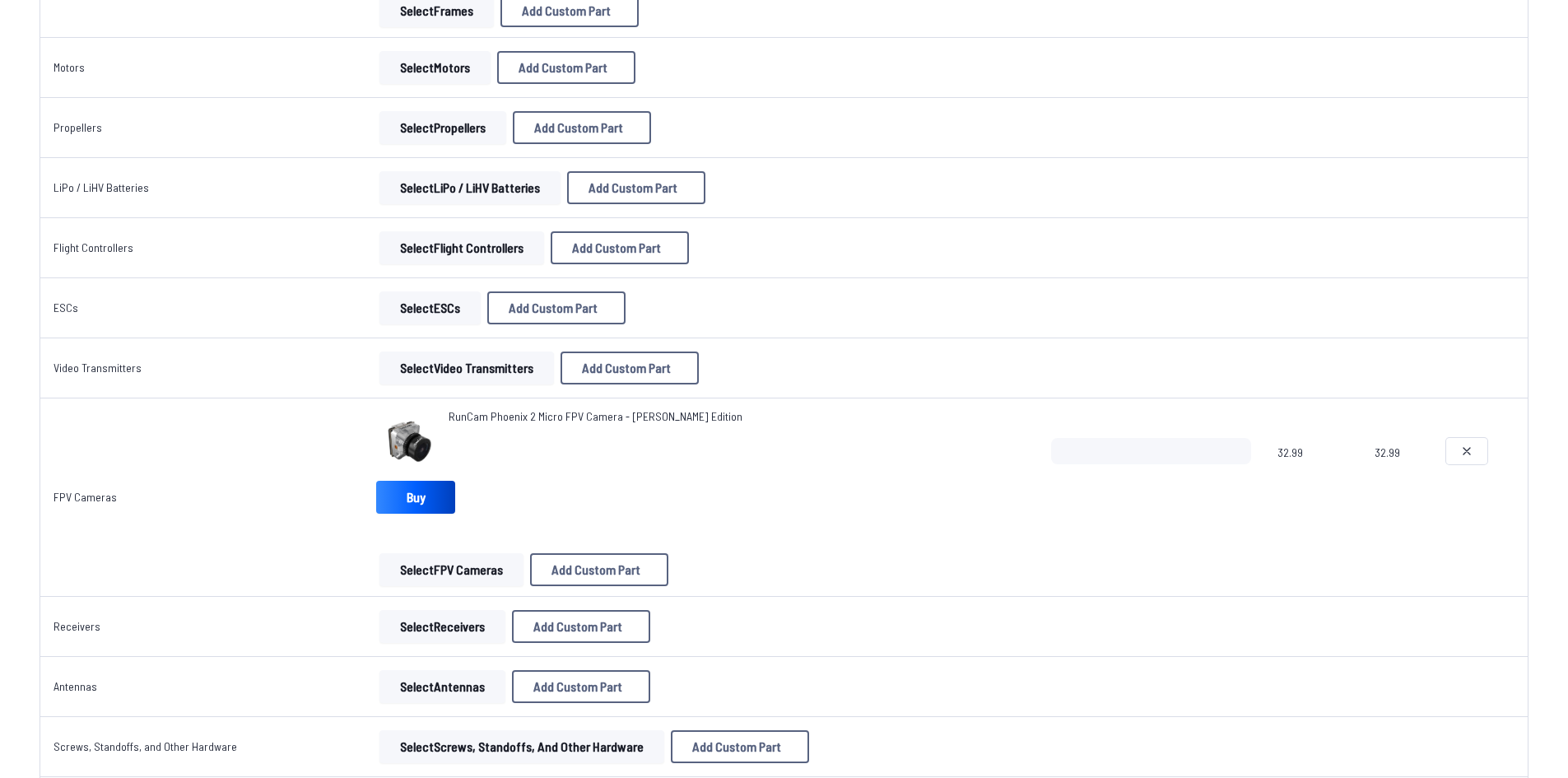
click at [1471, 451] on icon at bounding box center [1467, 451] width 14 height 14
type textarea "**********"
